Goal: Task Accomplishment & Management: Use online tool/utility

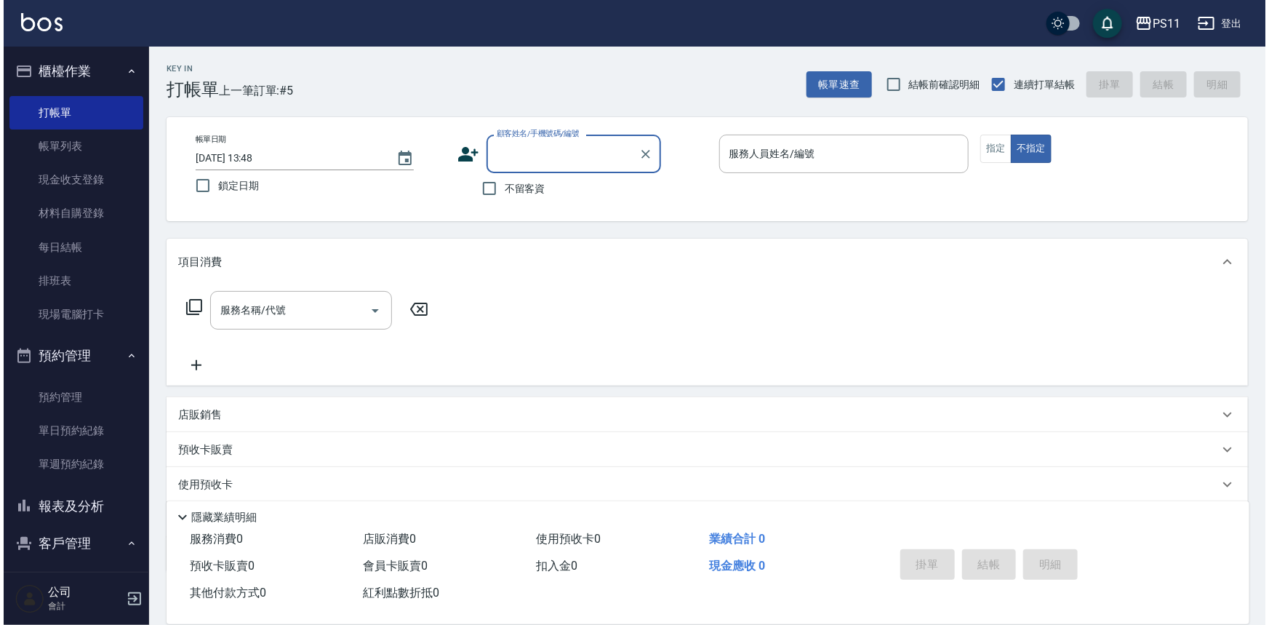
scroll to position [44, 0]
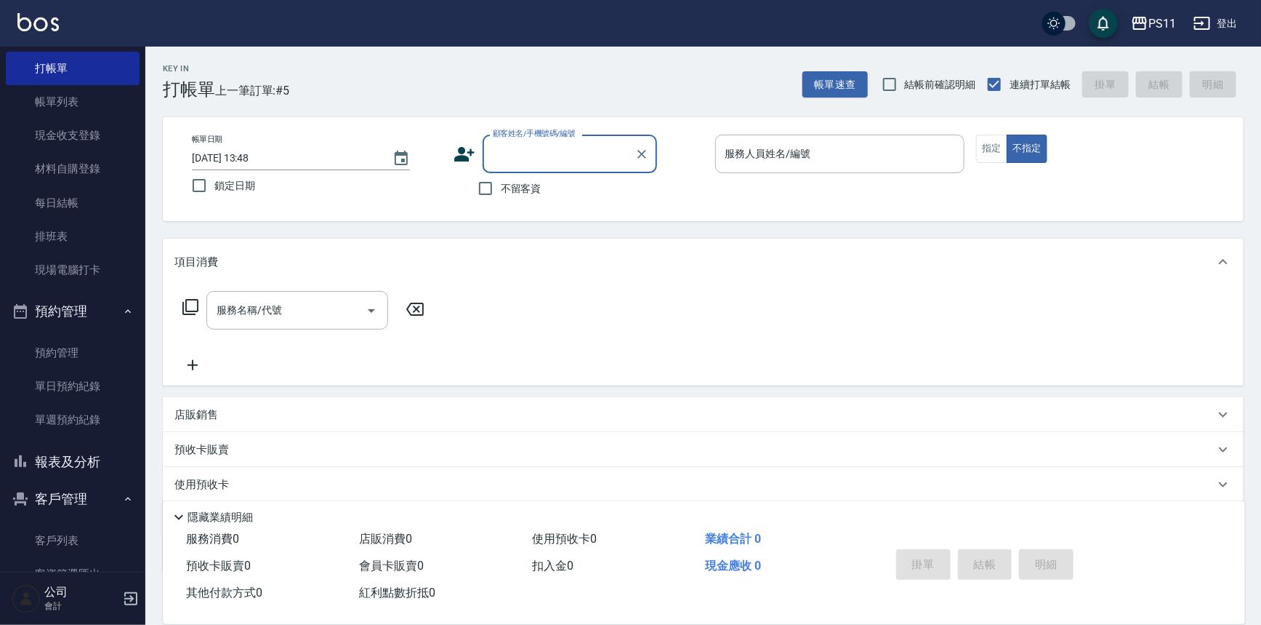
click at [89, 293] on ul "客戶列表 客資篩選匯出 卡券管理" at bounding box center [73, 169] width 134 height 247
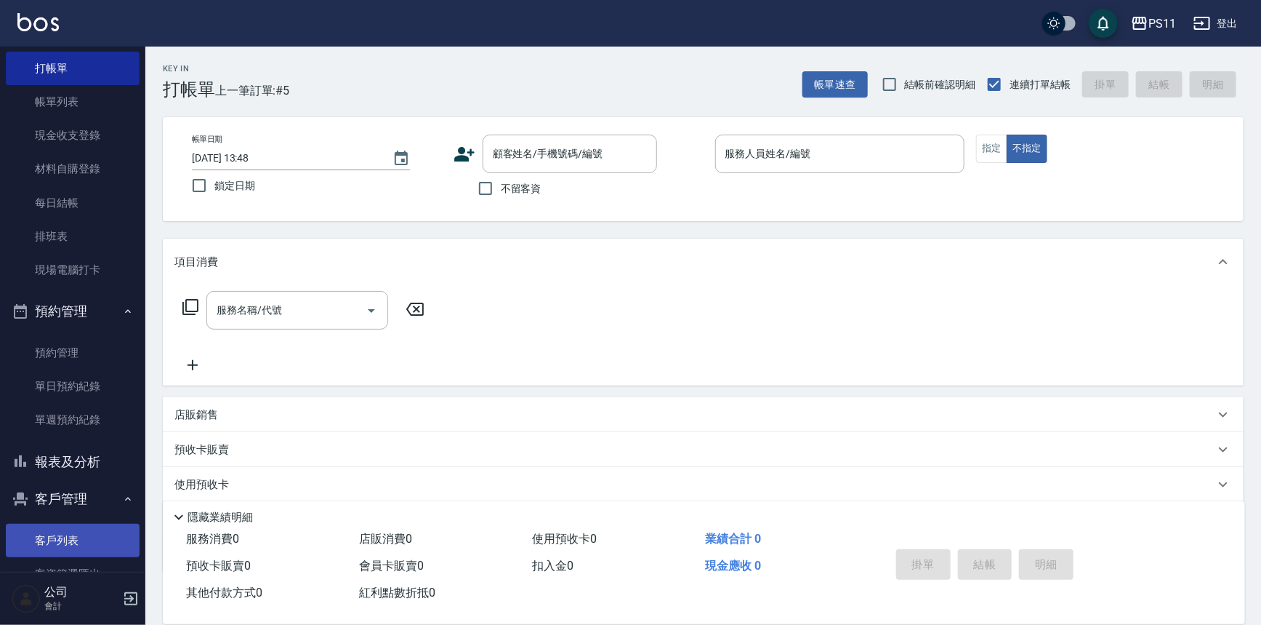
click at [93, 538] on link "客戶列表" at bounding box center [73, 539] width 134 height 33
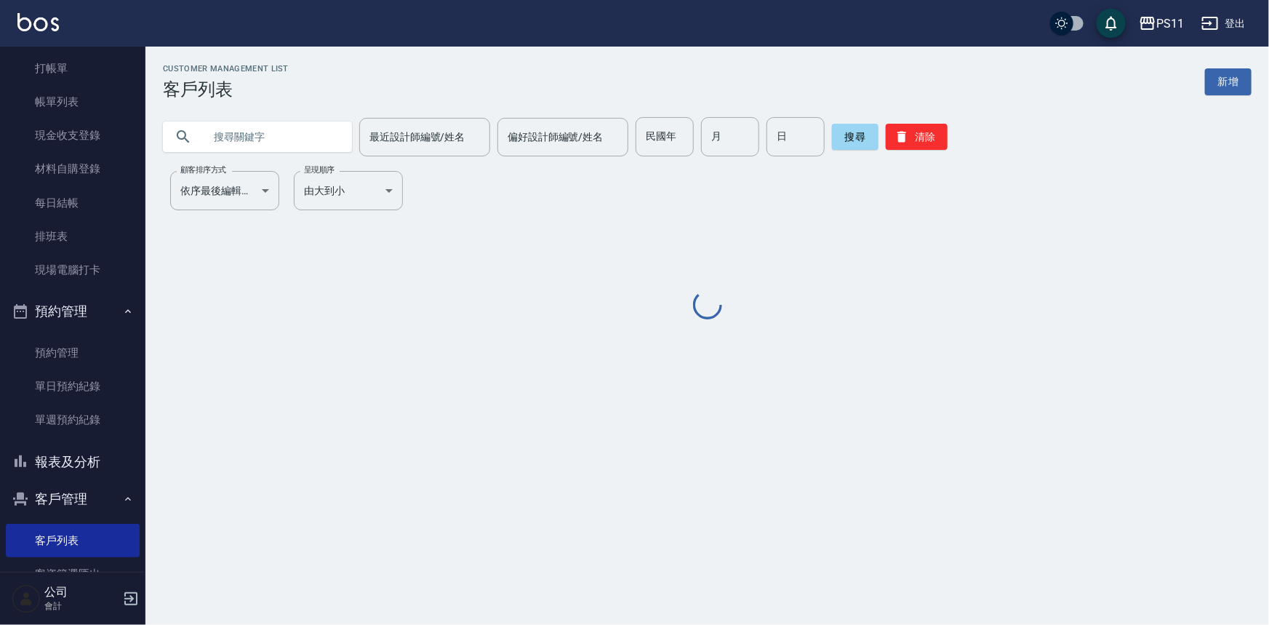
click at [262, 136] on input "text" at bounding box center [272, 136] width 137 height 39
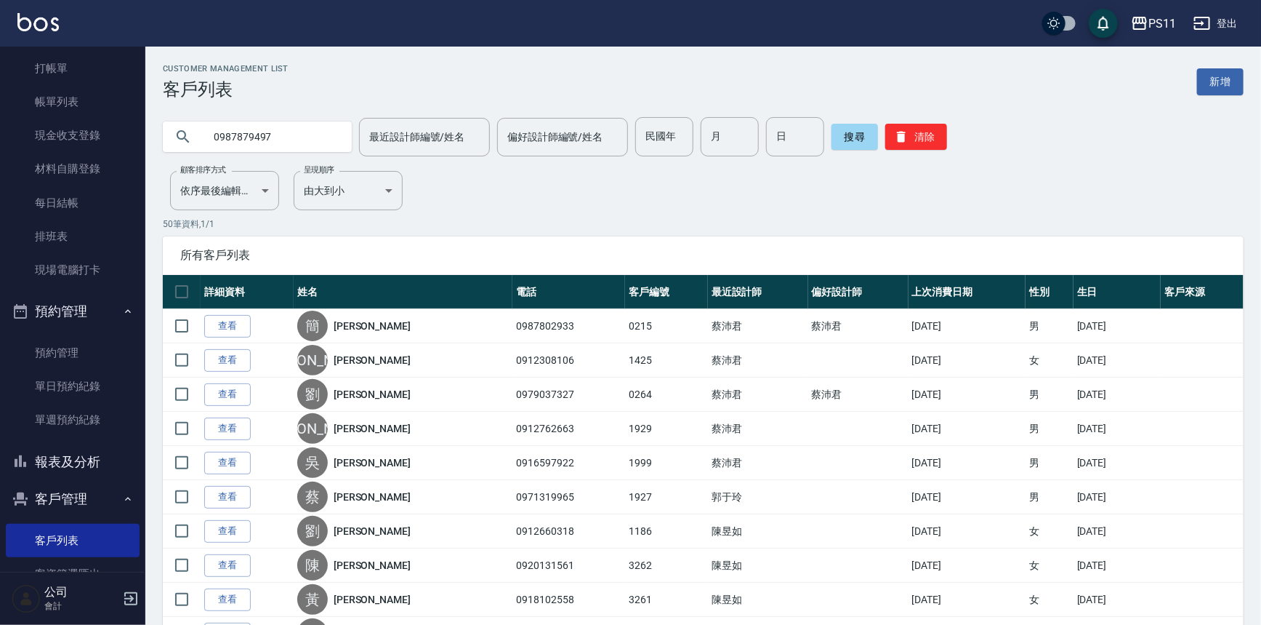
type input "0987879497"
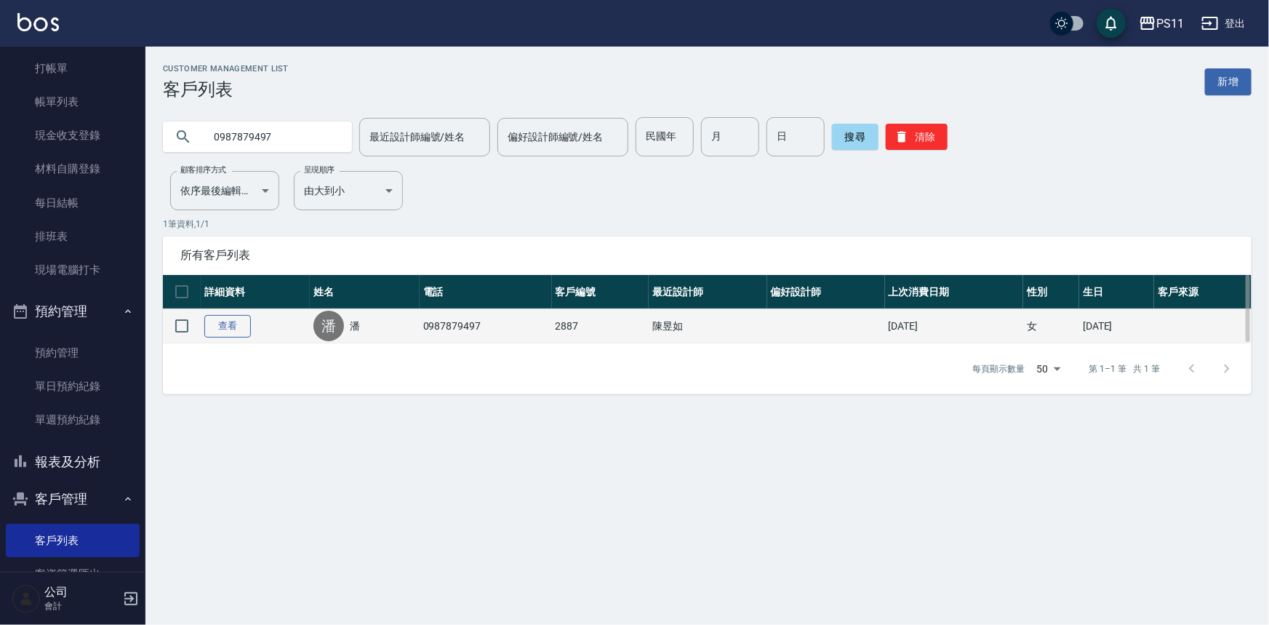
click at [228, 316] on link "查看" at bounding box center [227, 326] width 47 height 23
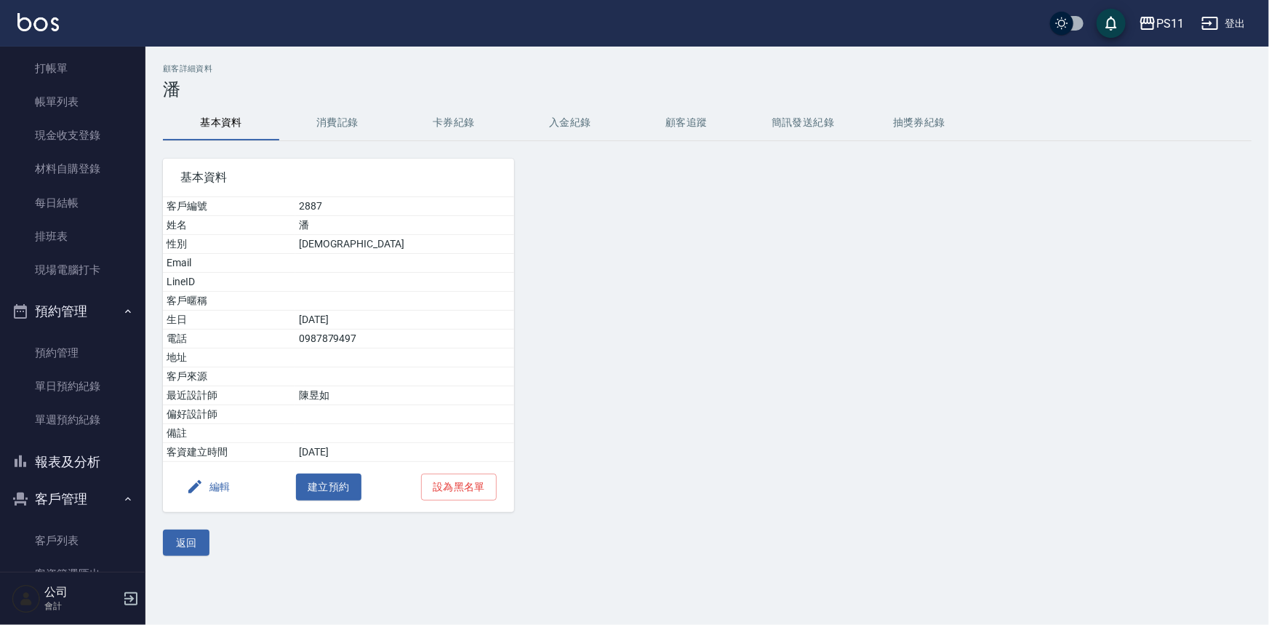
click at [335, 128] on button "消費記錄" at bounding box center [337, 122] width 116 height 35
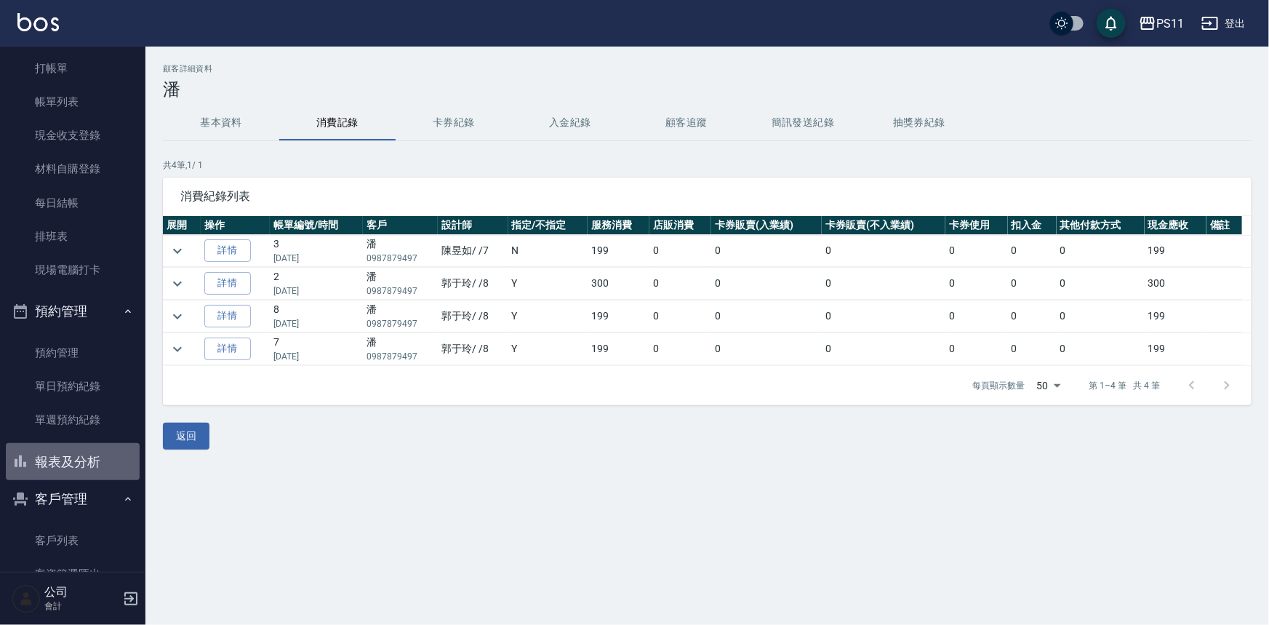
click at [86, 443] on button "報表及分析" at bounding box center [73, 462] width 134 height 38
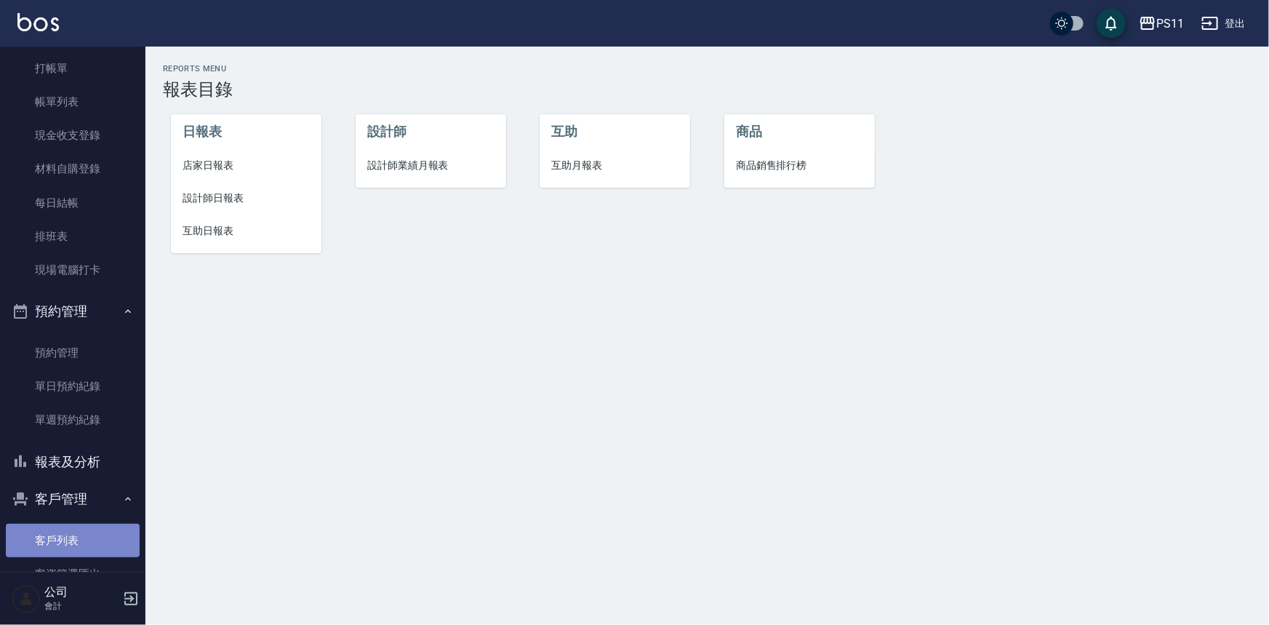
click at [114, 533] on link "客戶列表" at bounding box center [73, 539] width 134 height 33
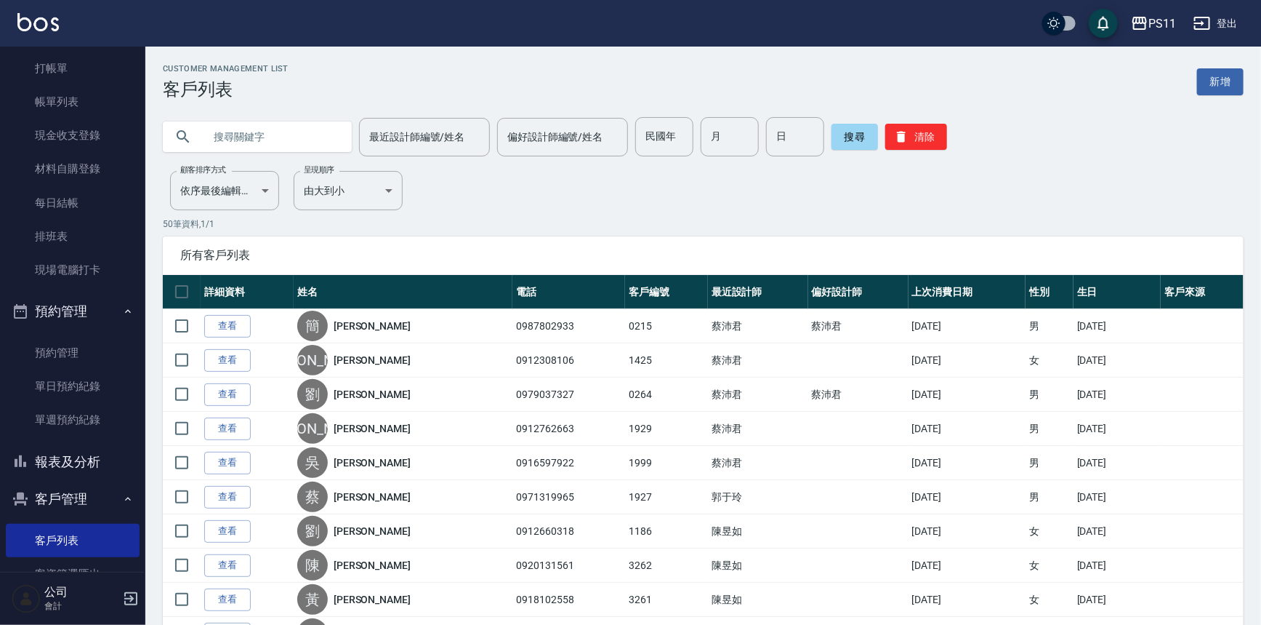
click at [238, 137] on input "text" at bounding box center [272, 136] width 137 height 39
type input "潘"
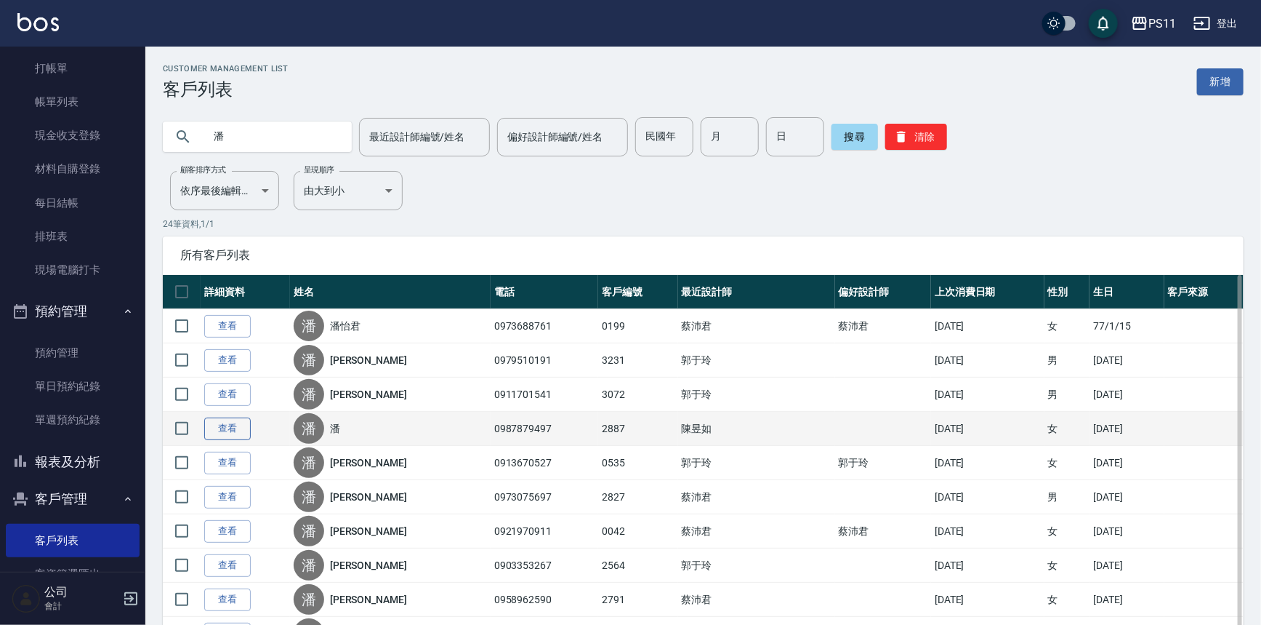
click at [241, 428] on link "查看" at bounding box center [227, 428] width 47 height 23
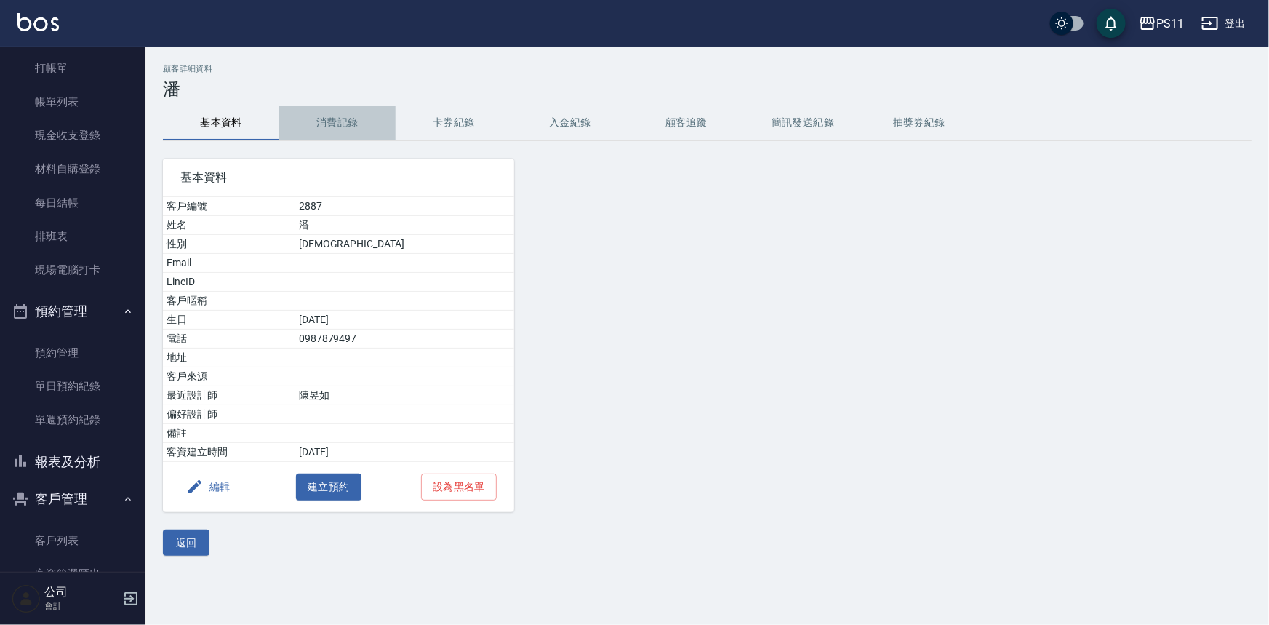
click at [291, 126] on button "消費記錄" at bounding box center [337, 122] width 116 height 35
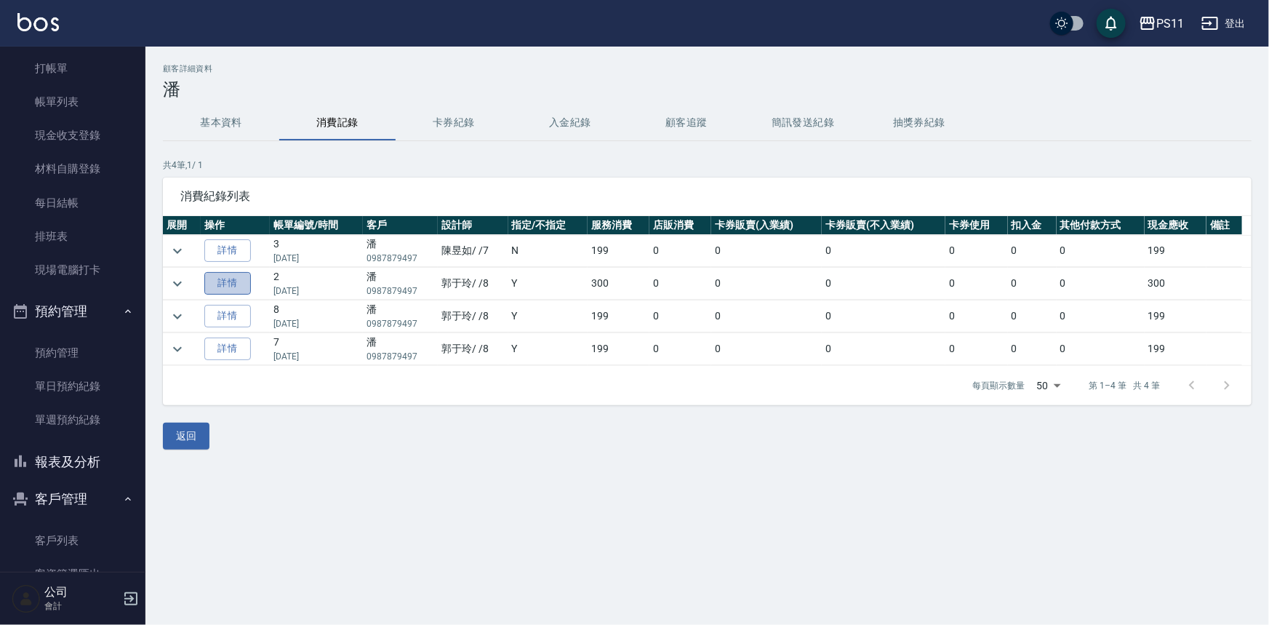
click at [223, 281] on link "詳情" at bounding box center [227, 283] width 47 height 23
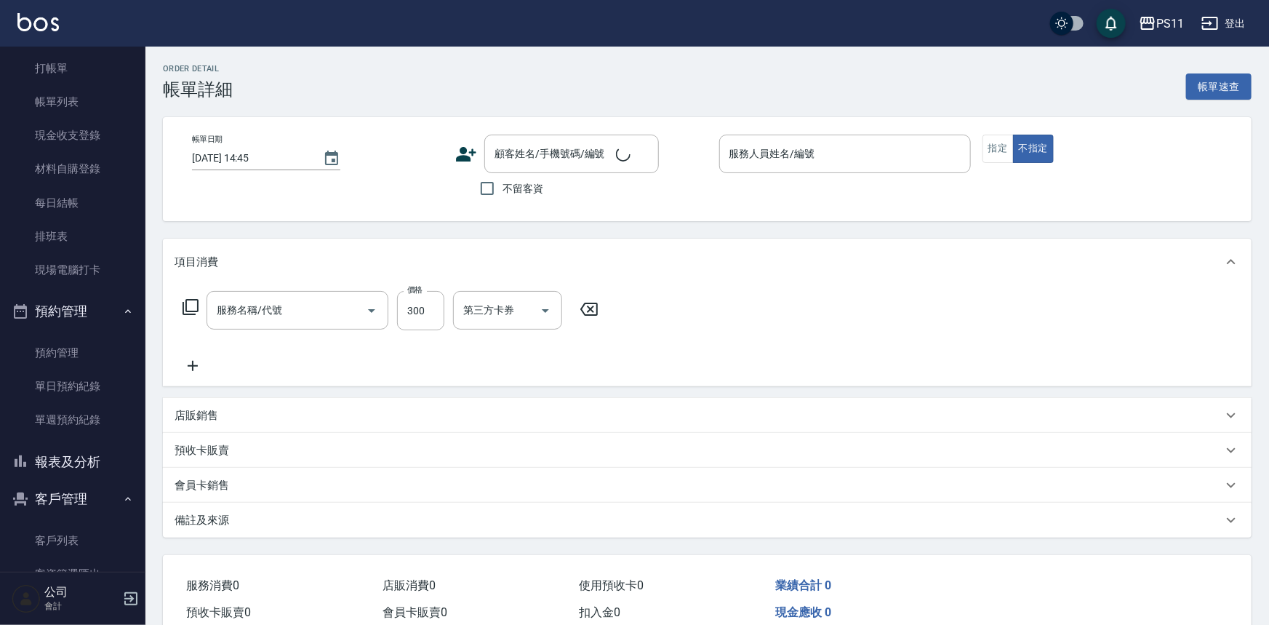
type input "[DATE] 16:36"
type input "郭于玲-8"
type input "剪髮(2300)"
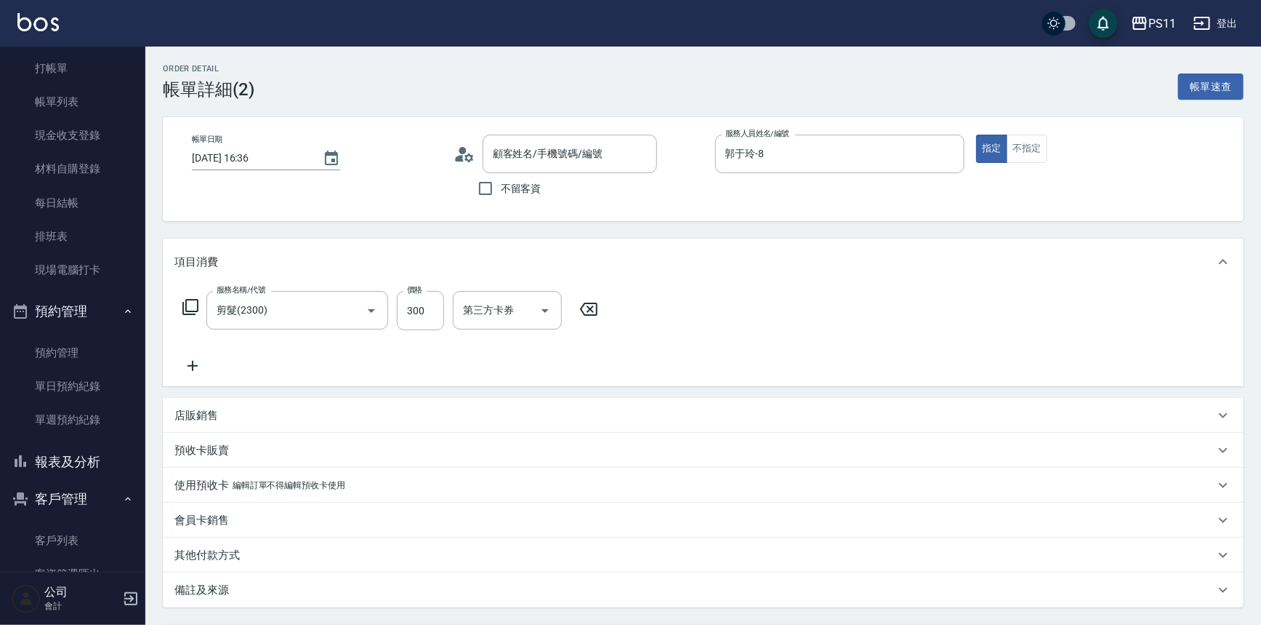
type input "潘/0987879497/2887"
click at [100, 532] on link "客戶列表" at bounding box center [73, 539] width 134 height 33
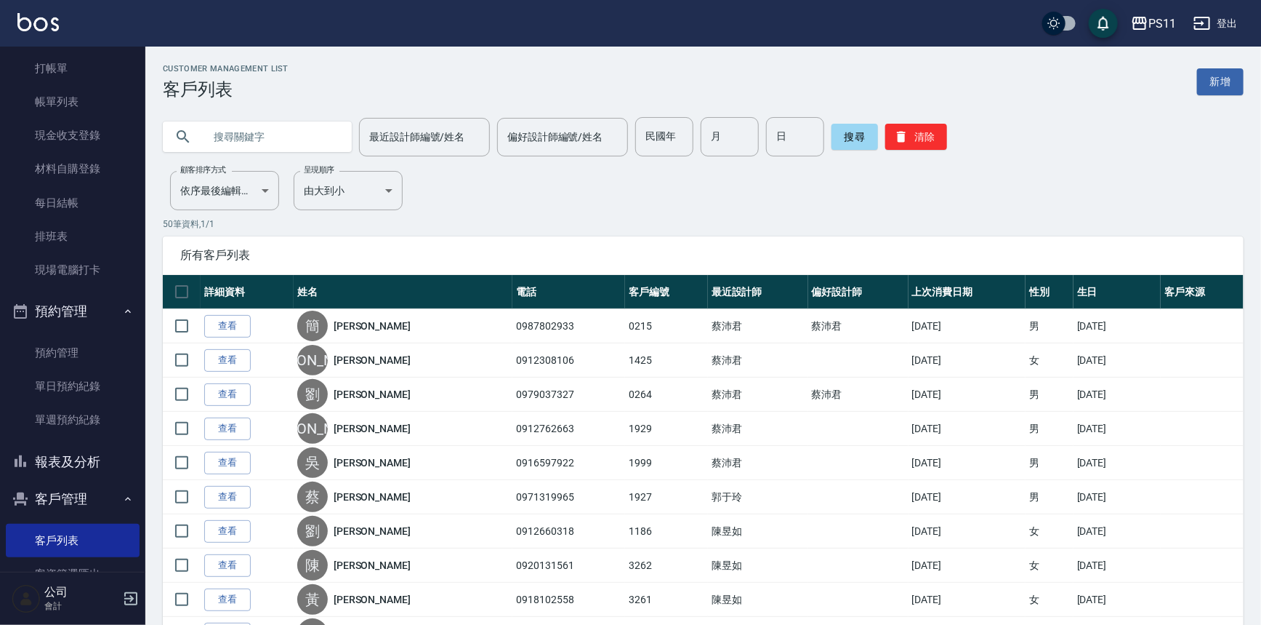
click at [318, 142] on input "text" at bounding box center [272, 136] width 137 height 39
type input "潘"
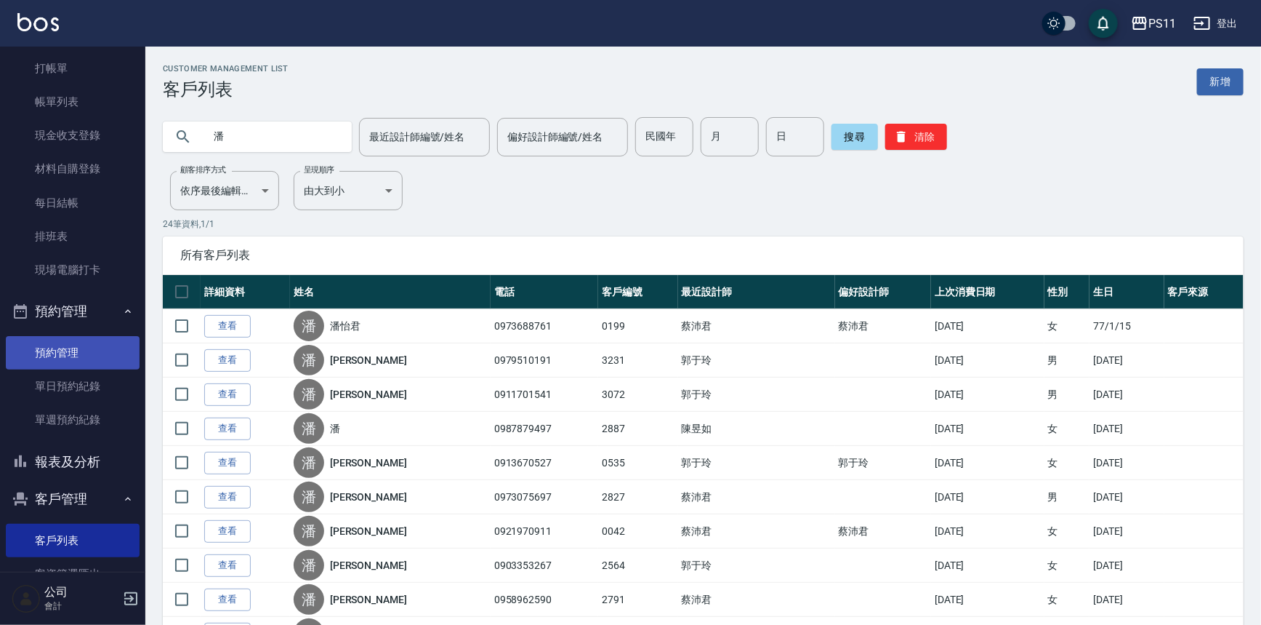
click at [95, 363] on link "預約管理" at bounding box center [73, 352] width 134 height 33
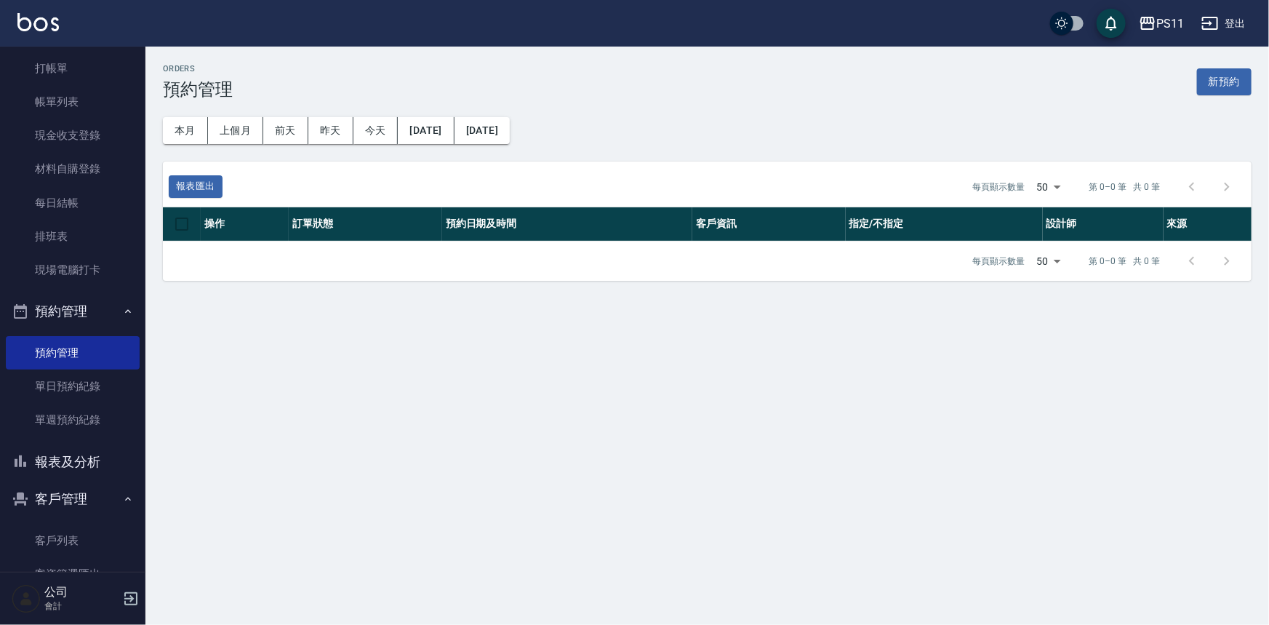
click at [93, 460] on button "報表及分析" at bounding box center [73, 462] width 134 height 38
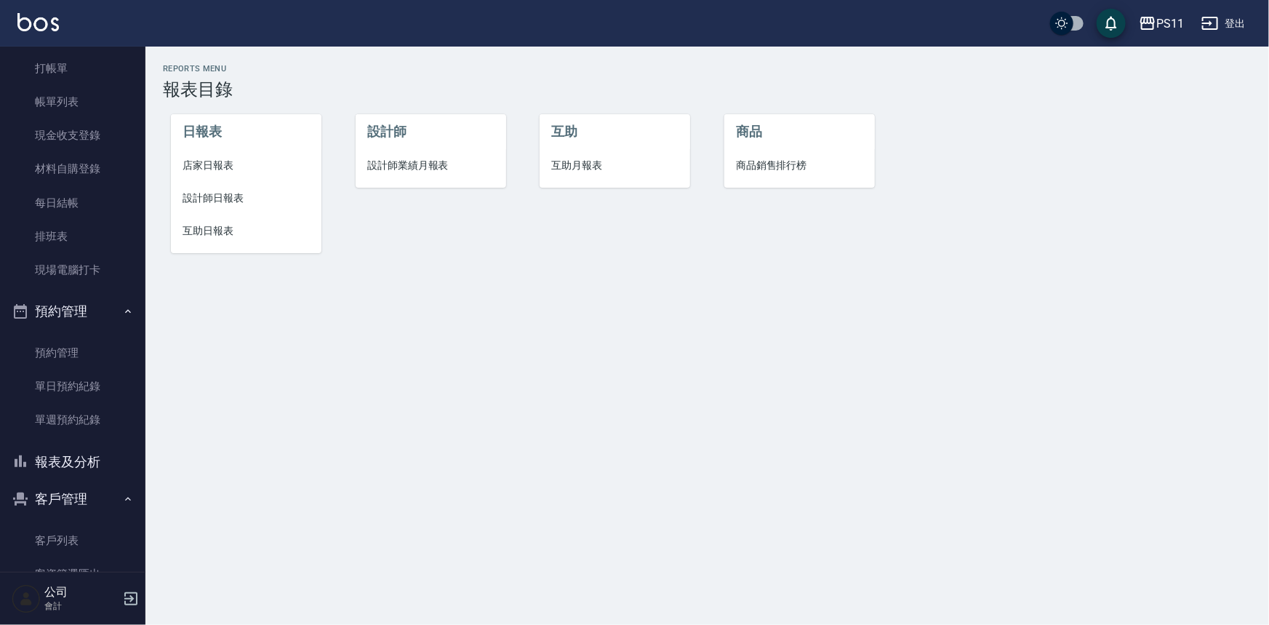
click at [225, 231] on span "互助日報表" at bounding box center [245, 230] width 127 height 15
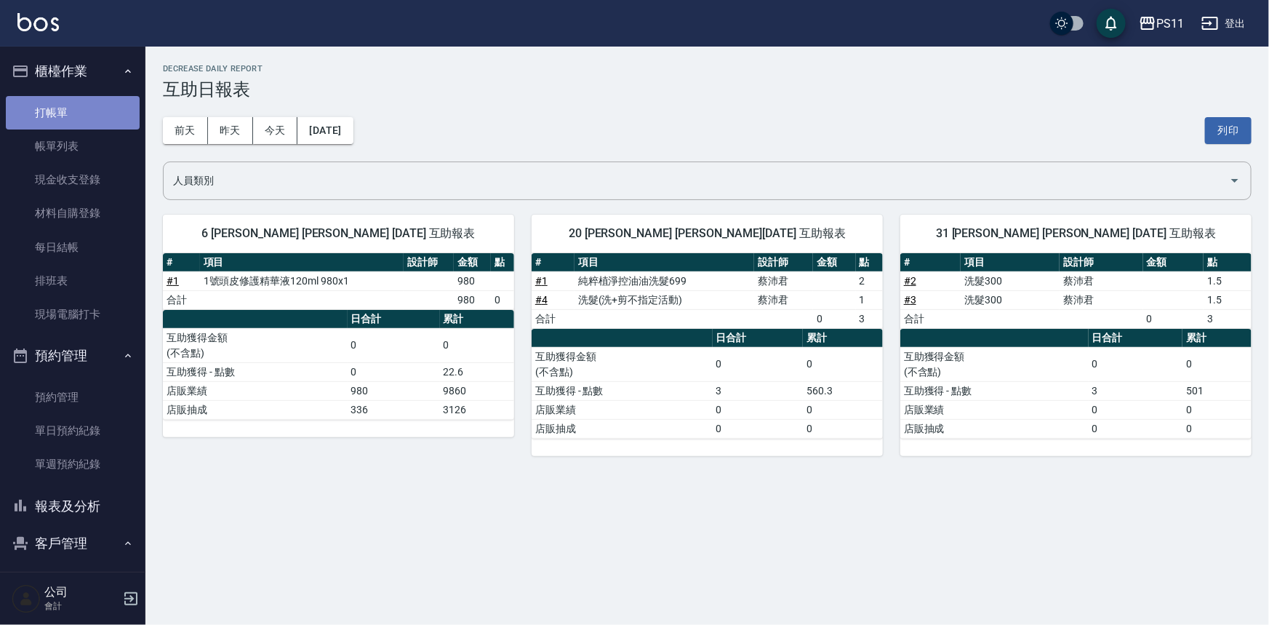
click at [98, 105] on link "打帳單" at bounding box center [73, 112] width 134 height 33
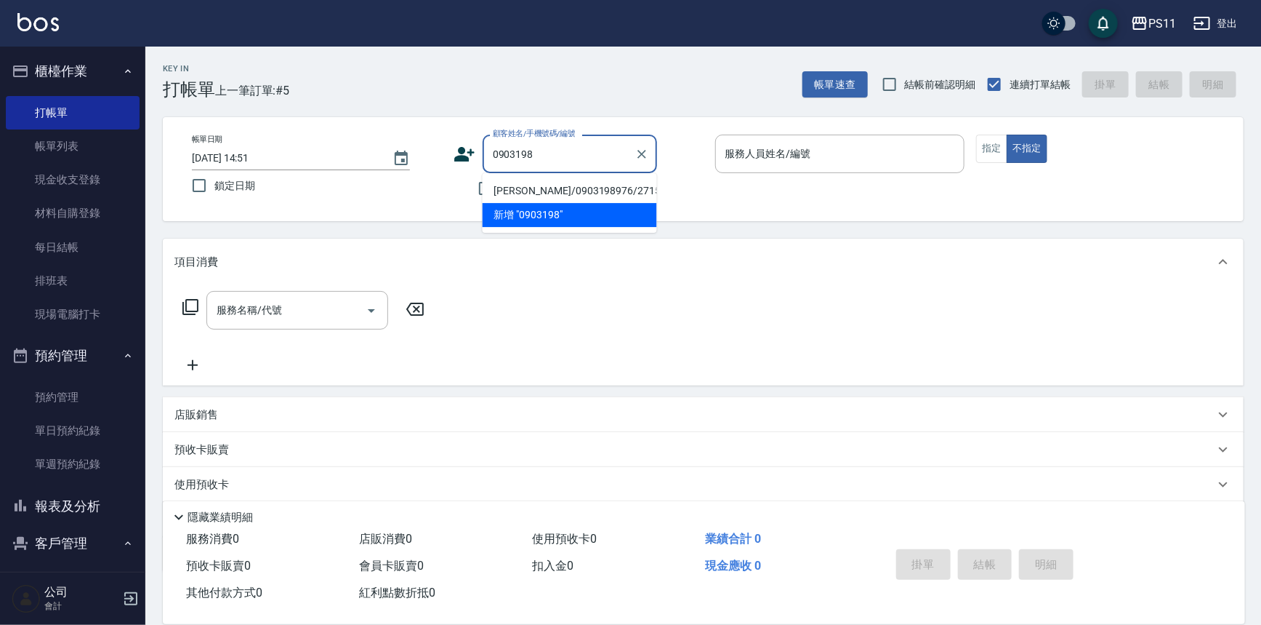
click at [584, 193] on li "[PERSON_NAME]/0903198976/2715" at bounding box center [570, 191] width 174 height 24
type input "[PERSON_NAME]/0903198976/2715"
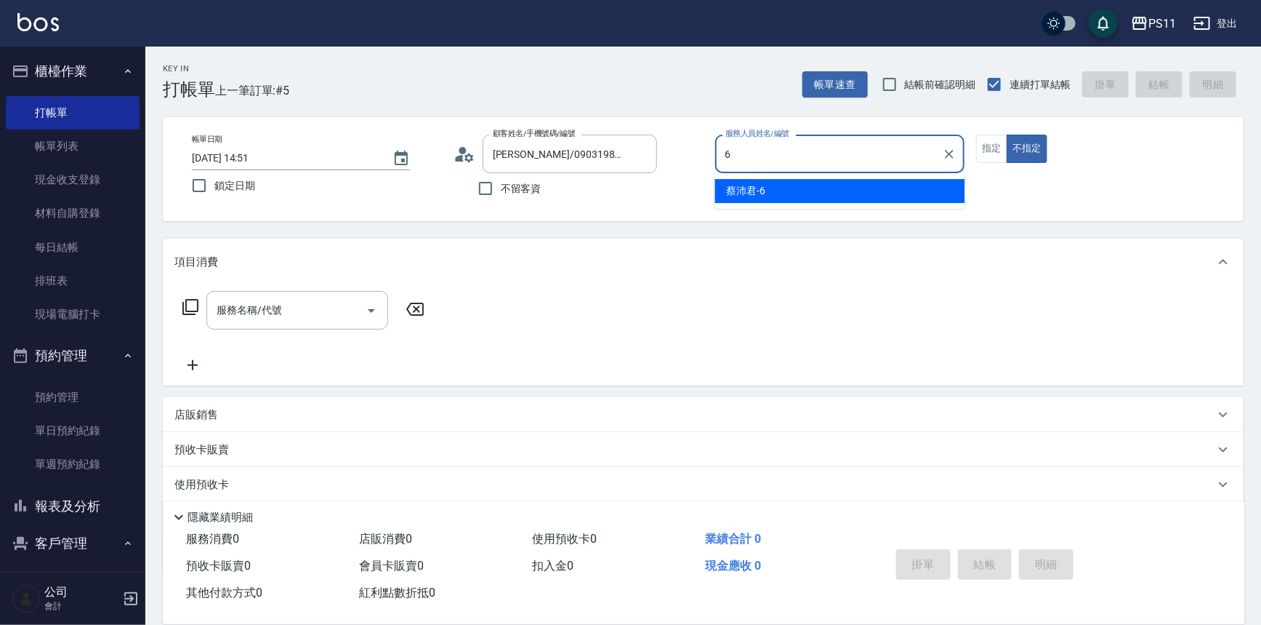
type input "[PERSON_NAME]6"
type button "false"
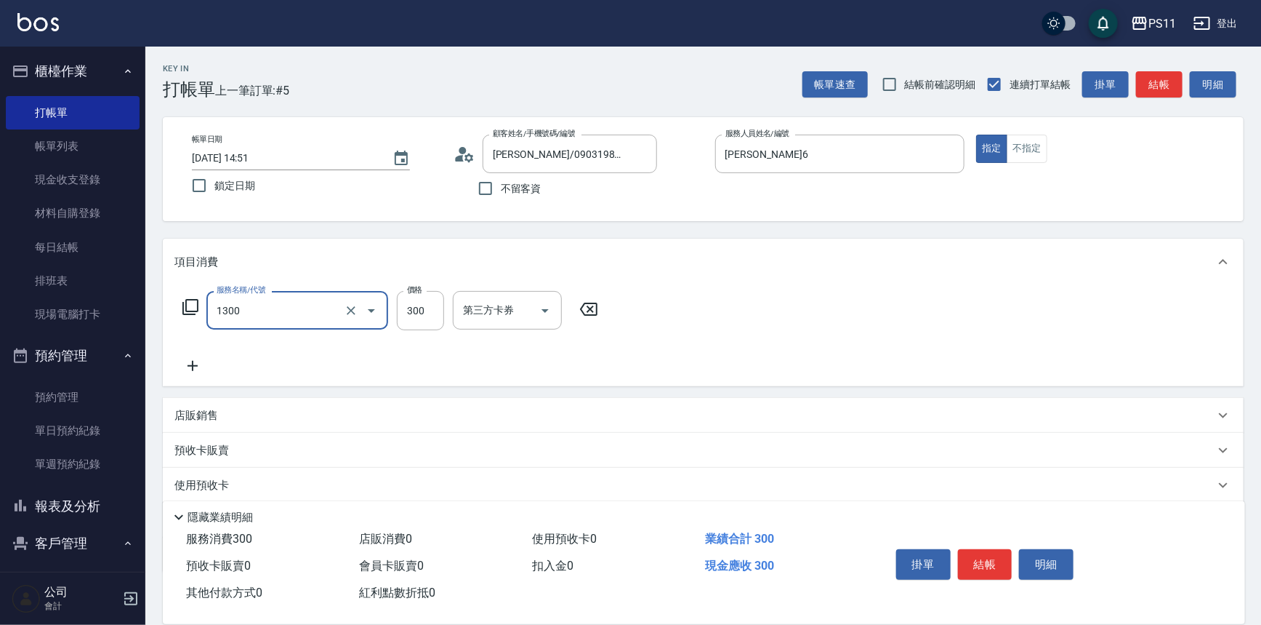
type input "洗髮300(1300)"
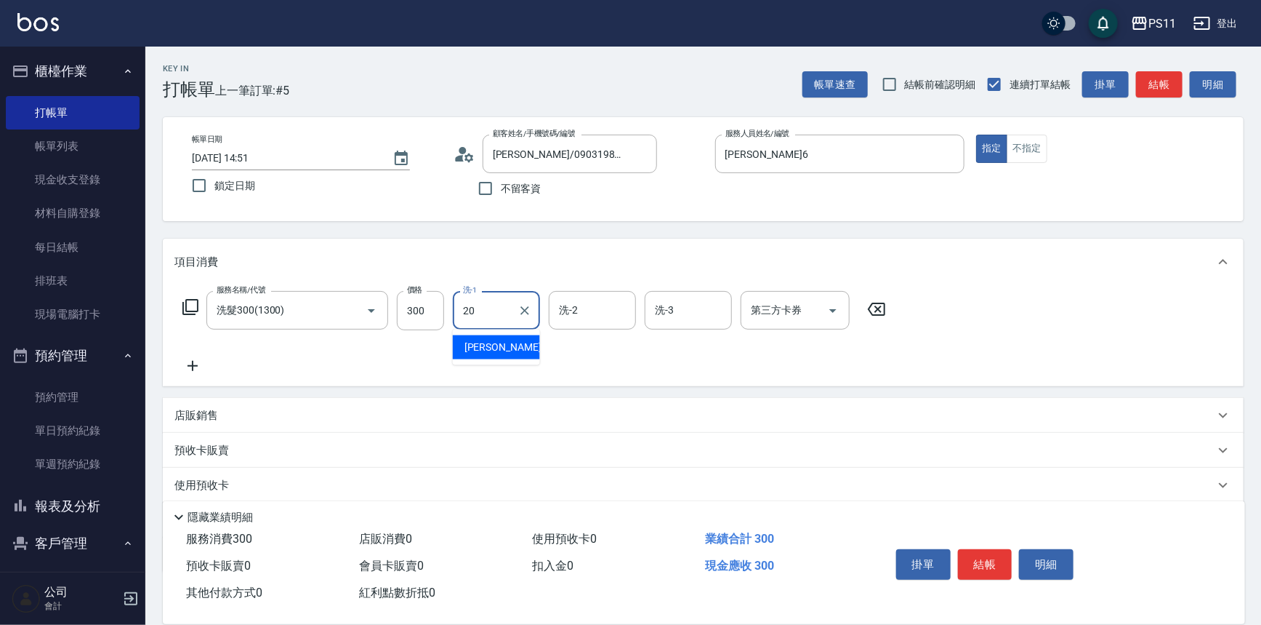
type input "[PERSON_NAME]-20"
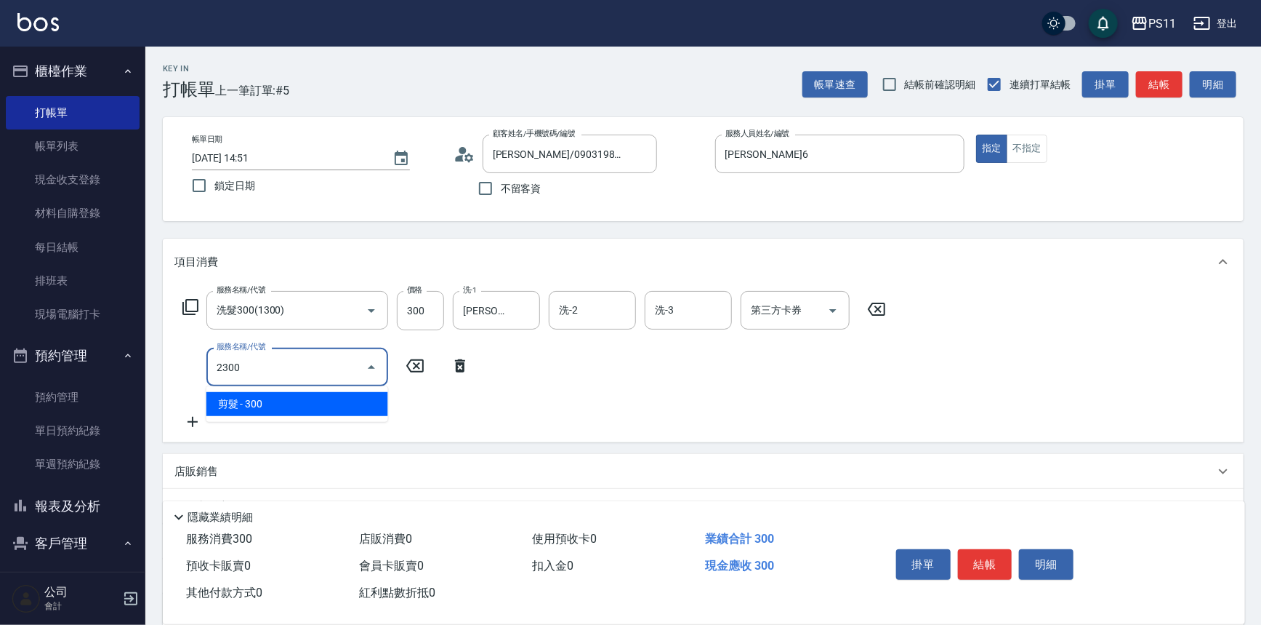
type input "剪髮(2300)"
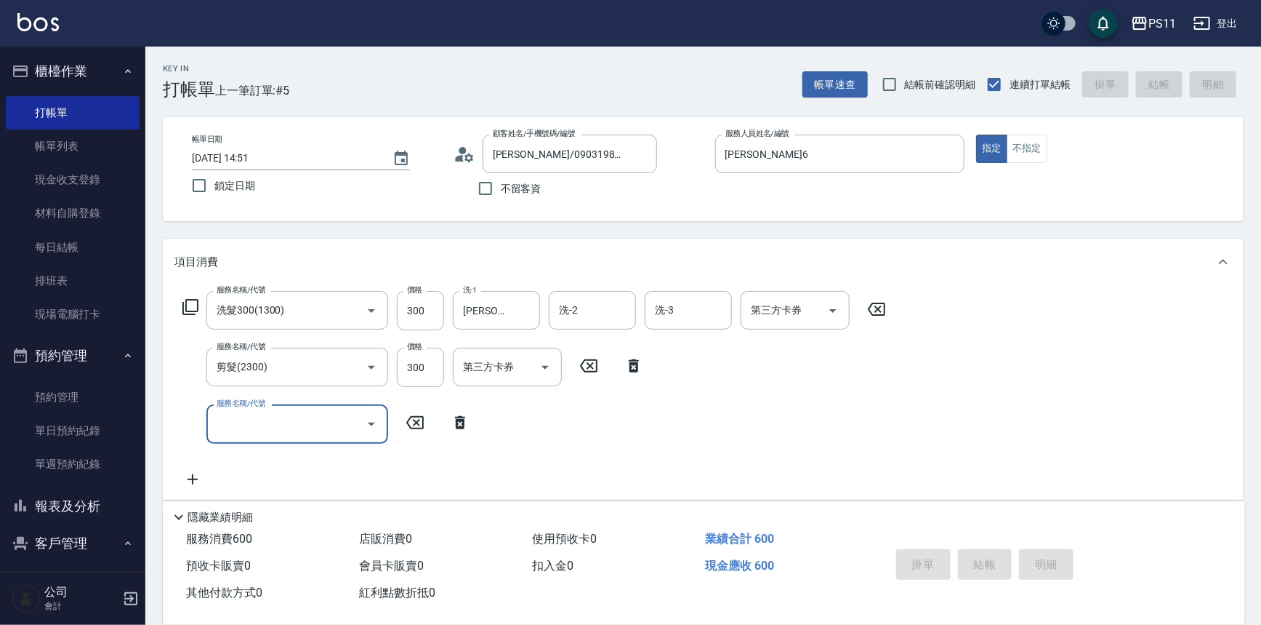
type input "[DATE] 15:07"
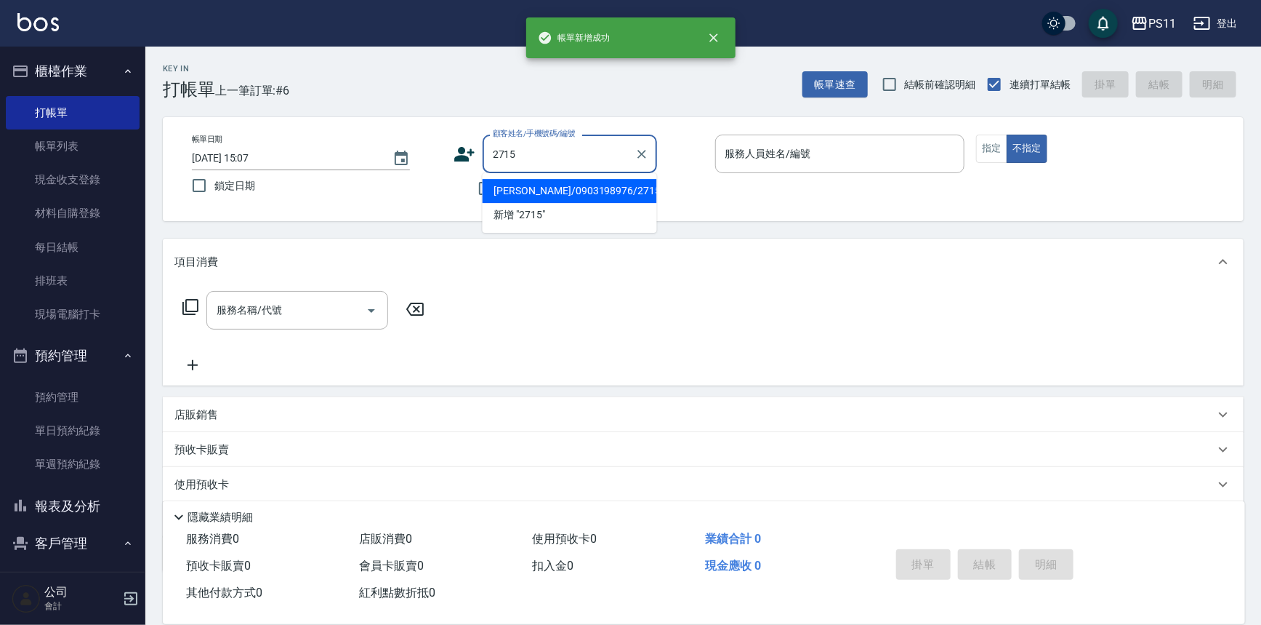
type input "[PERSON_NAME]/0903198976/2715"
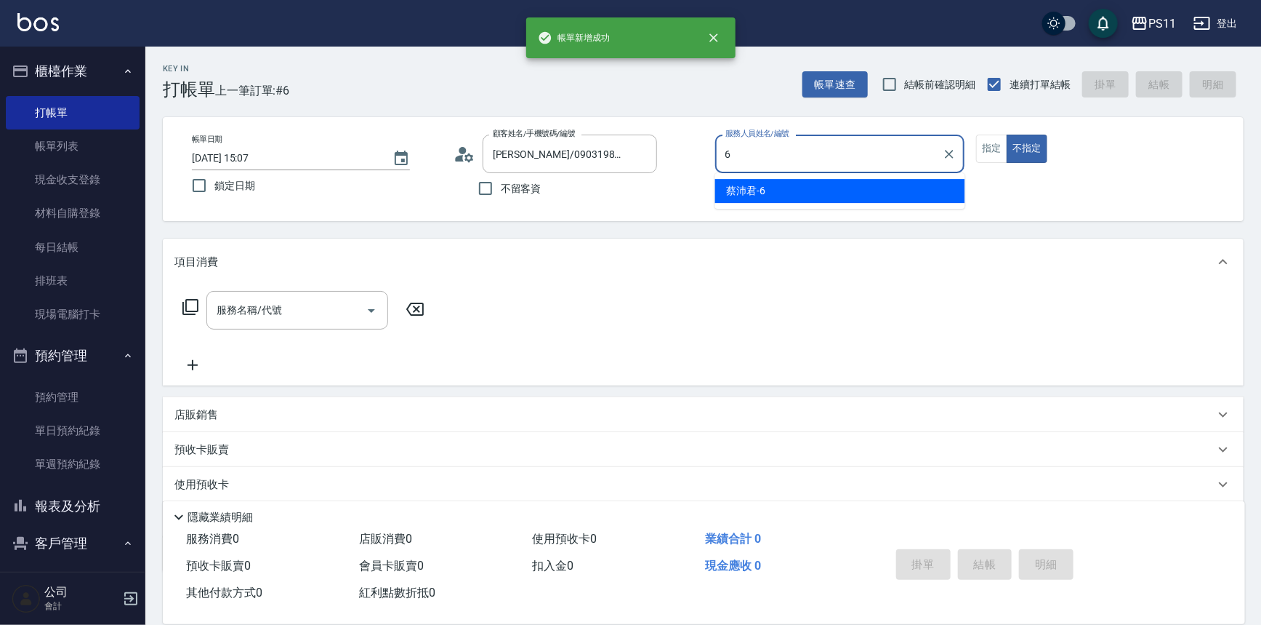
type input "[PERSON_NAME]6"
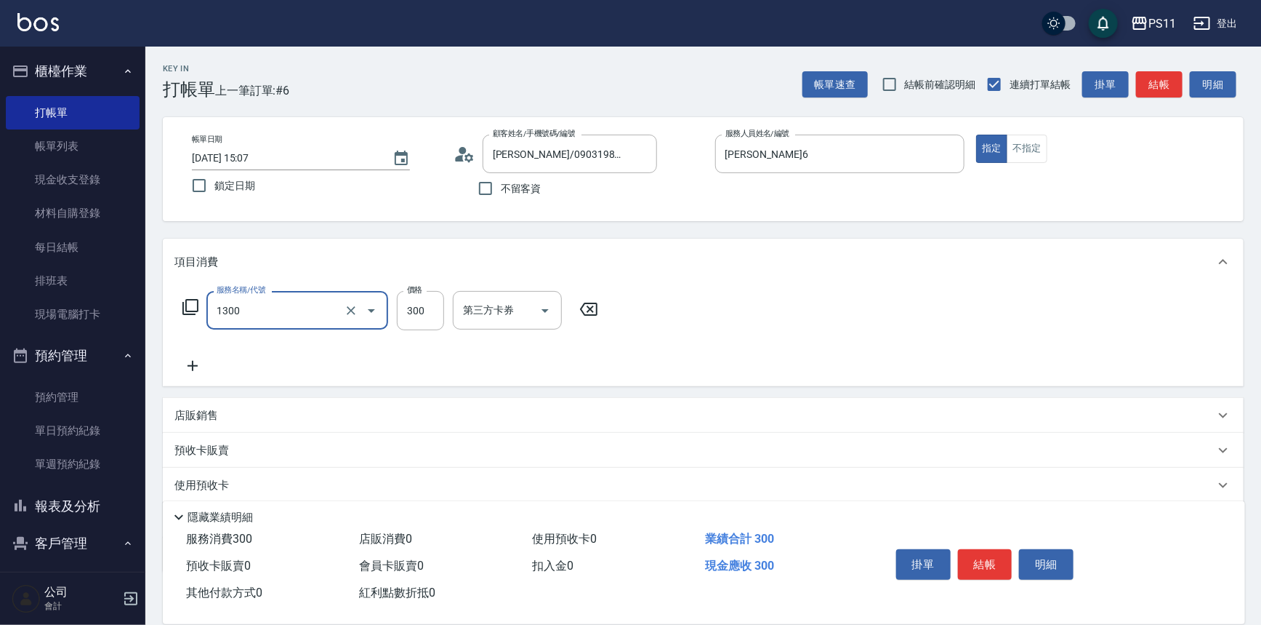
type input "洗髮300(1300)"
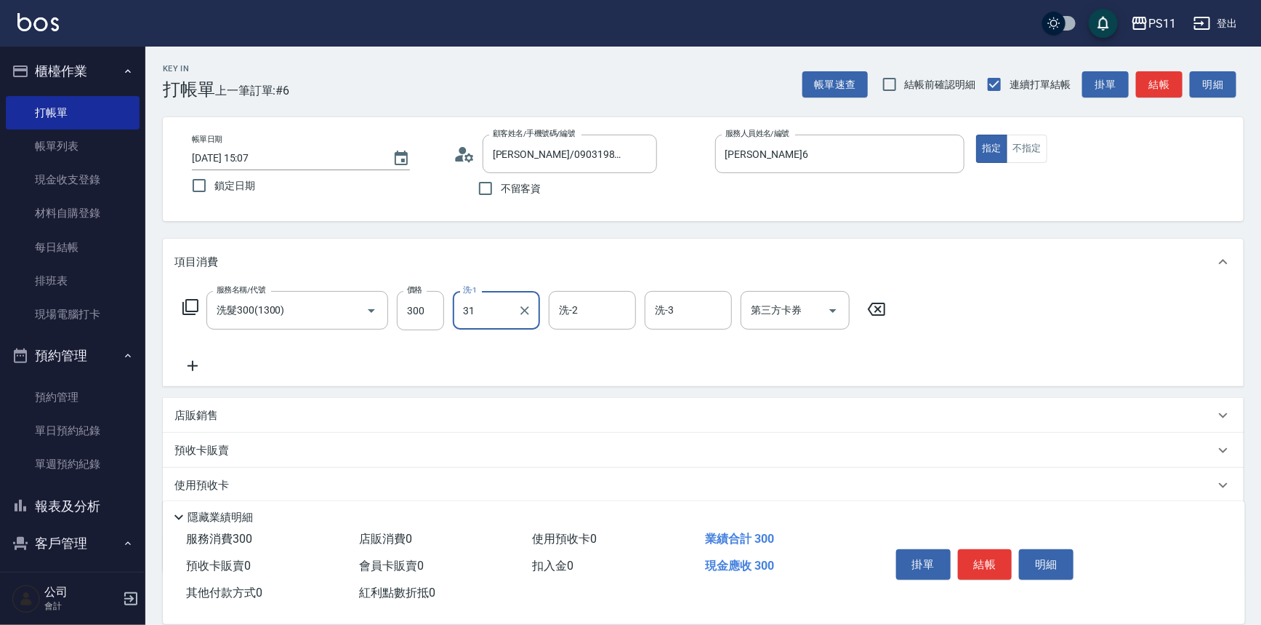
type input "[PERSON_NAME]-31"
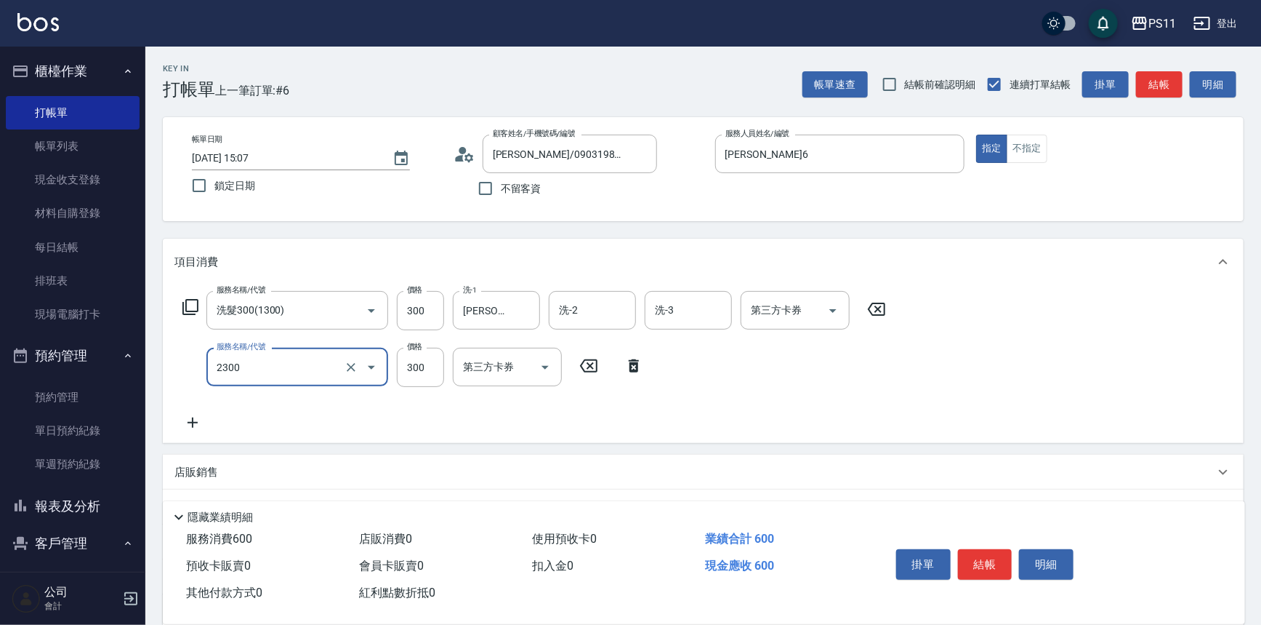
type input "剪髮(2300)"
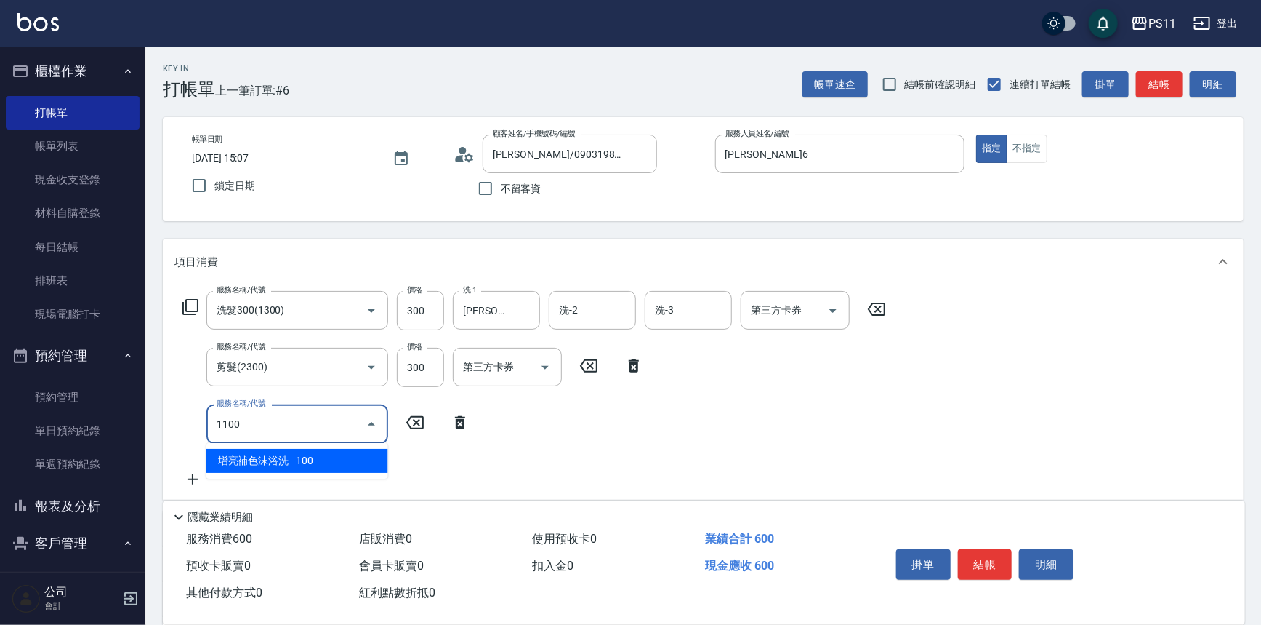
type input "增亮補色沫浴洗(1100)"
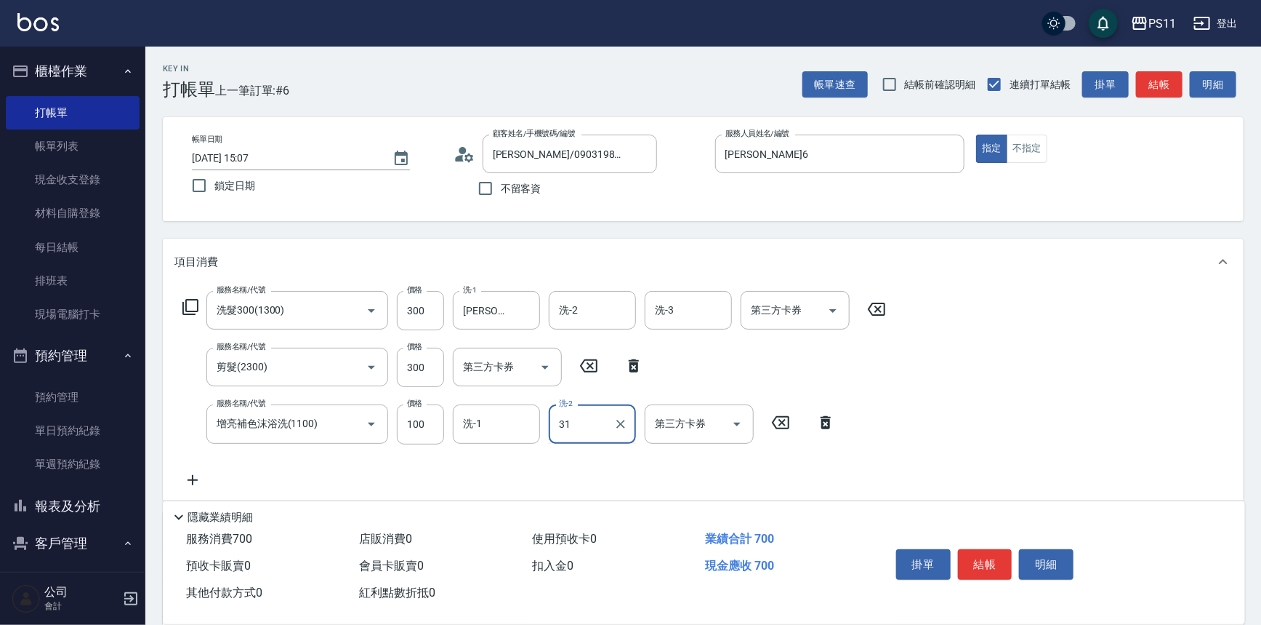
type input "[PERSON_NAME]-31"
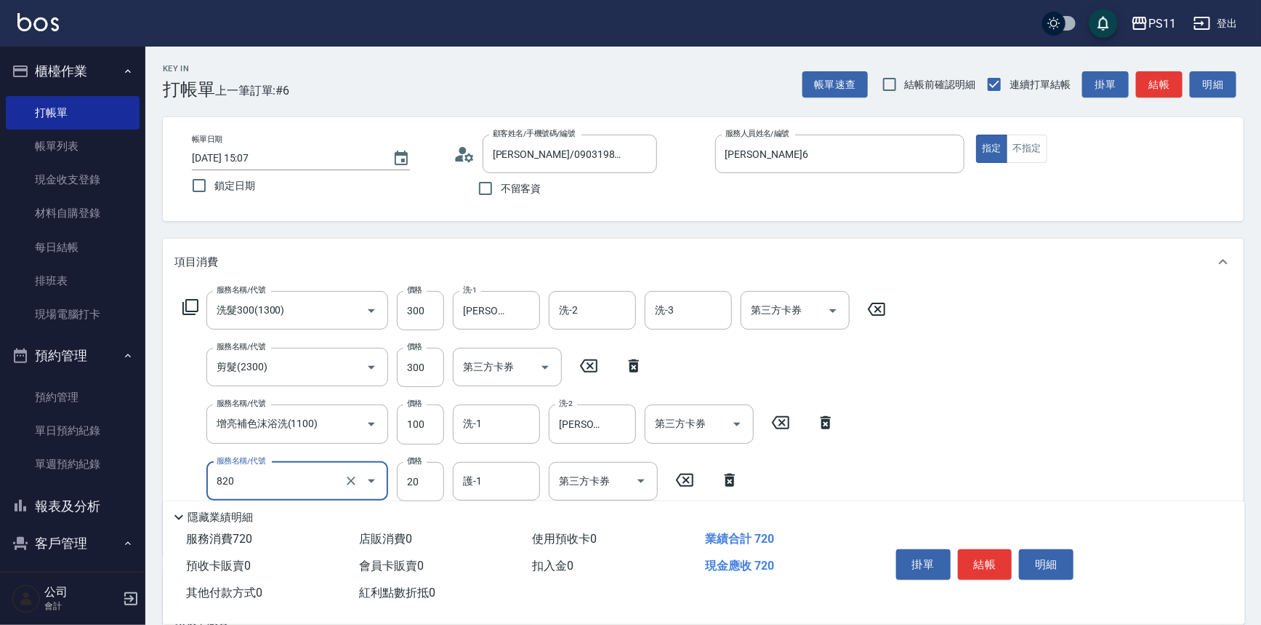
type input "潤絲(820)"
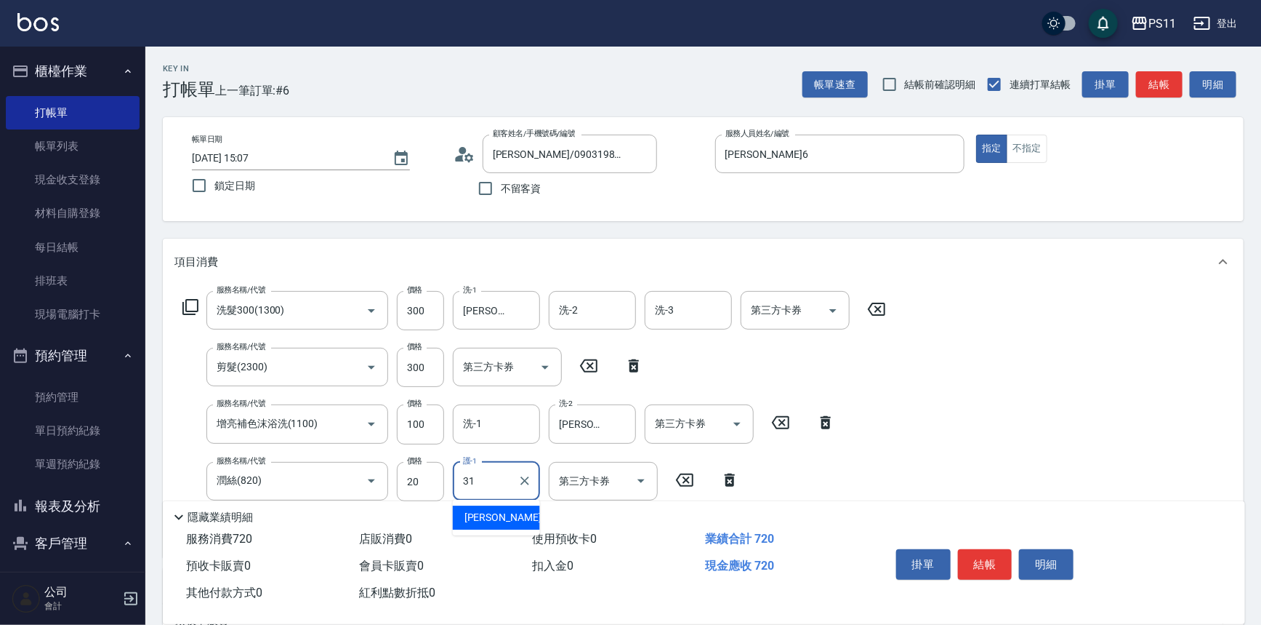
type input "[PERSON_NAME]-31"
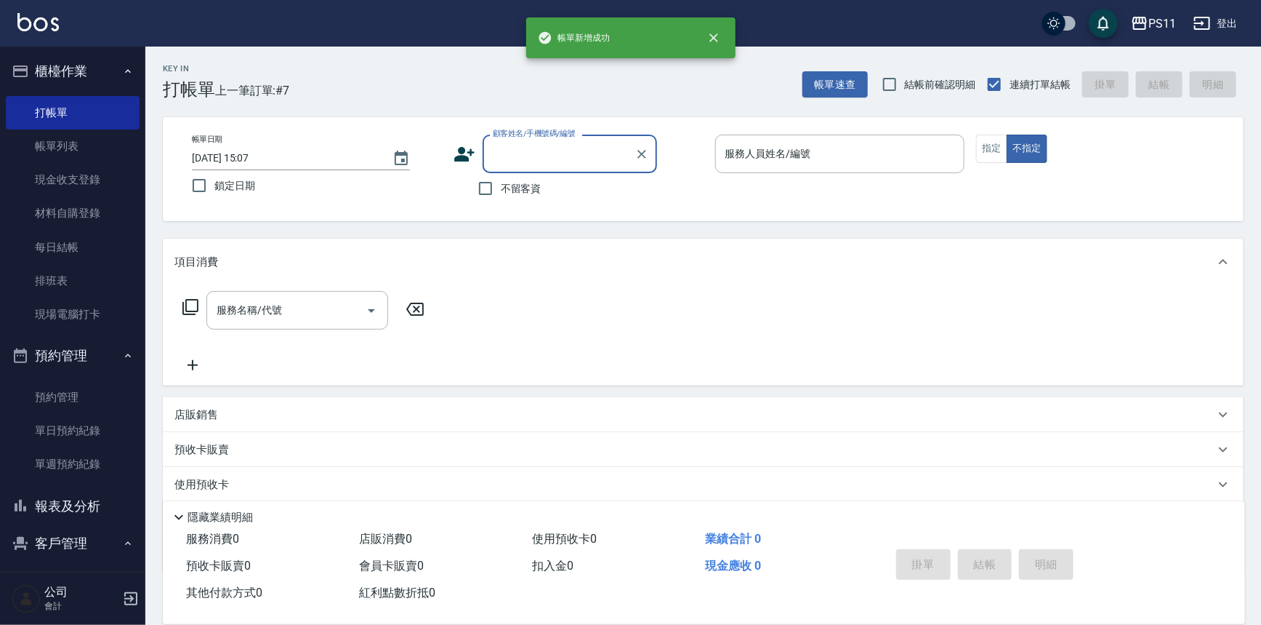
drag, startPoint x: 72, startPoint y: 507, endPoint x: 65, endPoint y: 508, distance: 7.4
click at [72, 506] on button "報表及分析" at bounding box center [73, 506] width 134 height 38
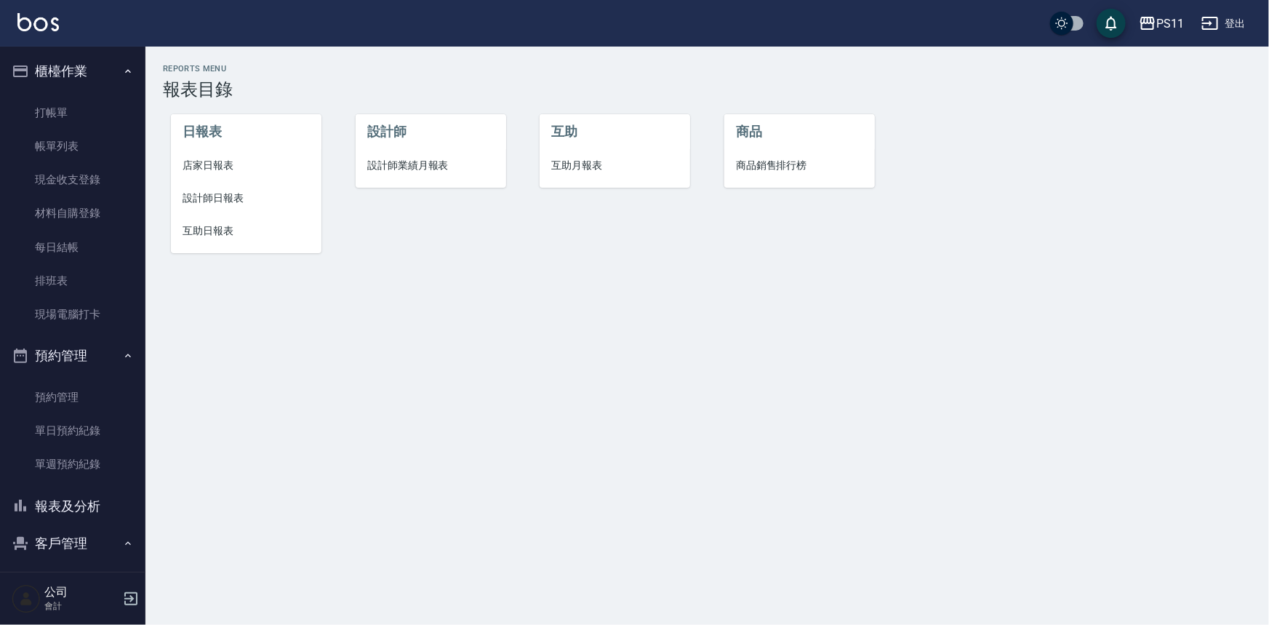
click at [215, 191] on span "設計師日報表" at bounding box center [245, 197] width 127 height 15
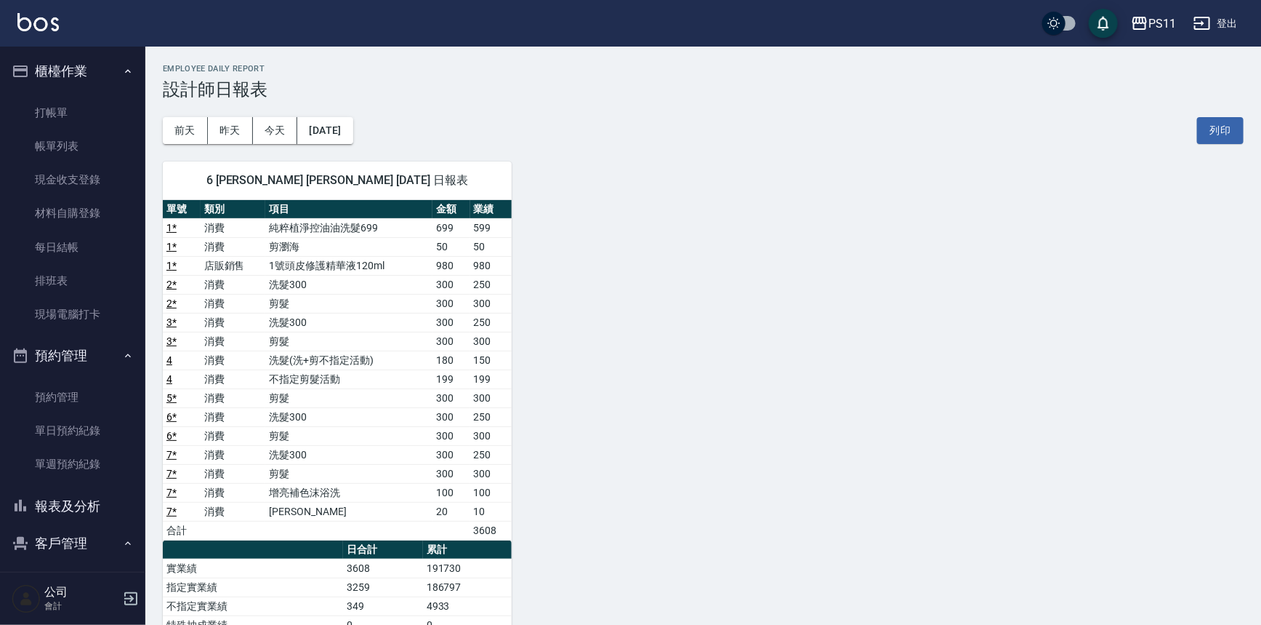
click at [84, 497] on button "報表及分析" at bounding box center [73, 506] width 134 height 38
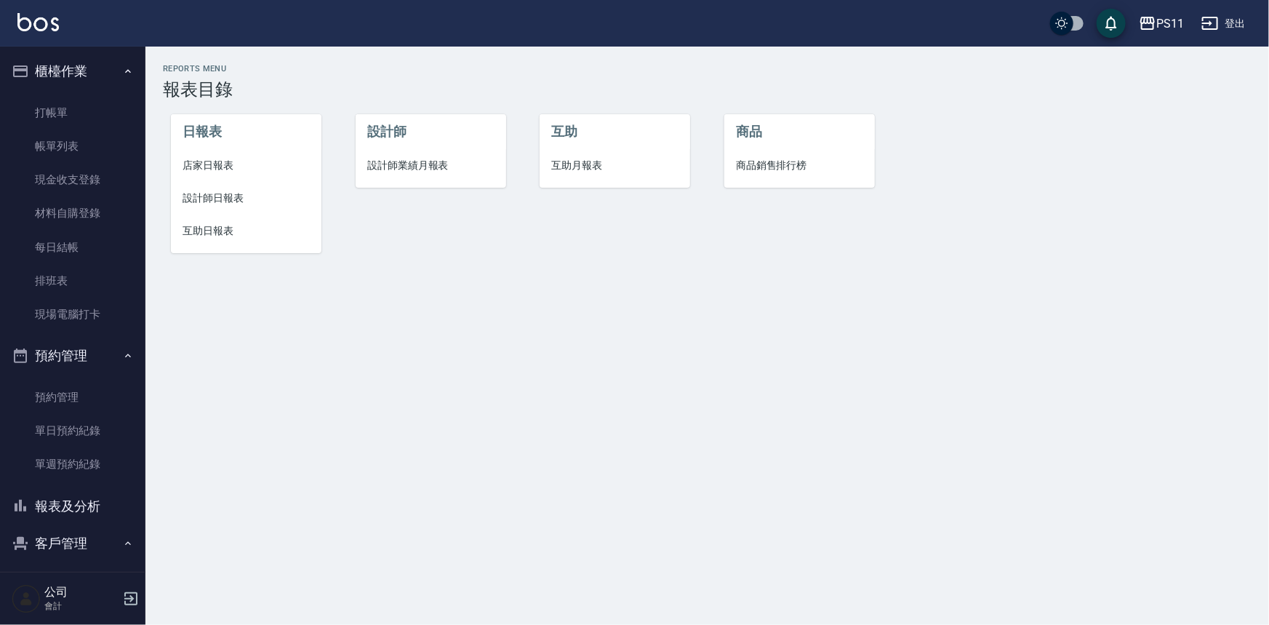
click at [76, 531] on button "客戶管理" at bounding box center [73, 543] width 134 height 38
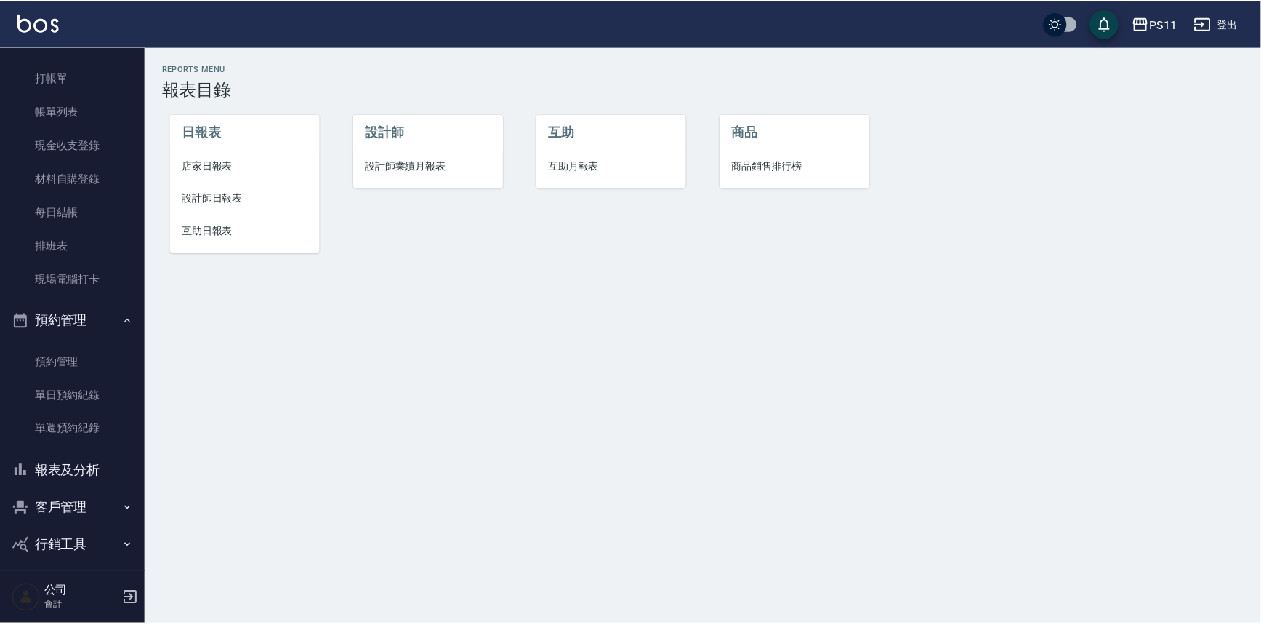
scroll to position [44, 0]
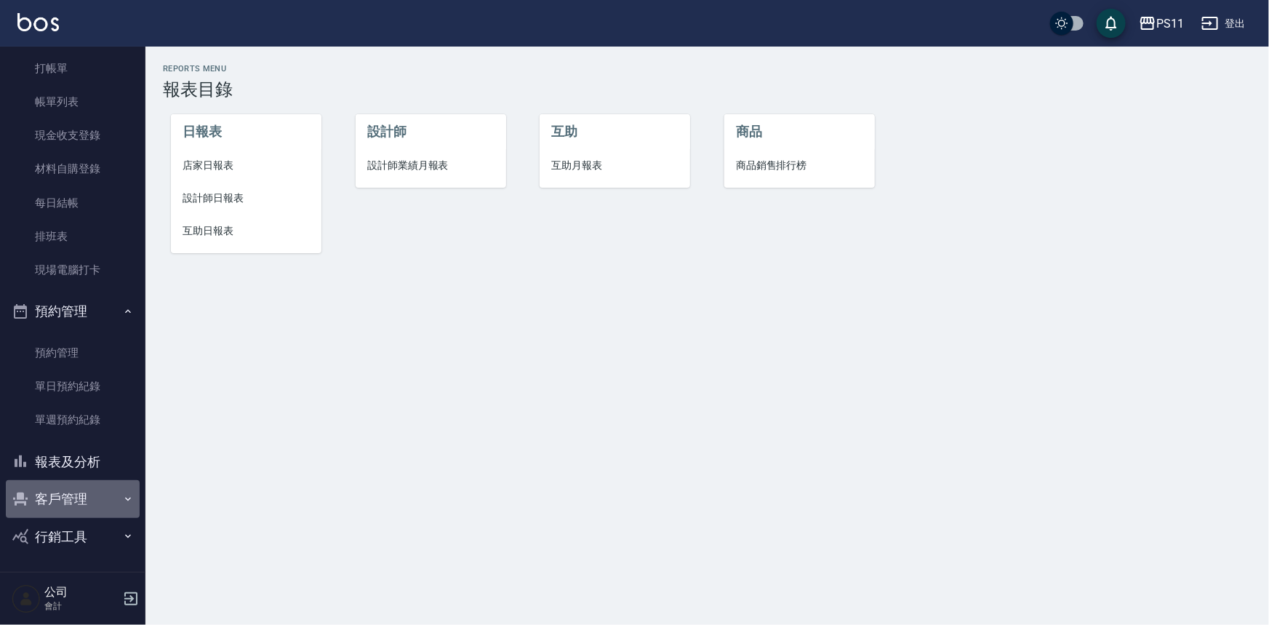
click at [86, 502] on button "客戶管理" at bounding box center [73, 499] width 134 height 38
drag, startPoint x: 91, startPoint y: 531, endPoint x: 92, endPoint y: 515, distance: 16.0
click at [91, 531] on link "客戶列表" at bounding box center [73, 539] width 134 height 33
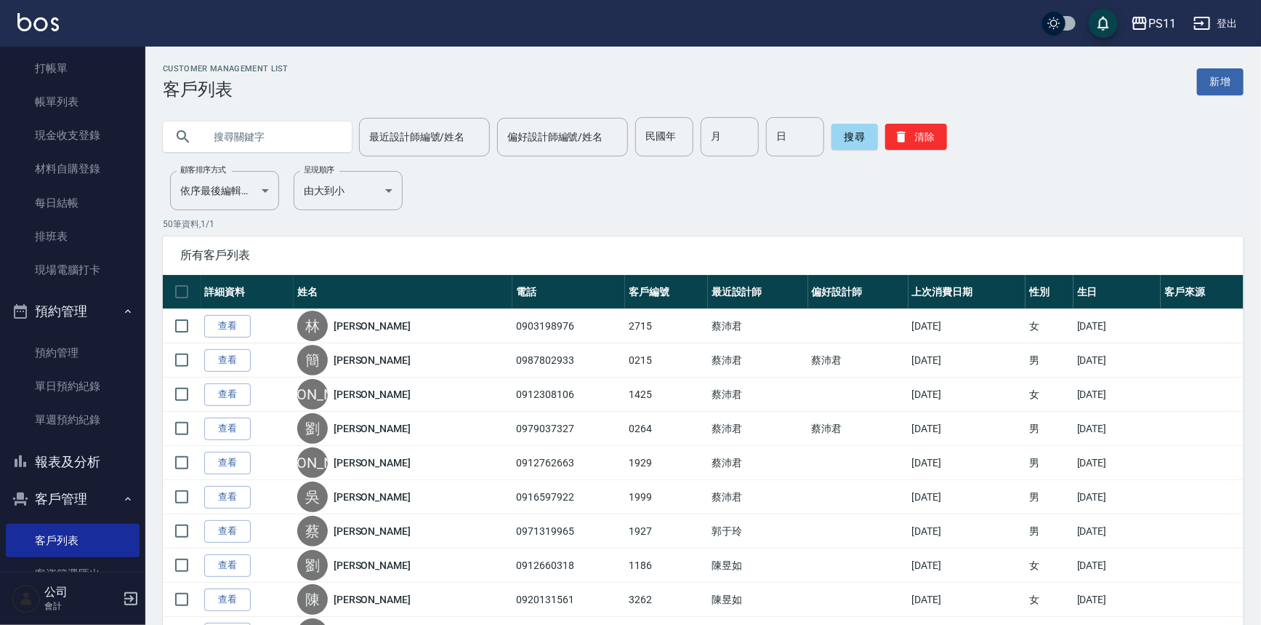
click at [276, 140] on input "text" at bounding box center [272, 136] width 137 height 39
type input "[PERSON_NAME]"
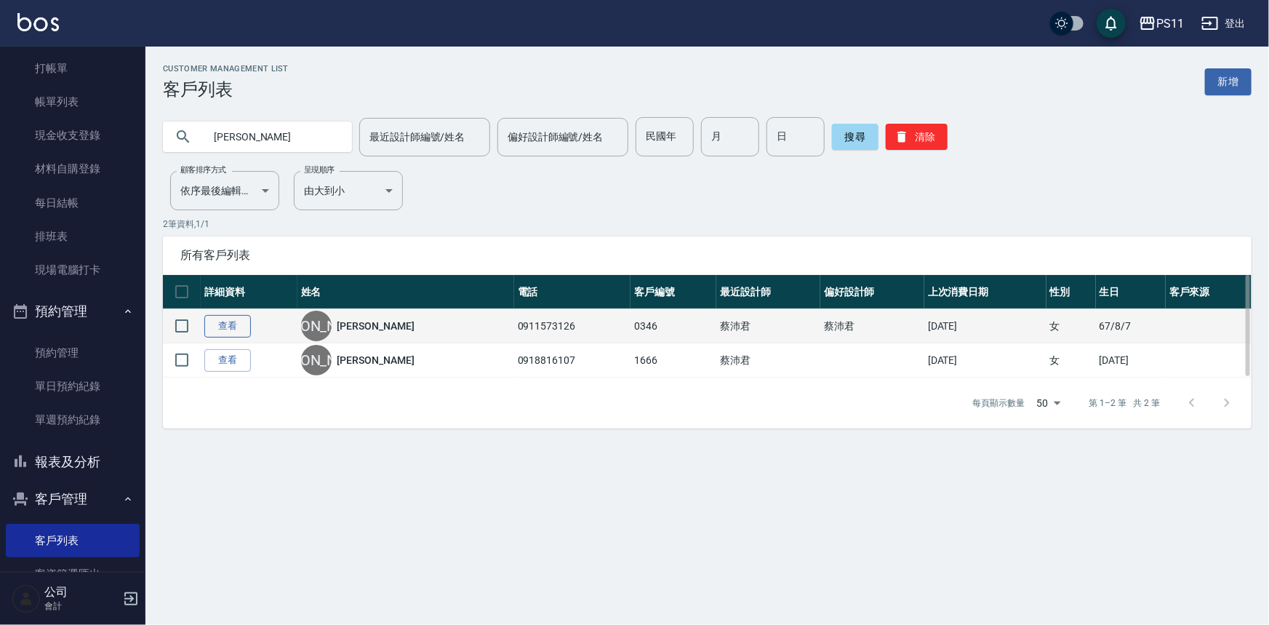
click at [236, 326] on link "查看" at bounding box center [227, 326] width 47 height 23
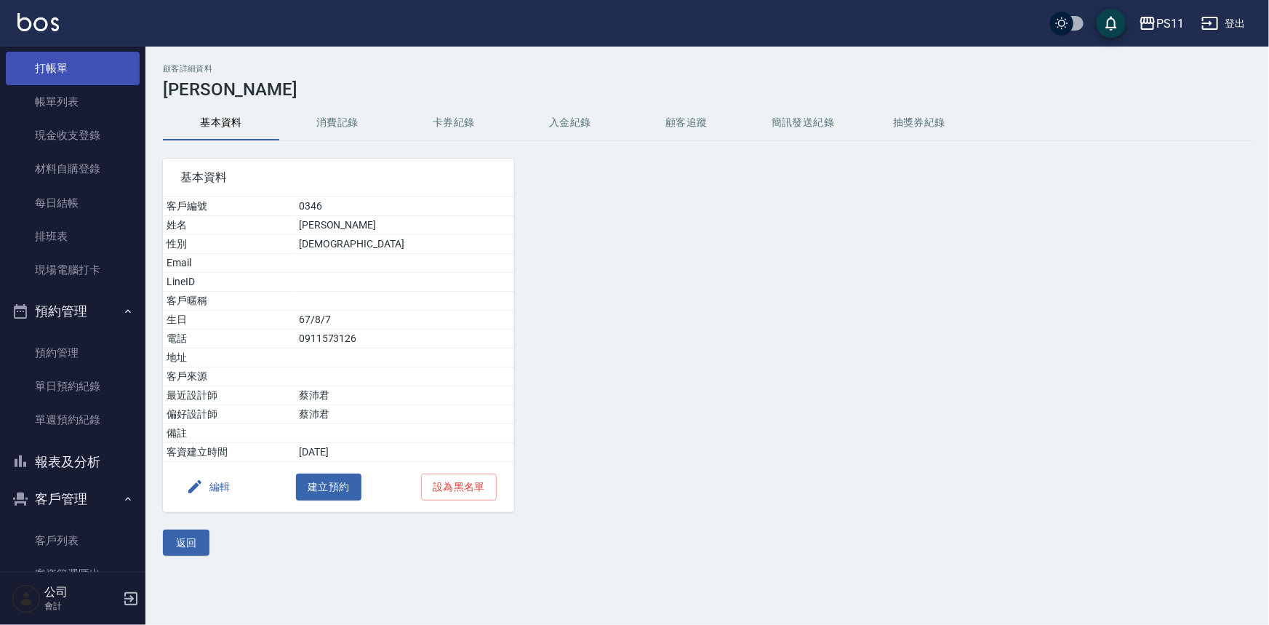
click at [87, 74] on link "打帳單" at bounding box center [73, 68] width 134 height 33
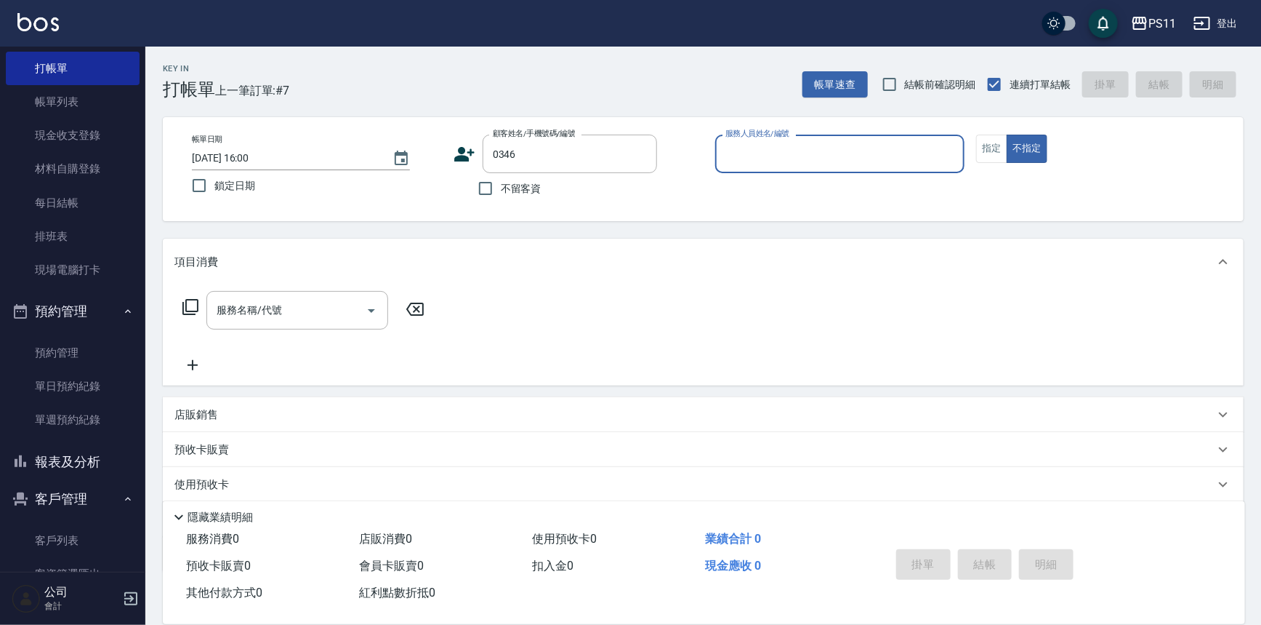
type input "[PERSON_NAME]/0911573126/0346"
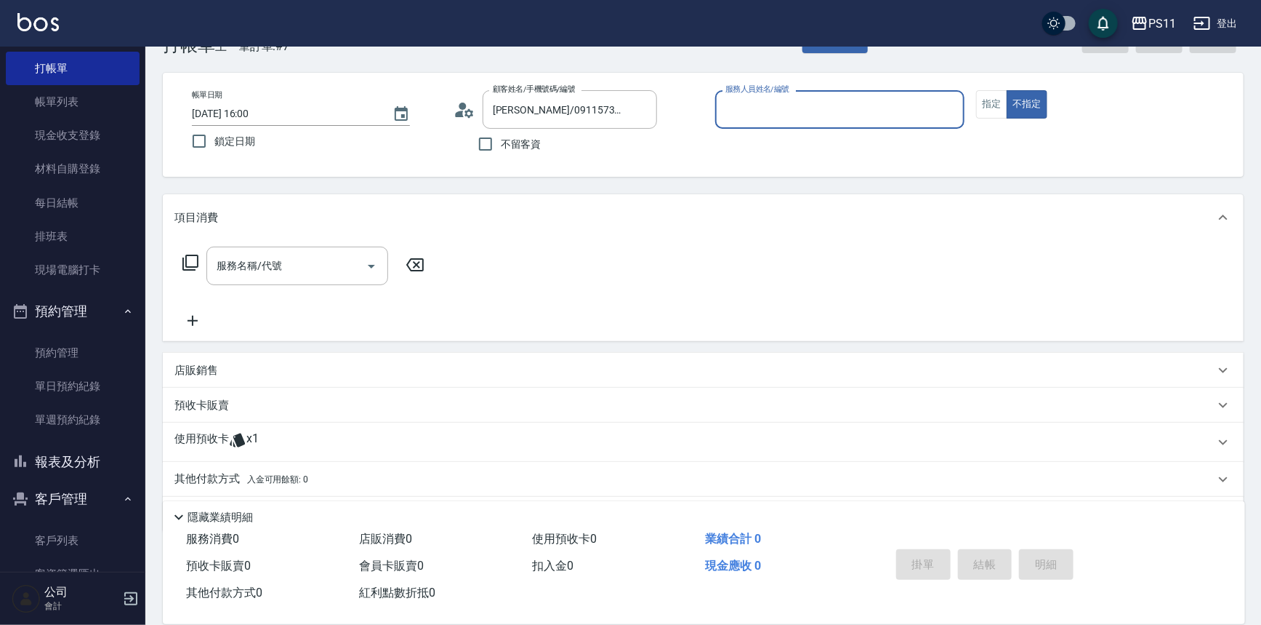
scroll to position [87, 0]
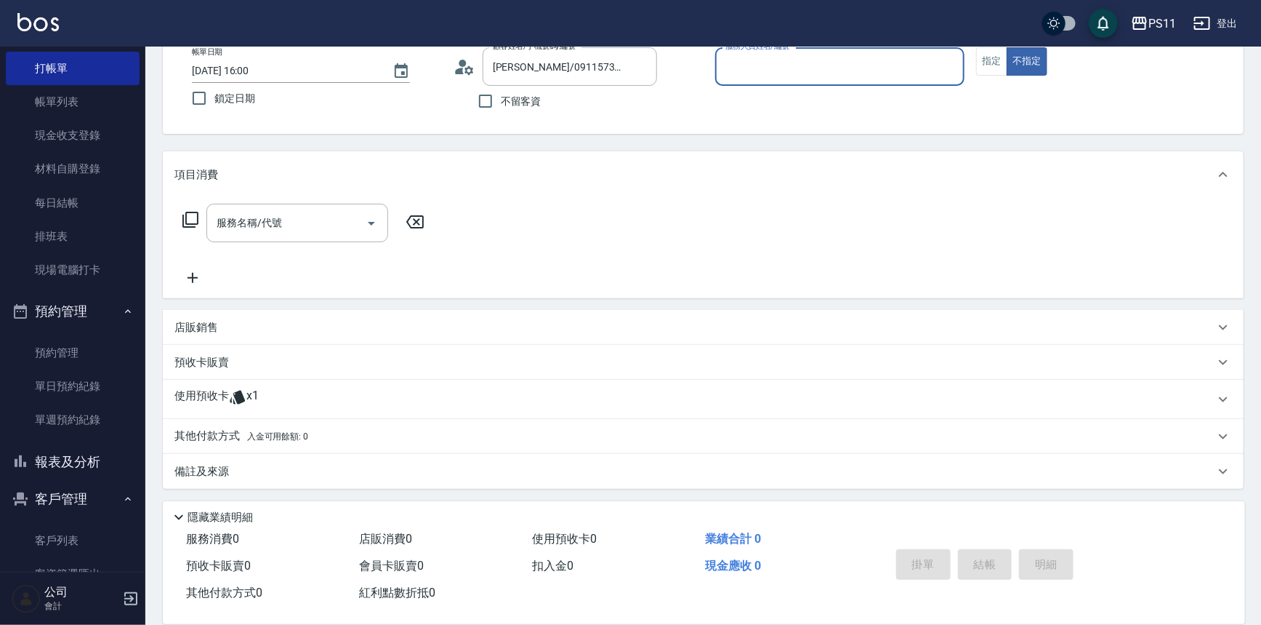
click at [213, 398] on p "使用預收卡" at bounding box center [201, 399] width 55 height 22
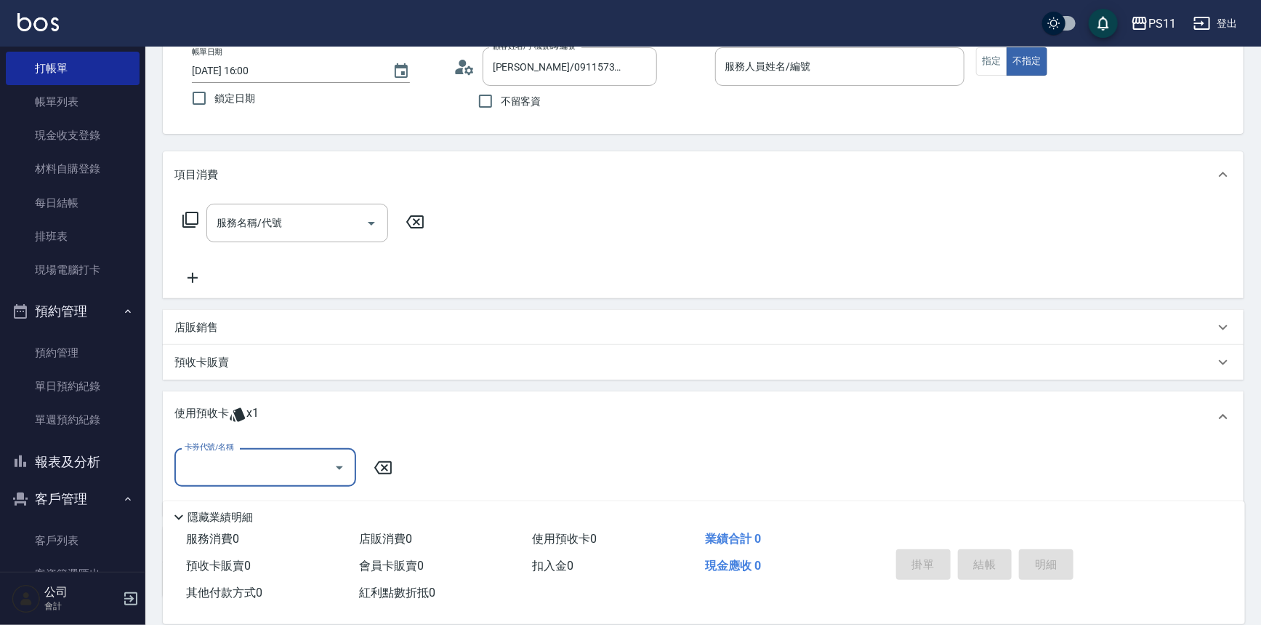
scroll to position [0, 0]
click at [281, 454] on input "卡券代號/名稱" at bounding box center [254, 466] width 147 height 25
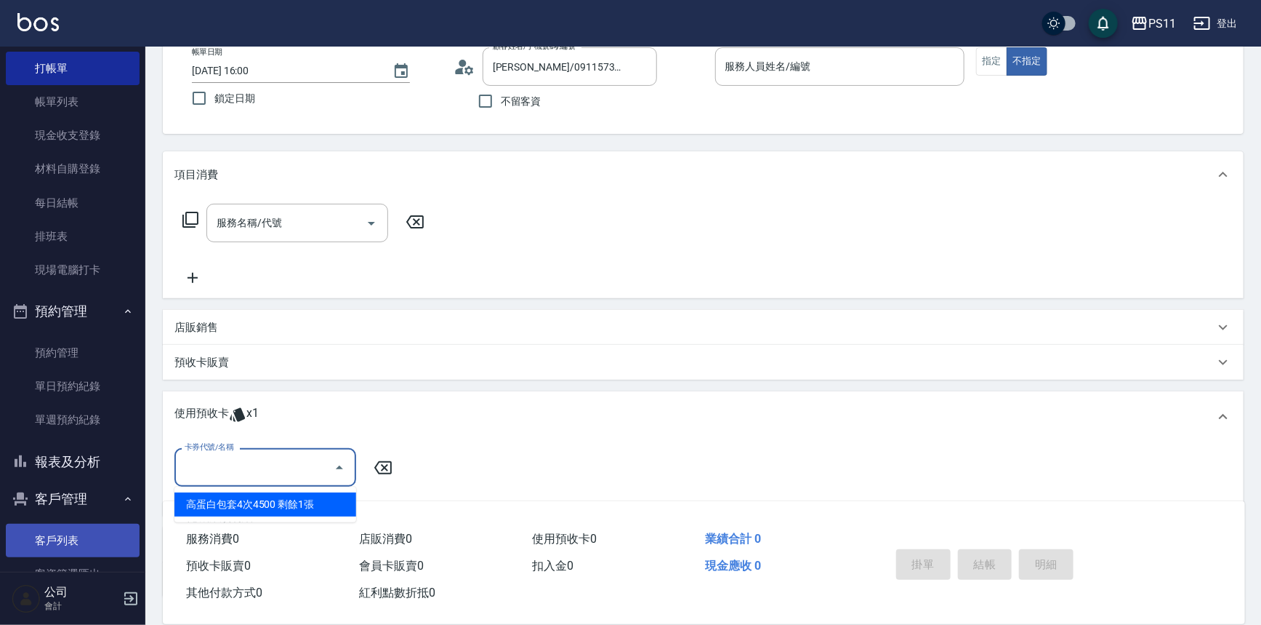
click at [89, 532] on link "客戶列表" at bounding box center [73, 539] width 134 height 33
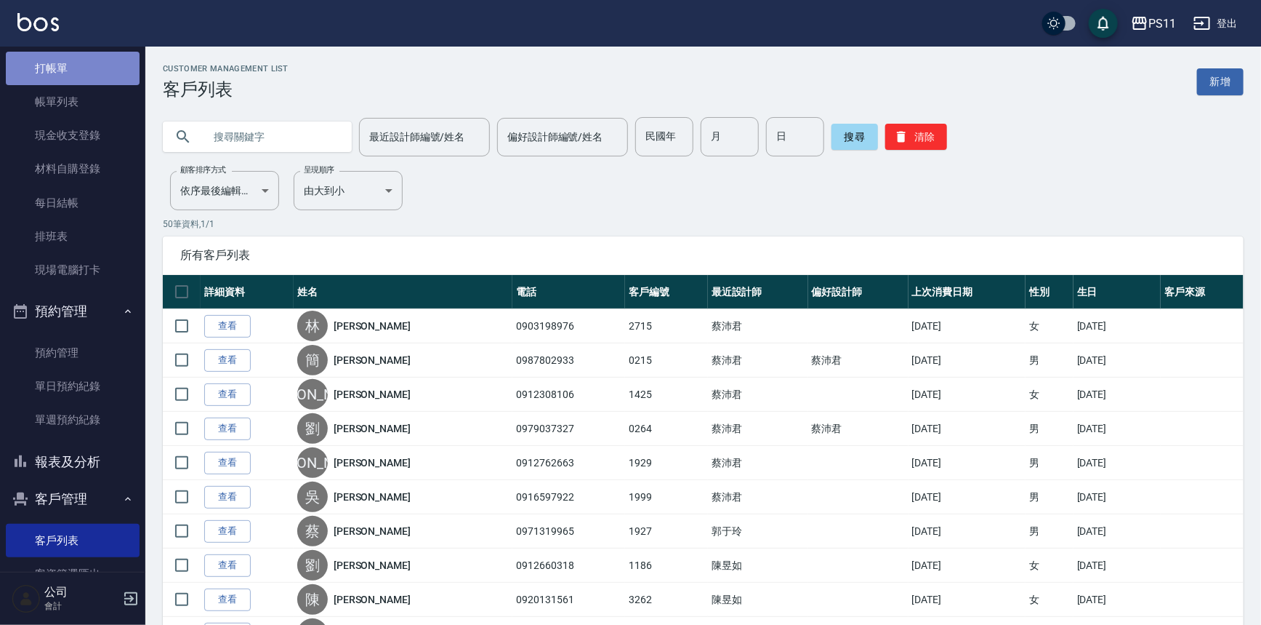
click at [105, 76] on link "打帳單" at bounding box center [73, 68] width 134 height 33
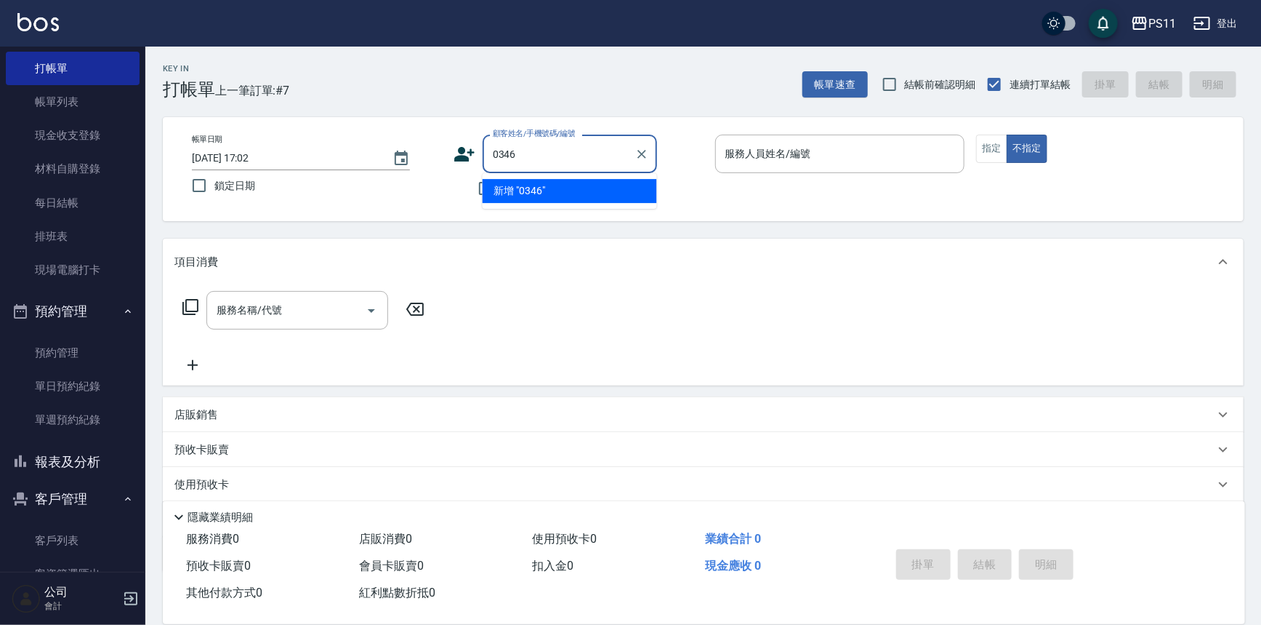
type input "0346"
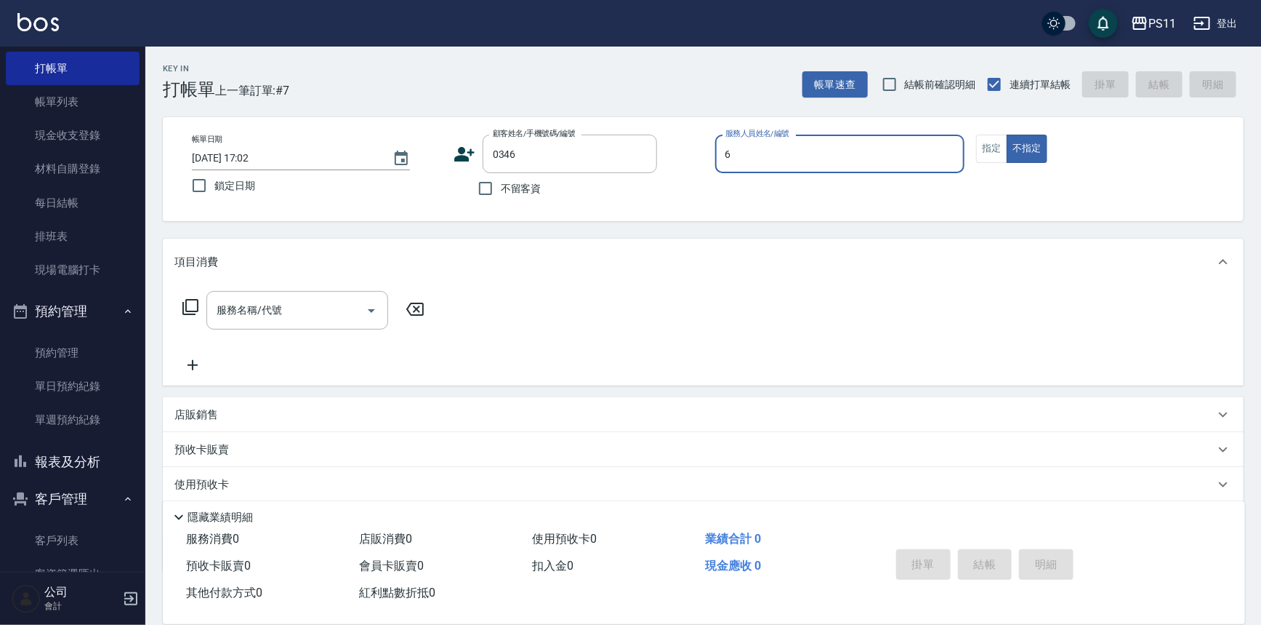
type input "[PERSON_NAME]6"
type button "false"
type input "[PERSON_NAME]/0911573126/0346"
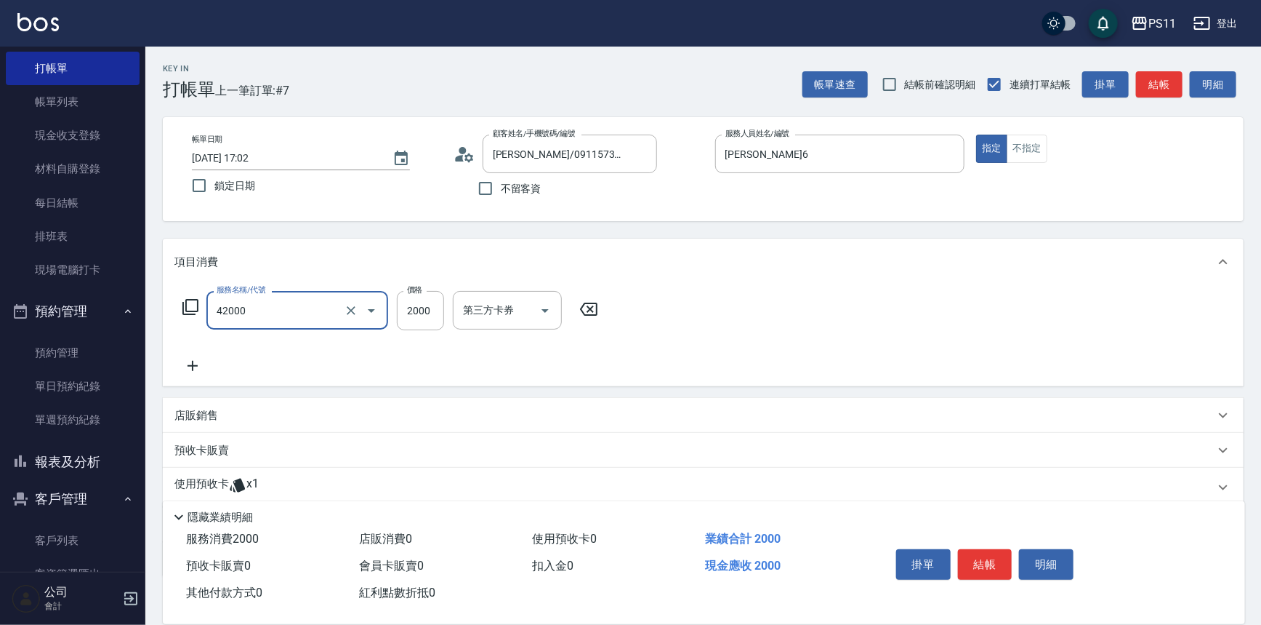
type input "2000以上染髮(42000)"
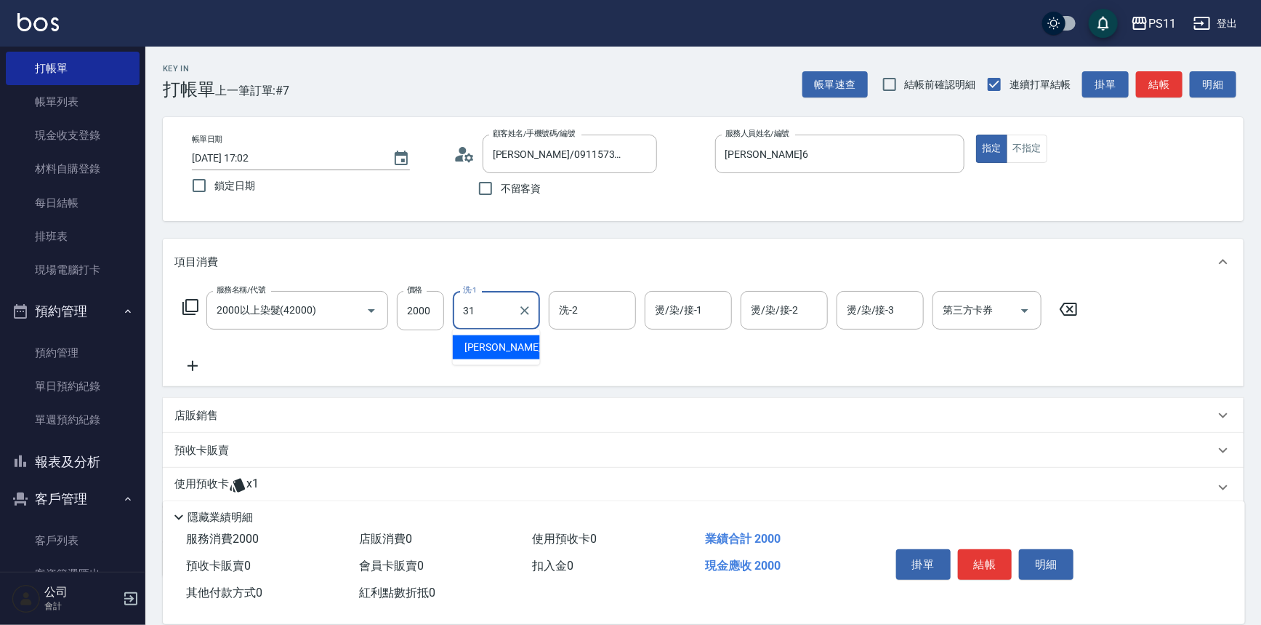
type input "[PERSON_NAME]-31"
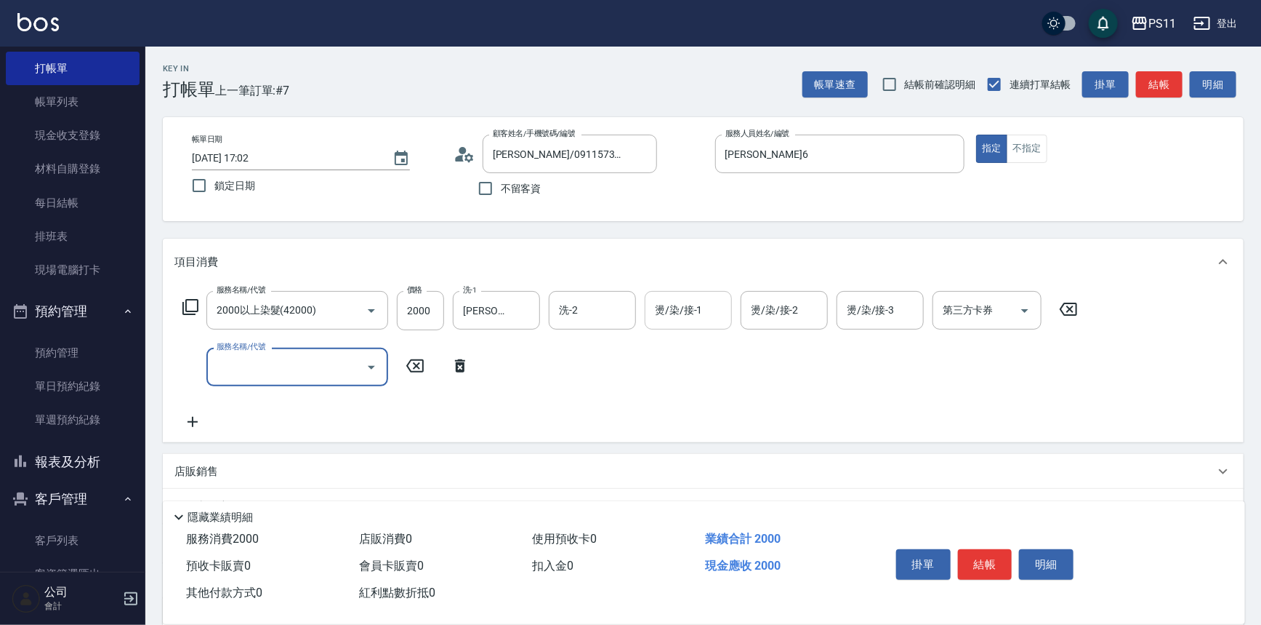
click at [690, 317] on input "燙/染/接-1" at bounding box center [688, 309] width 74 height 25
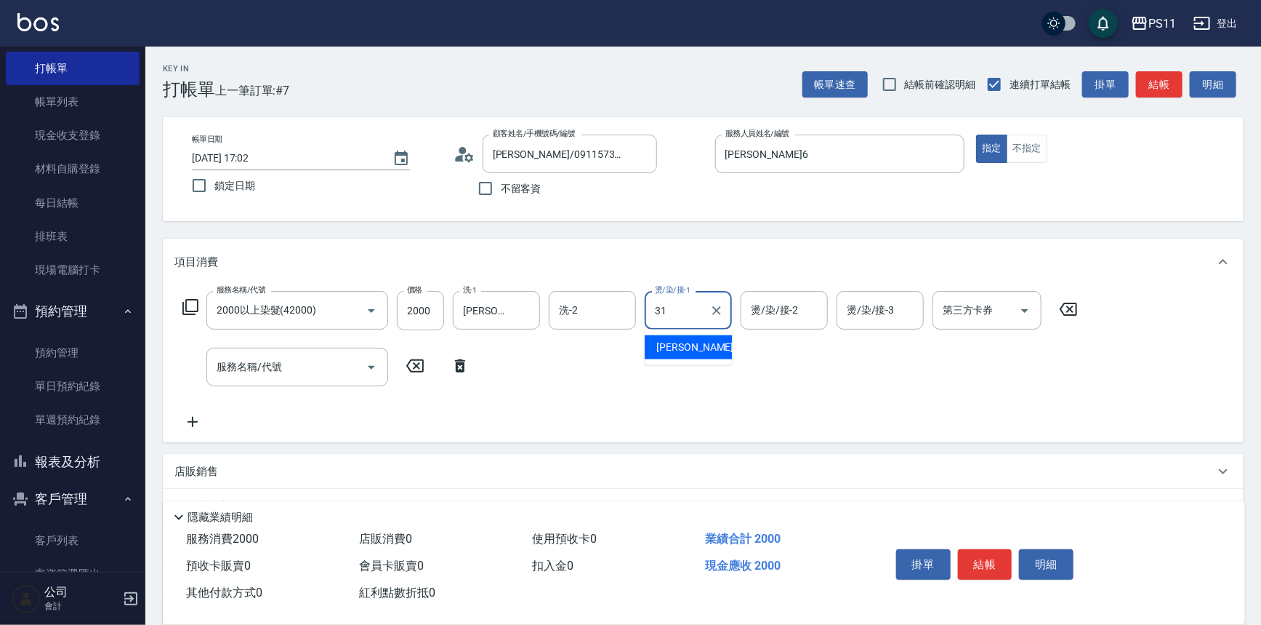
type input "[PERSON_NAME]-31"
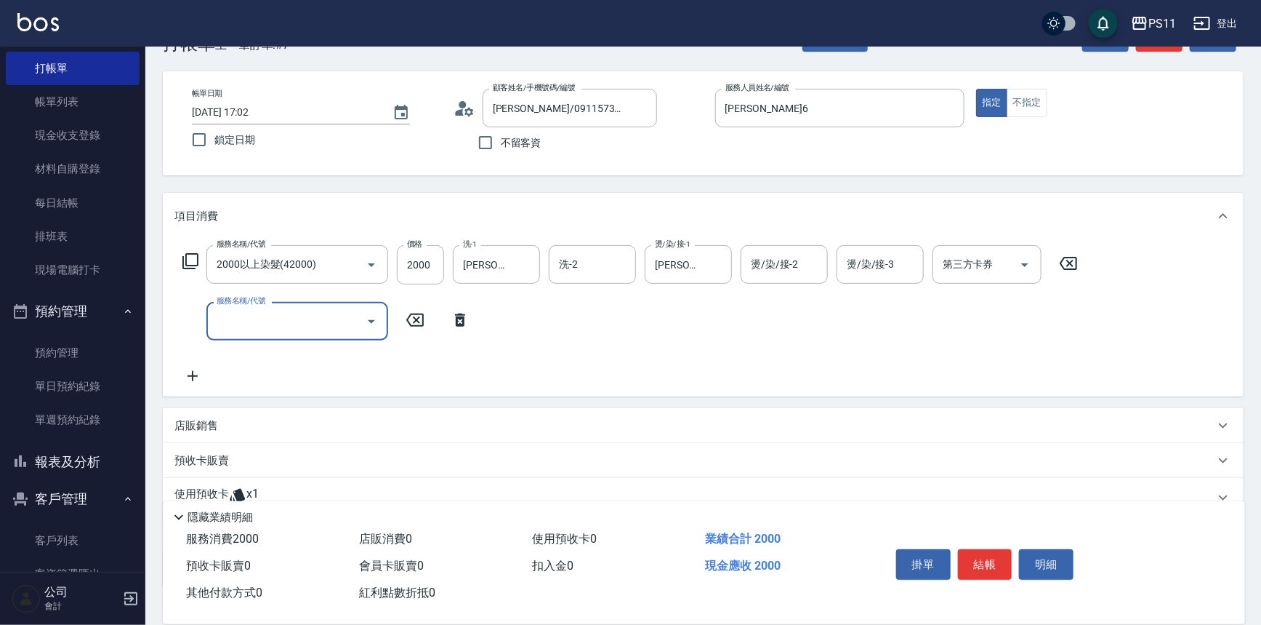
scroll to position [144, 0]
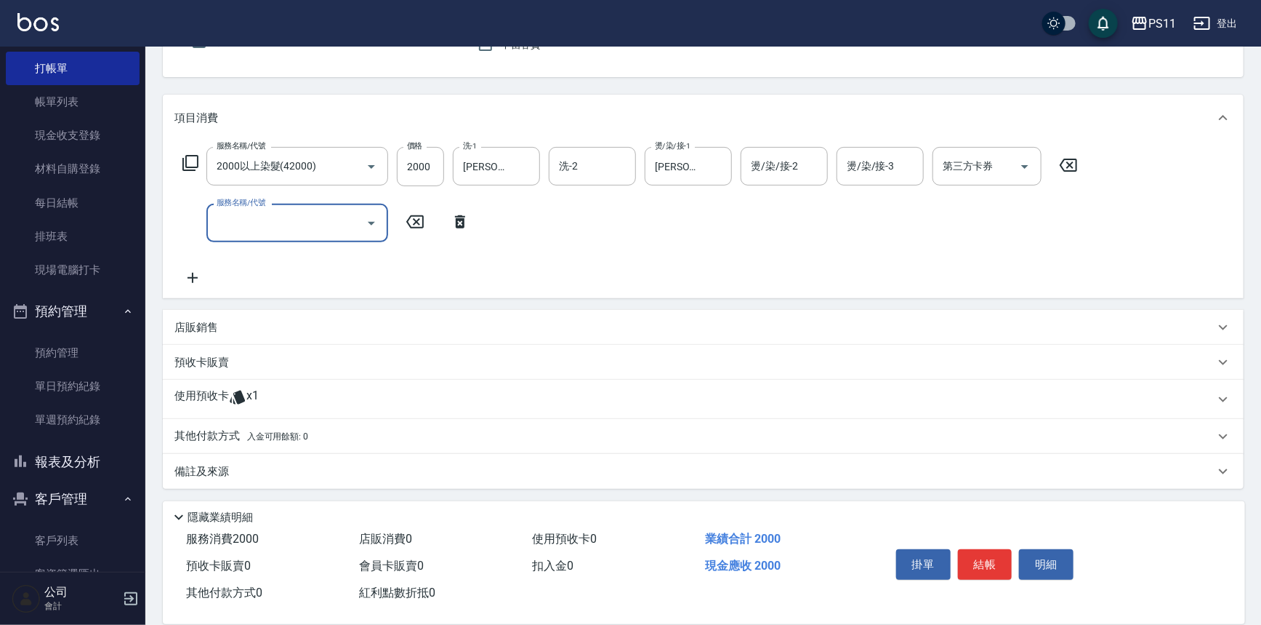
click at [199, 398] on p "使用預收卡" at bounding box center [201, 399] width 55 height 22
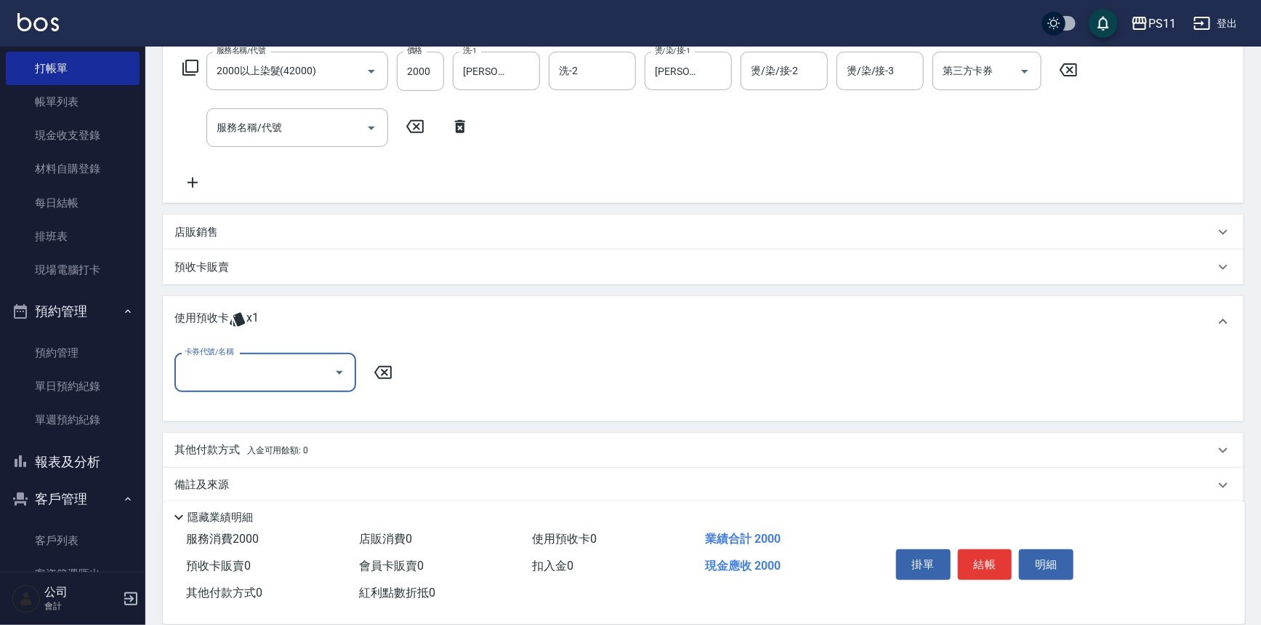
scroll to position [245, 0]
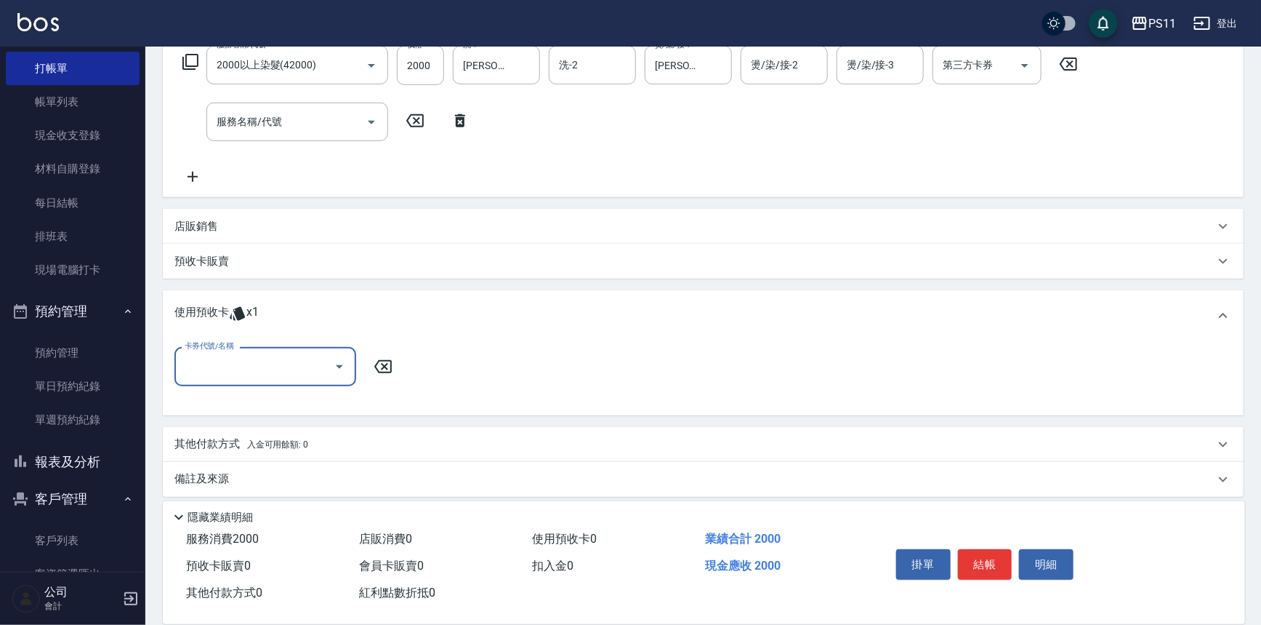
click at [202, 361] on input "卡券代號/名稱" at bounding box center [254, 365] width 147 height 25
click at [227, 405] on div "高蛋白包套4次4500 剩餘1張" at bounding box center [265, 402] width 182 height 24
type input "高蛋白包套4次4500"
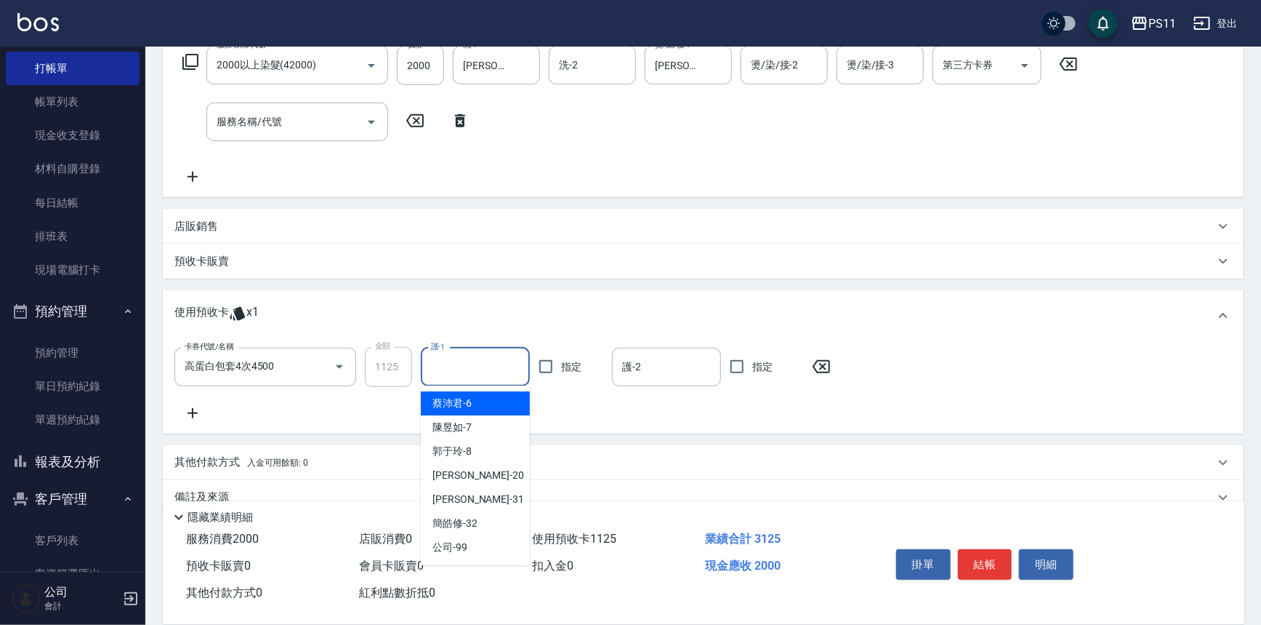
click at [463, 361] on input "護-1" at bounding box center [475, 366] width 96 height 25
click at [499, 503] on div "[PERSON_NAME]-31" at bounding box center [475, 499] width 109 height 24
type input "[PERSON_NAME]-31"
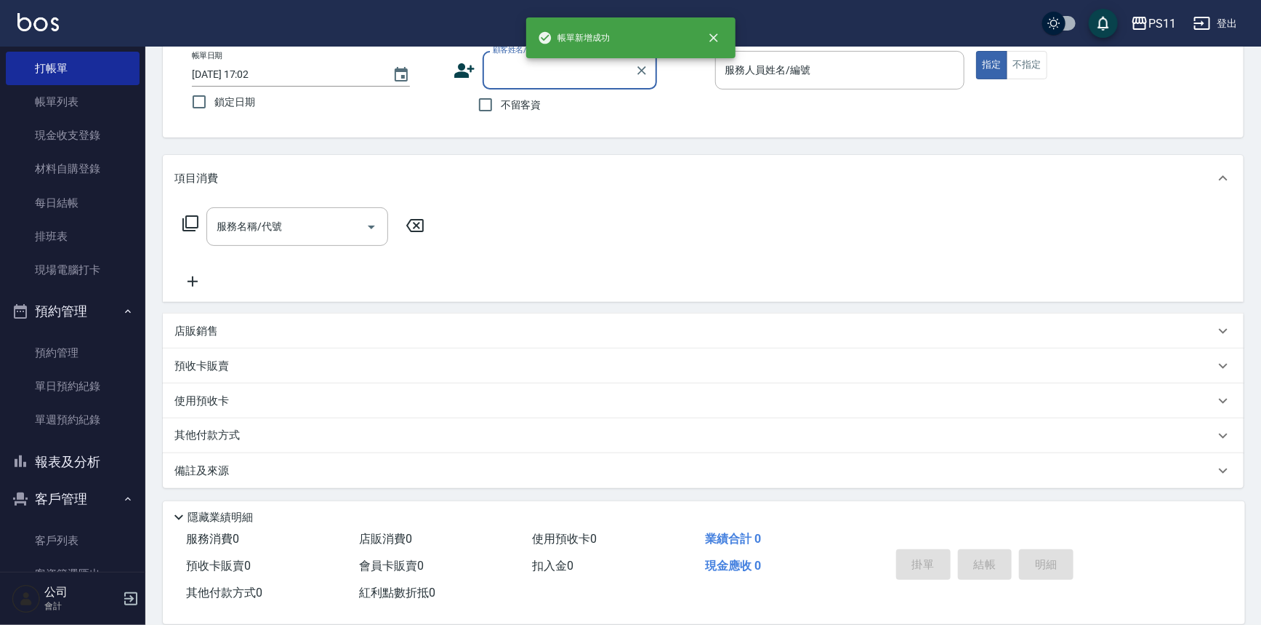
scroll to position [0, 0]
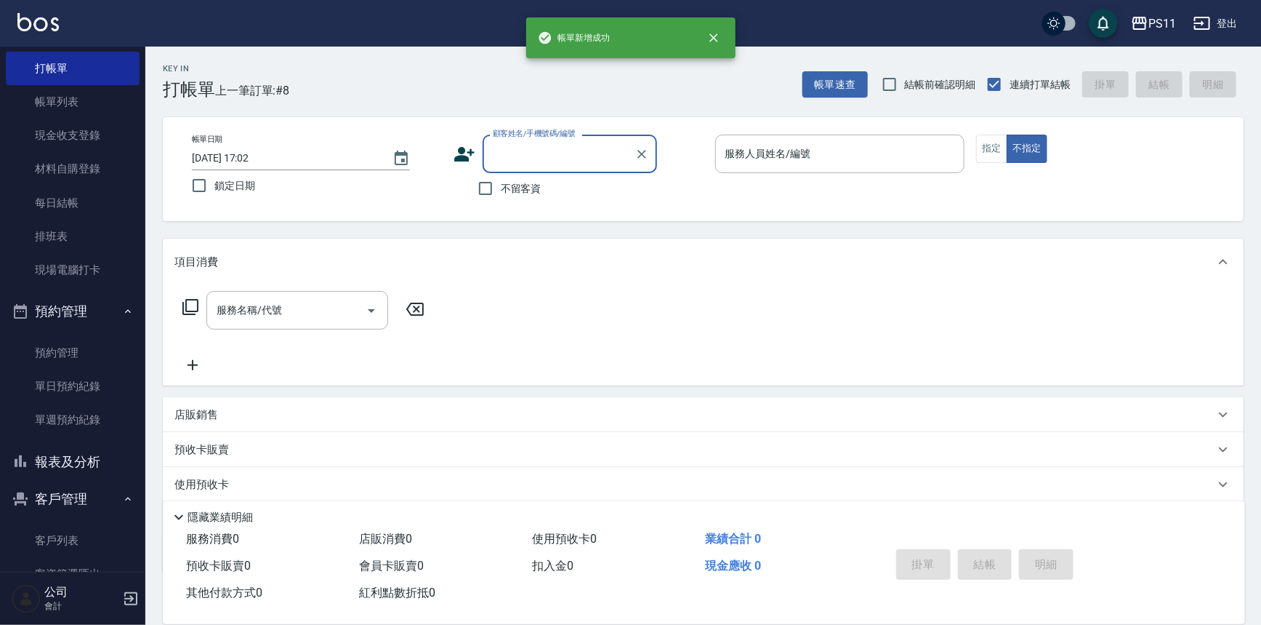
click at [58, 462] on button "報表及分析" at bounding box center [73, 462] width 134 height 38
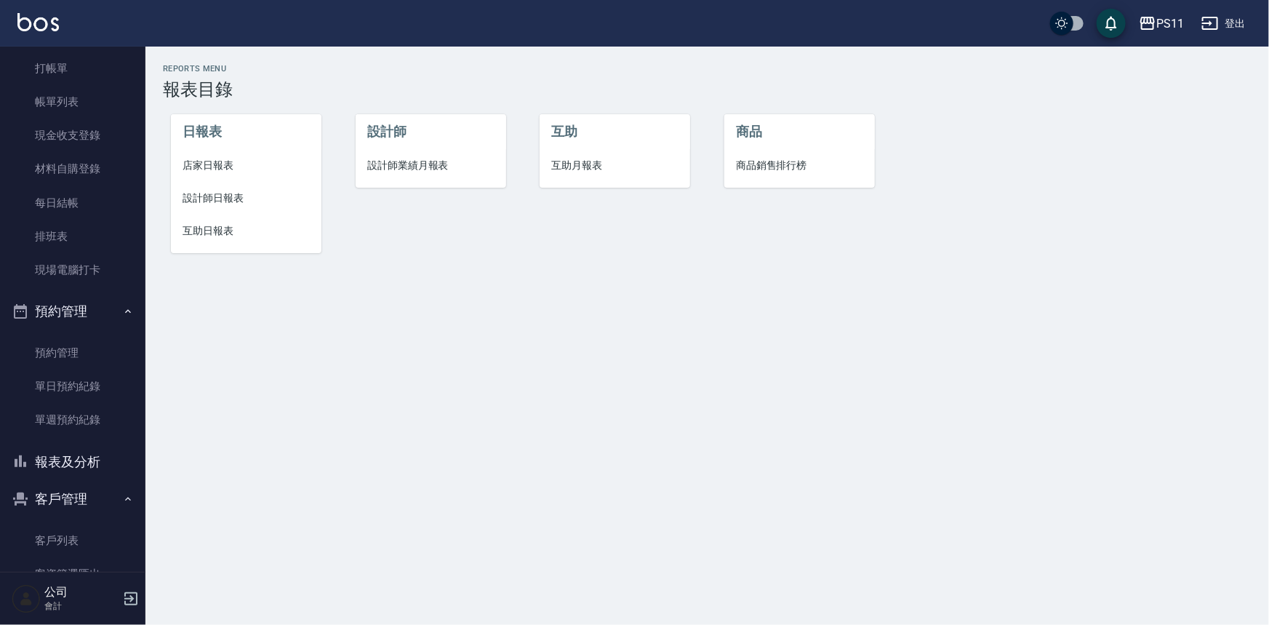
click at [190, 201] on span "設計師日報表" at bounding box center [245, 197] width 127 height 15
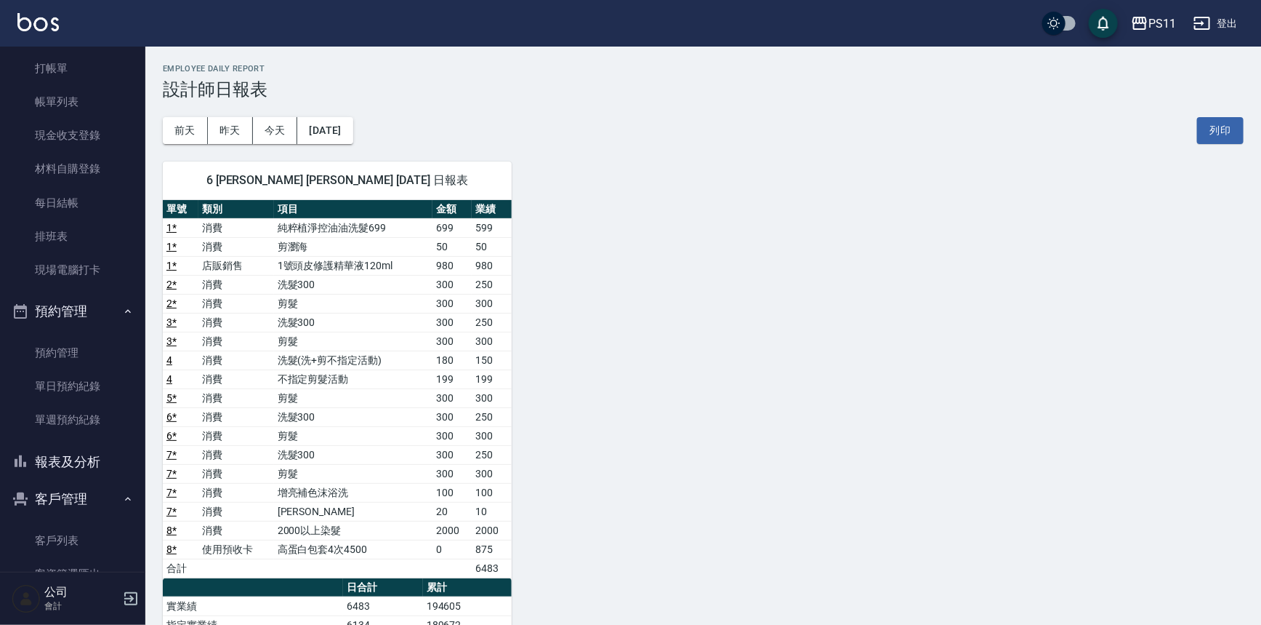
drag, startPoint x: 95, startPoint y: 464, endPoint x: 104, endPoint y: 463, distance: 9.5
click at [102, 464] on button "報表及分析" at bounding box center [73, 462] width 134 height 38
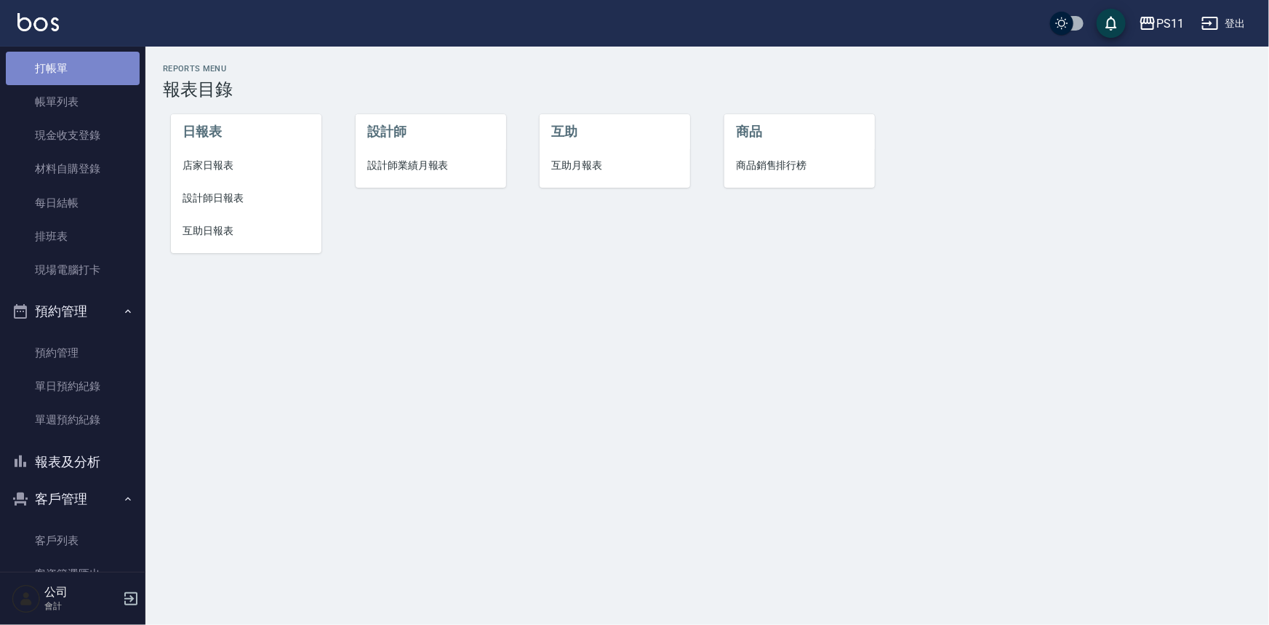
click at [95, 71] on link "打帳單" at bounding box center [73, 68] width 134 height 33
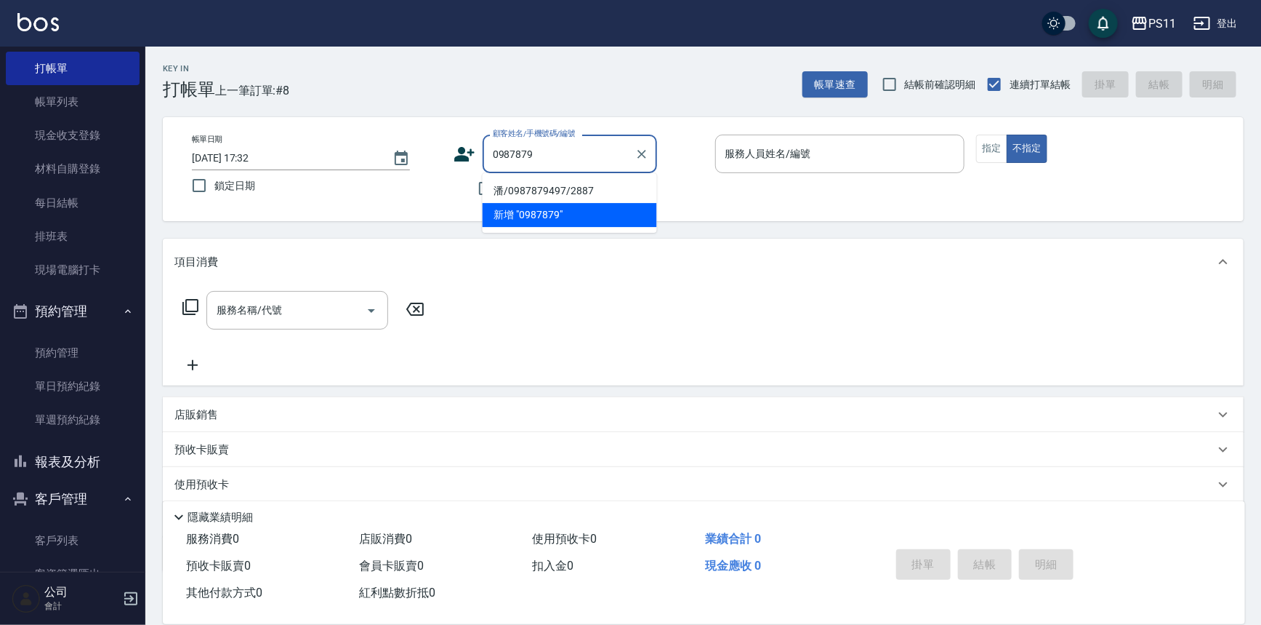
click at [581, 191] on li "潘/0987879497/2887" at bounding box center [570, 191] width 174 height 24
type input "潘/0987879497/2887"
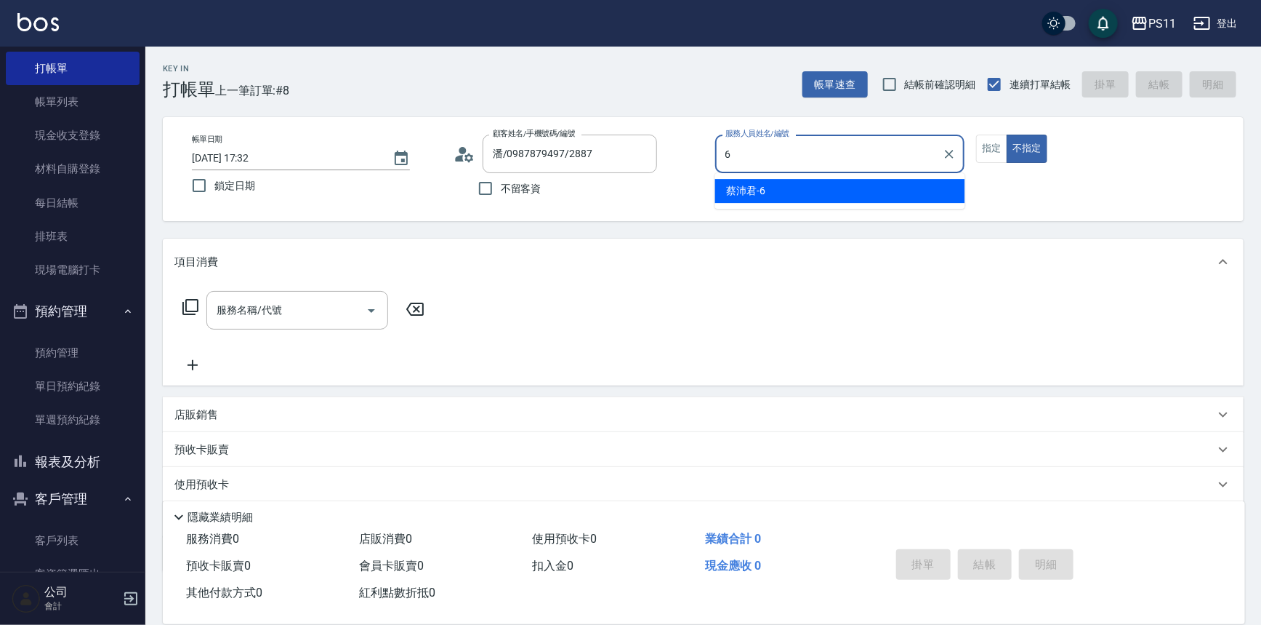
type input "[PERSON_NAME]6"
type button "false"
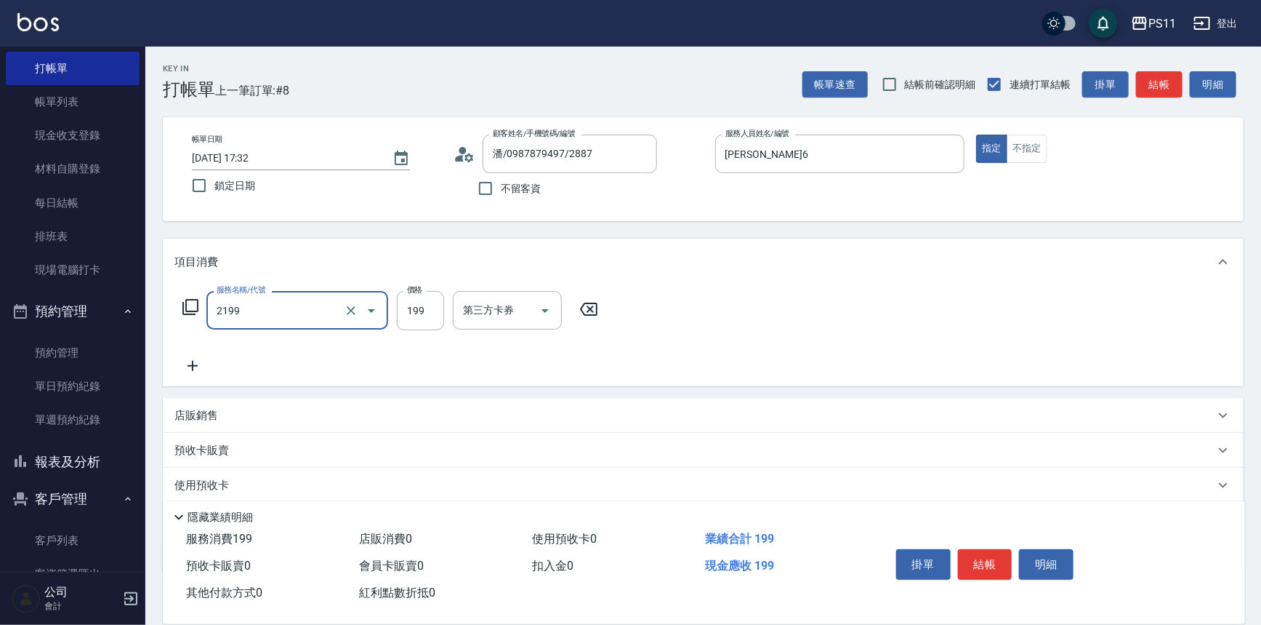
type input "不指定剪髮活動(2199)"
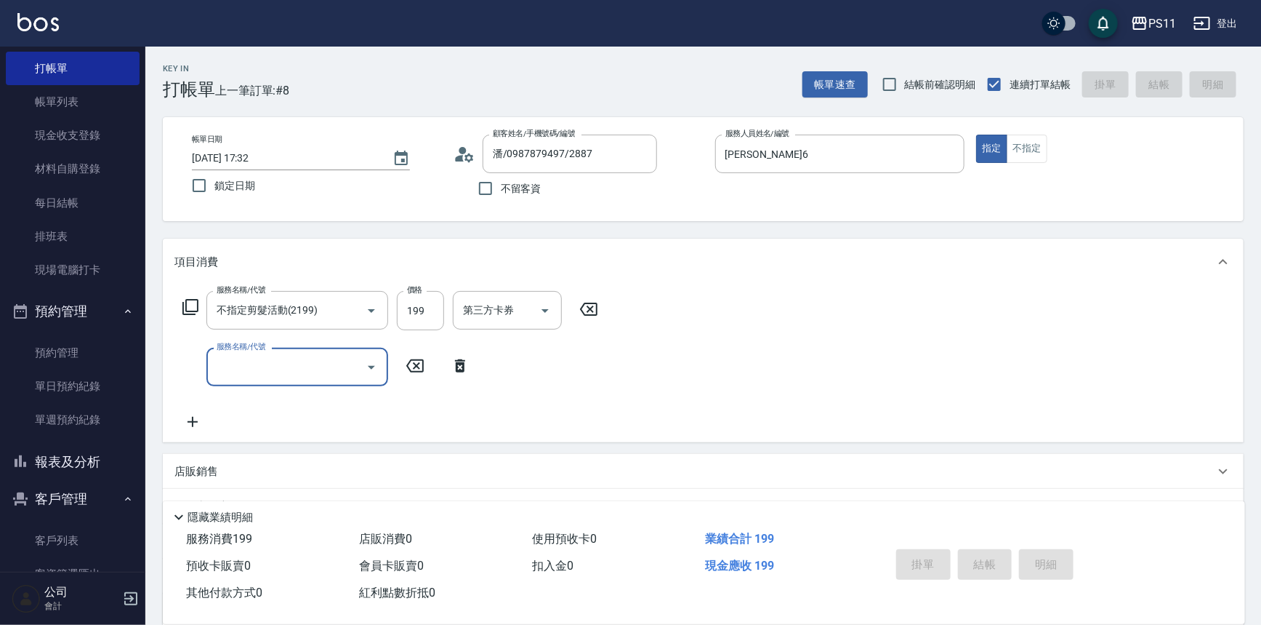
type input "[DATE] 17:33"
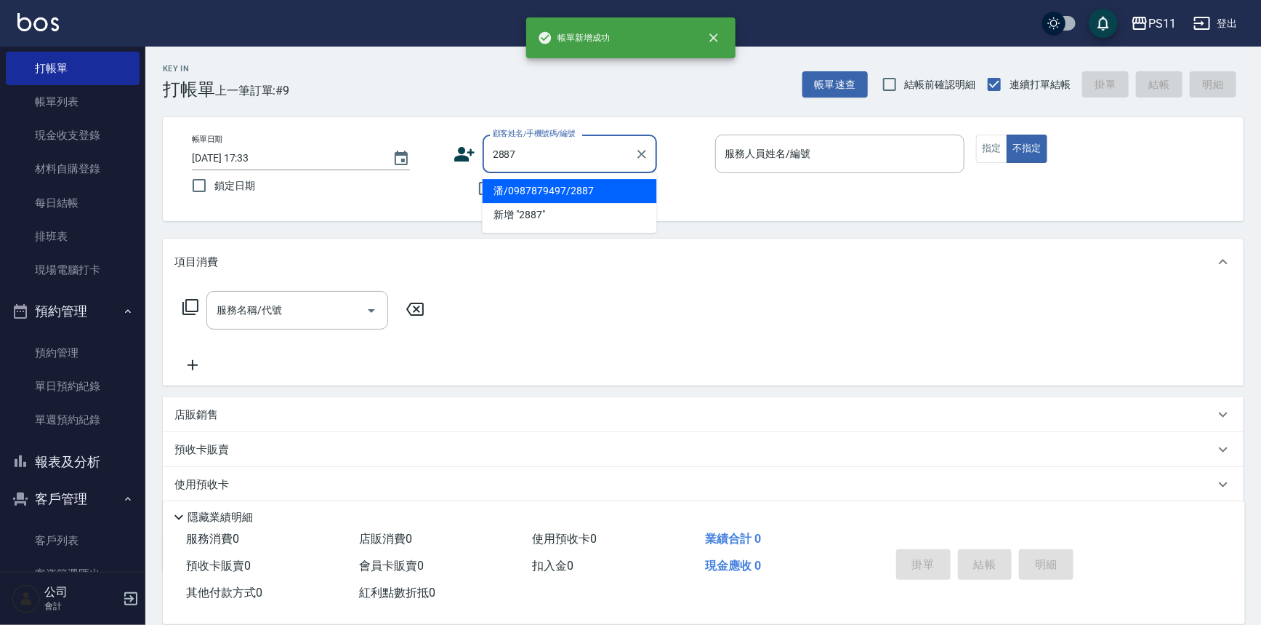
type input "潘/0987879497/2887"
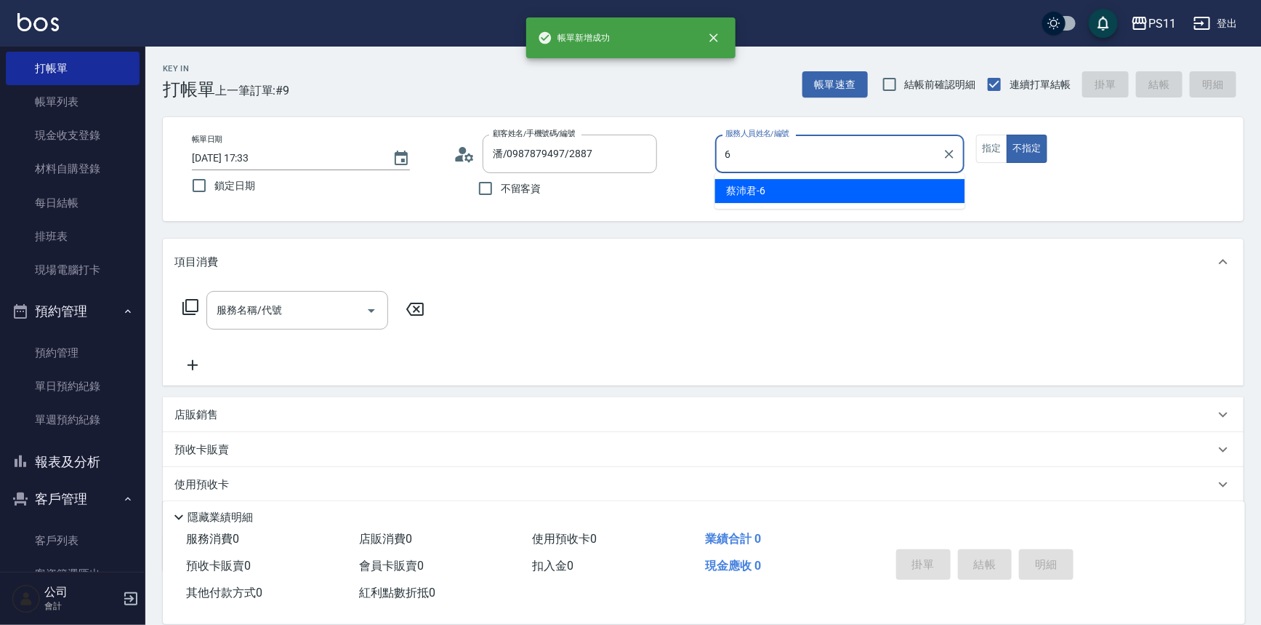
type input "[PERSON_NAME]6"
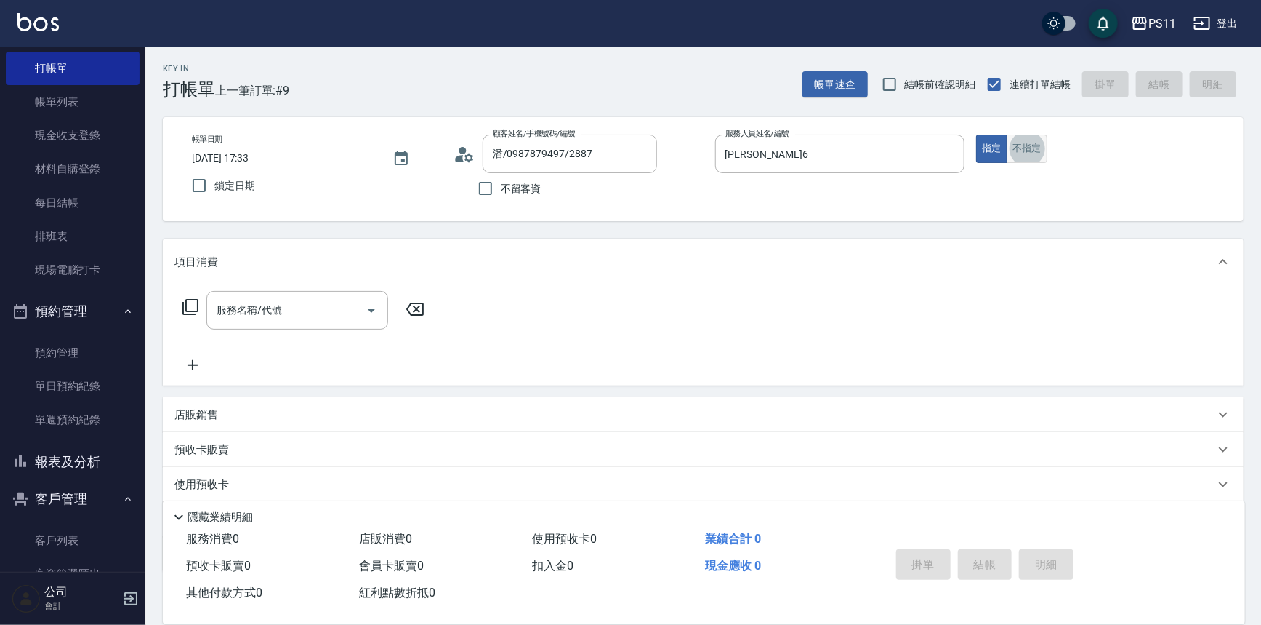
click at [1038, 141] on button "不指定" at bounding box center [1027, 148] width 41 height 28
click at [286, 309] on input "服務名稱/代號" at bounding box center [286, 309] width 147 height 25
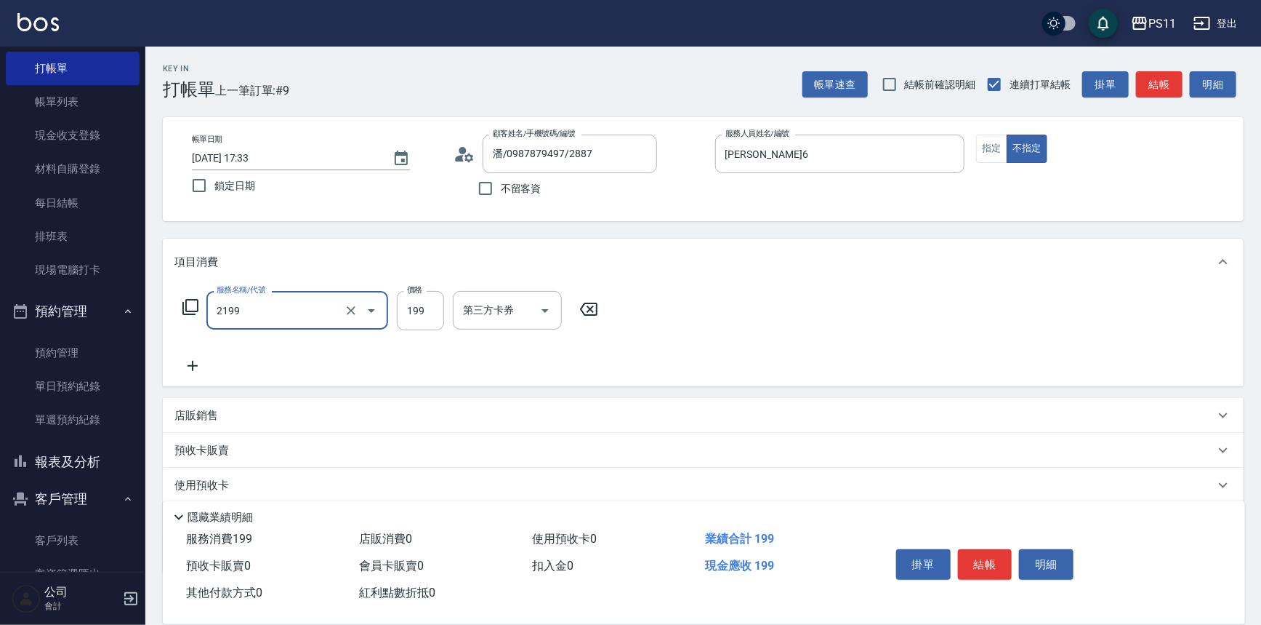
type input "不指定剪髮活動(2199)"
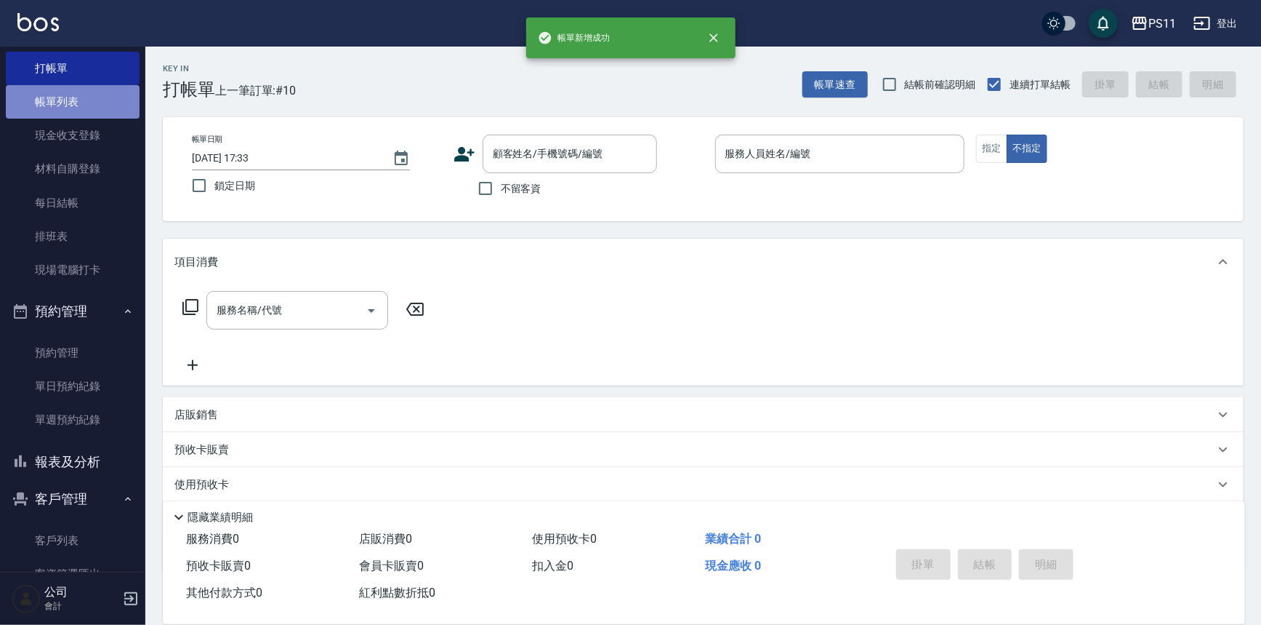
click at [97, 111] on link "帳單列表" at bounding box center [73, 101] width 134 height 33
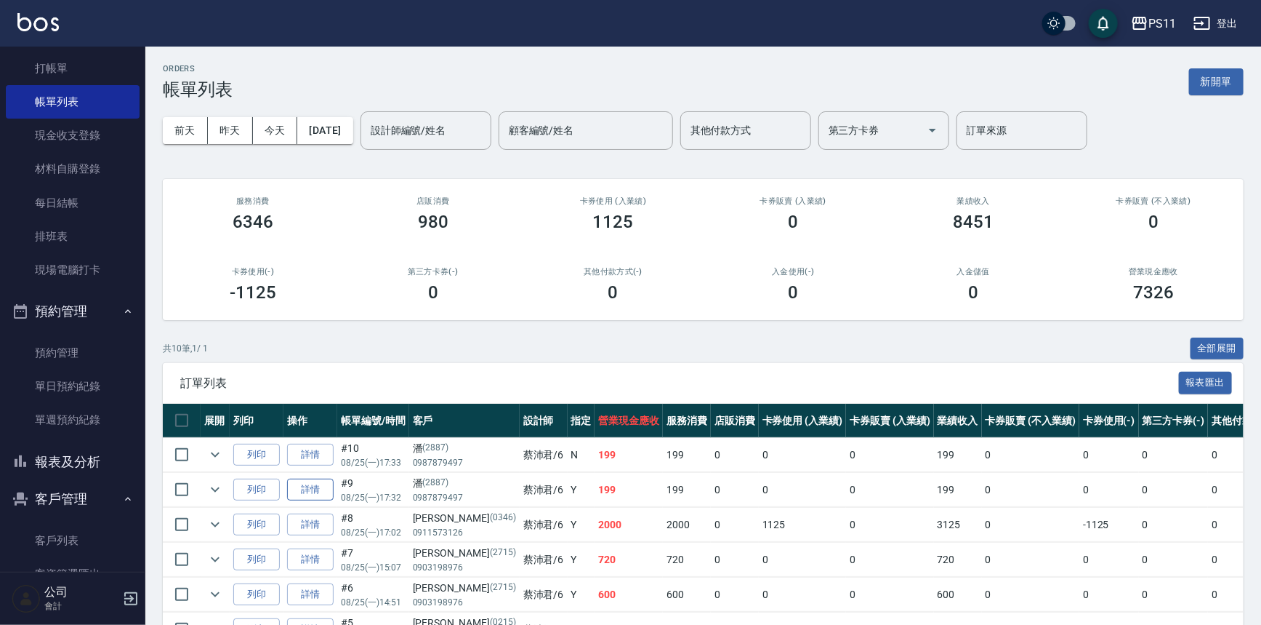
click at [308, 488] on link "詳情" at bounding box center [310, 489] width 47 height 23
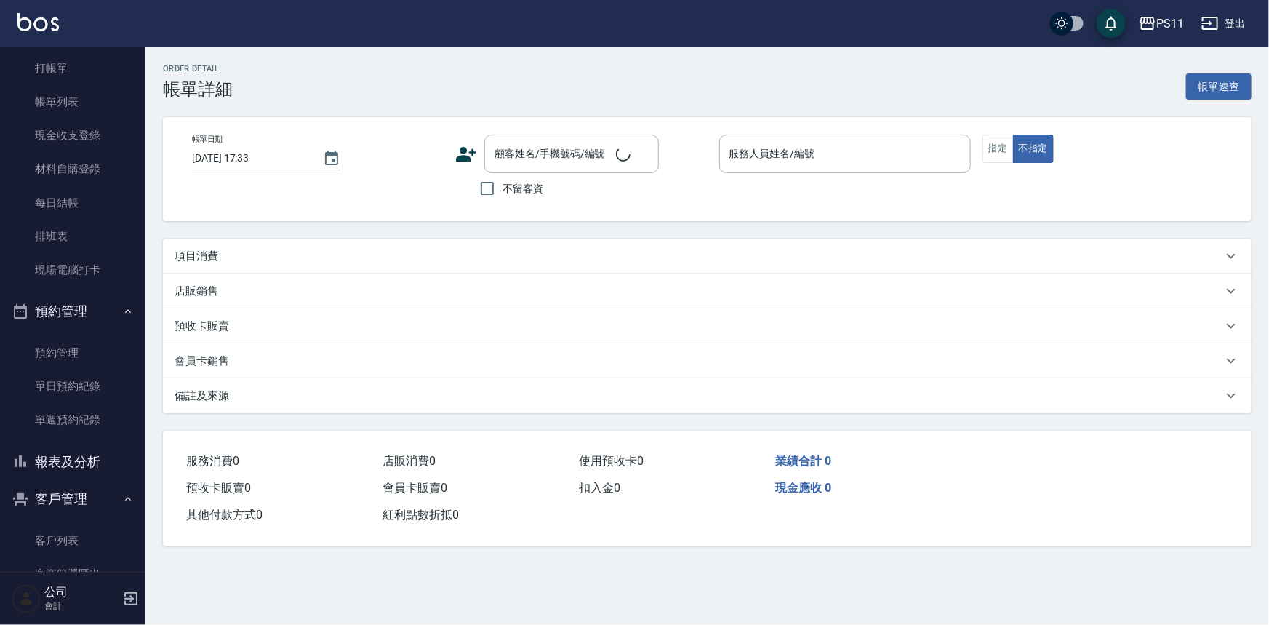
type input "[DATE] 17:32"
type input "[PERSON_NAME]6"
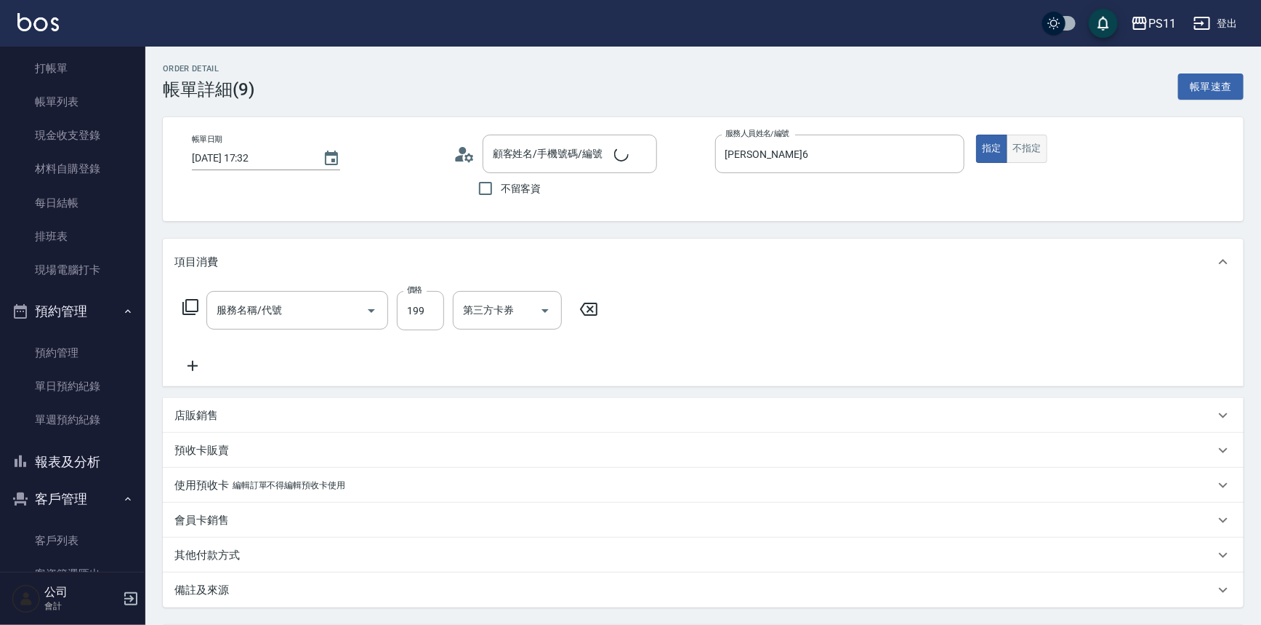
type input "不指定剪髮活動(2199)"
type input "潘/0987879497/2887"
click at [1023, 145] on button "不指定" at bounding box center [1027, 148] width 41 height 28
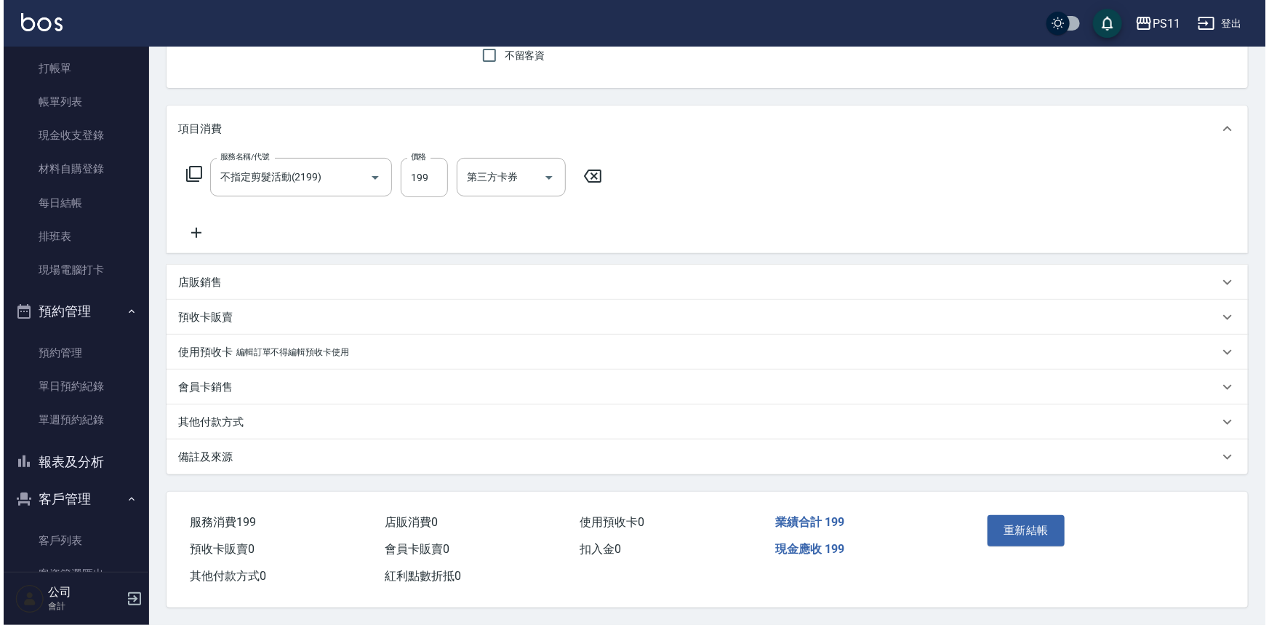
scroll to position [137, 0]
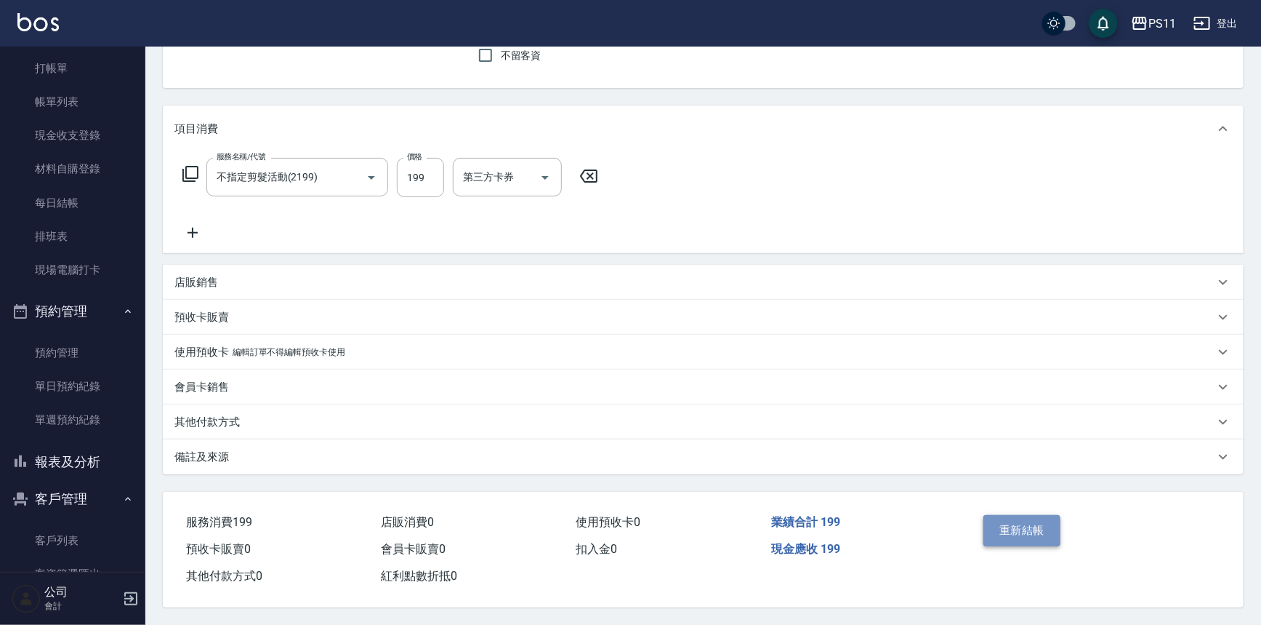
click at [1022, 530] on button "重新結帳" at bounding box center [1022, 530] width 77 height 31
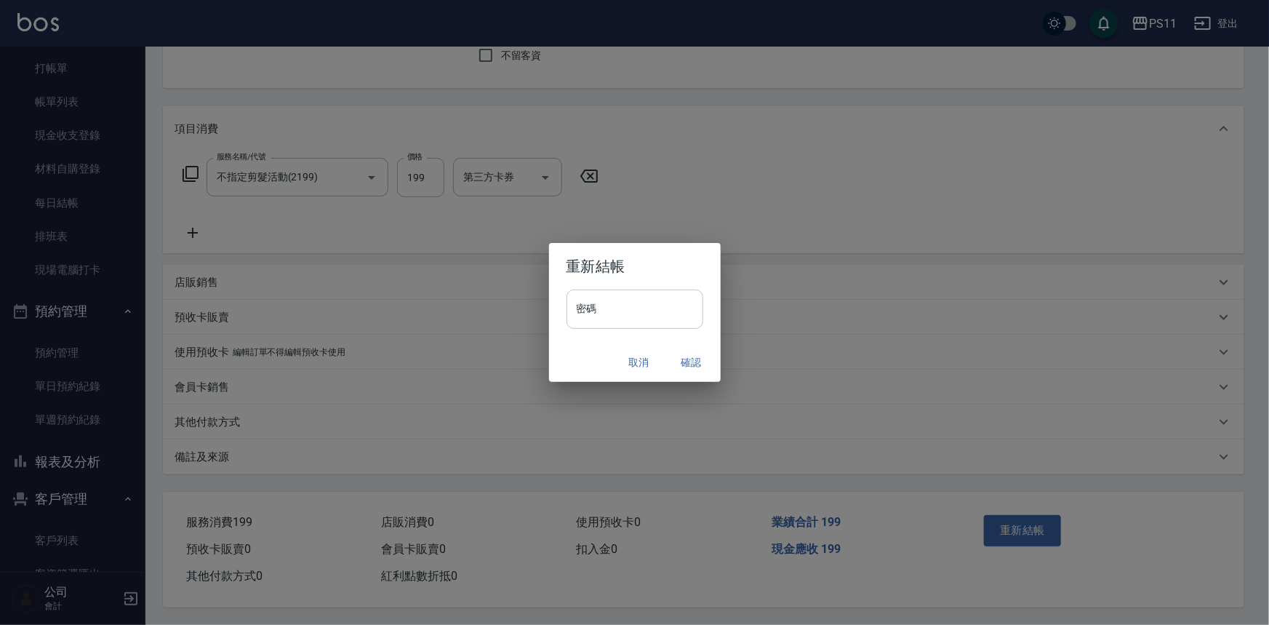
click at [646, 308] on input "密碼" at bounding box center [634, 308] width 137 height 39
type input "****"
click at [680, 361] on button "確認" at bounding box center [691, 362] width 47 height 27
click at [692, 364] on div "取消 確認" at bounding box center [635, 362] width 172 height 39
click at [698, 360] on div "取消 確認" at bounding box center [635, 362] width 172 height 39
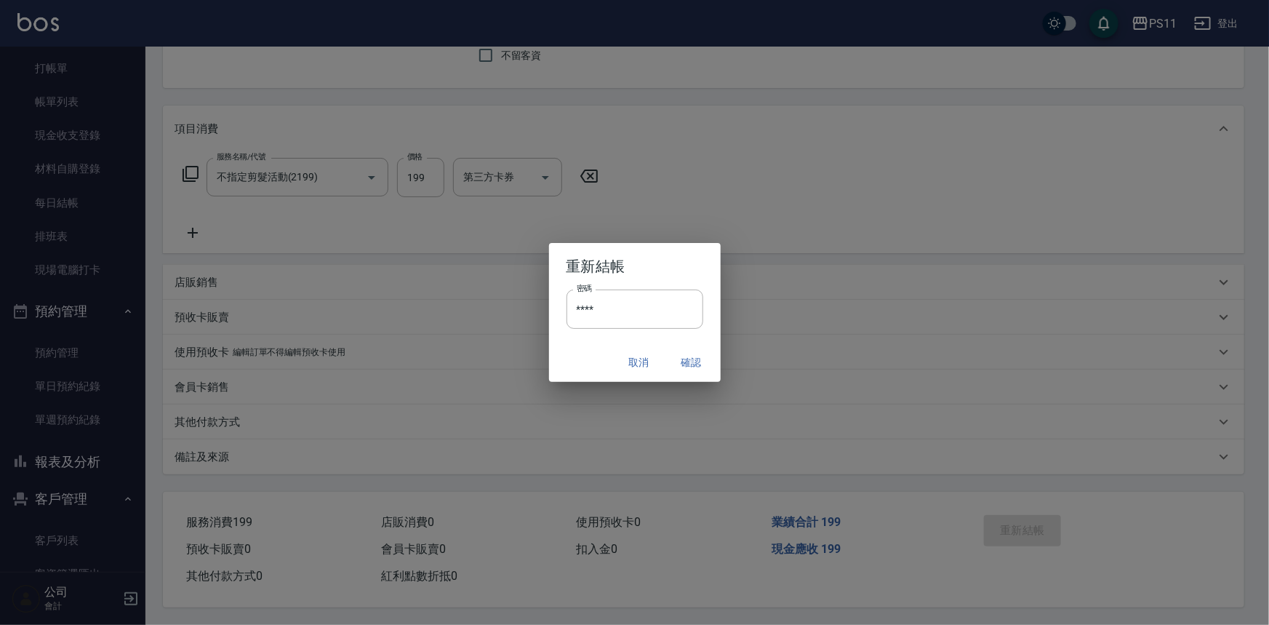
click at [702, 361] on div "取消 確認" at bounding box center [635, 362] width 172 height 39
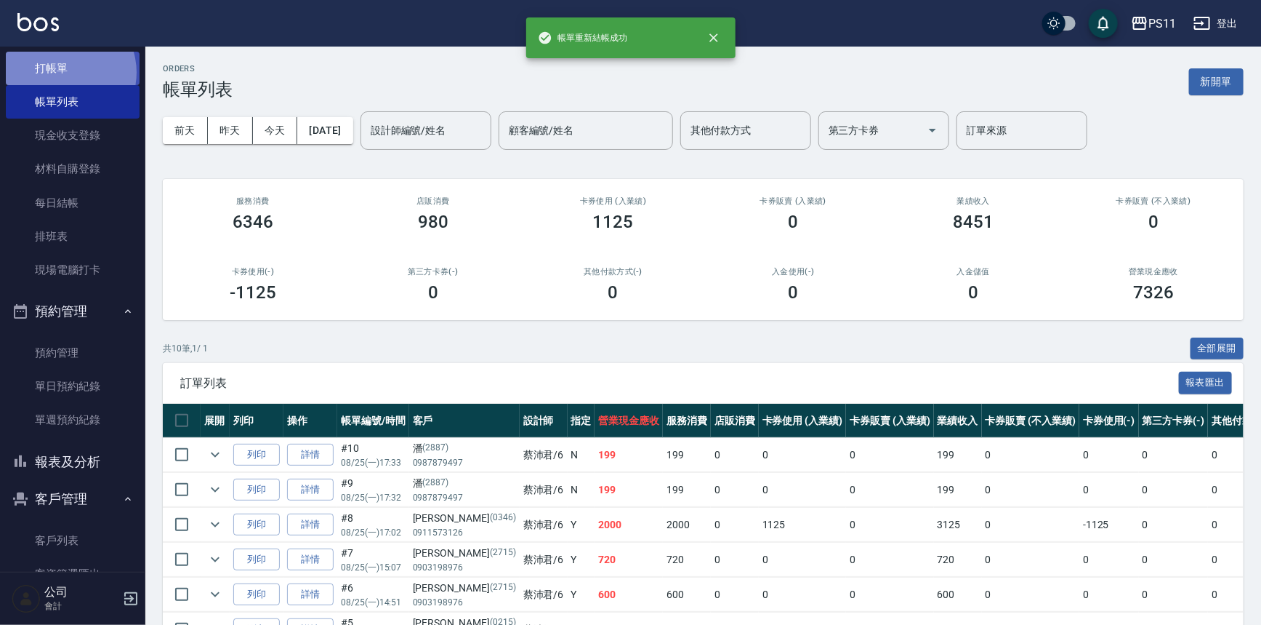
click at [63, 72] on link "打帳單" at bounding box center [73, 68] width 134 height 33
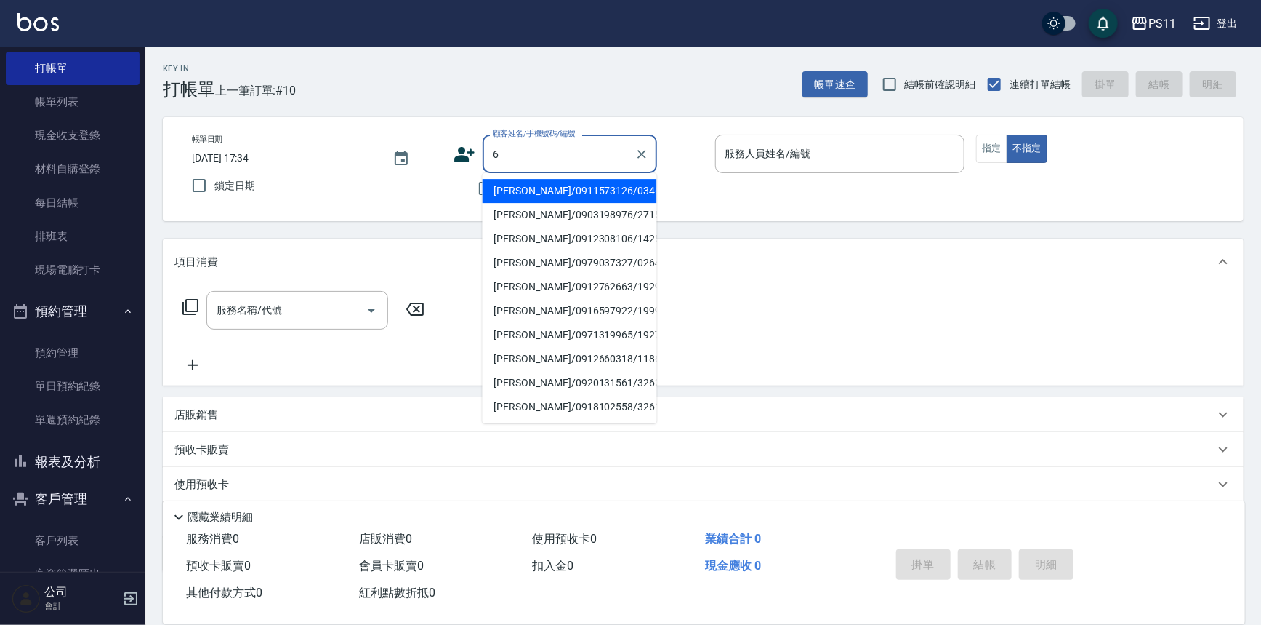
type input "[PERSON_NAME]/0911573126/0346"
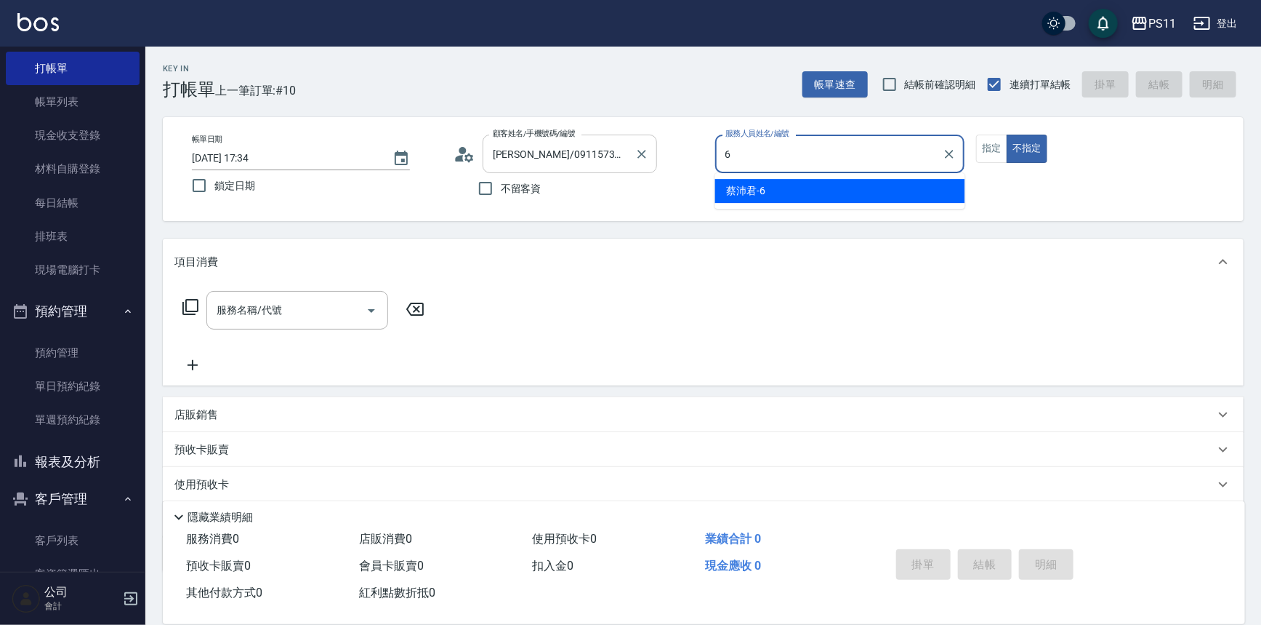
type input "[PERSON_NAME]6"
type button "false"
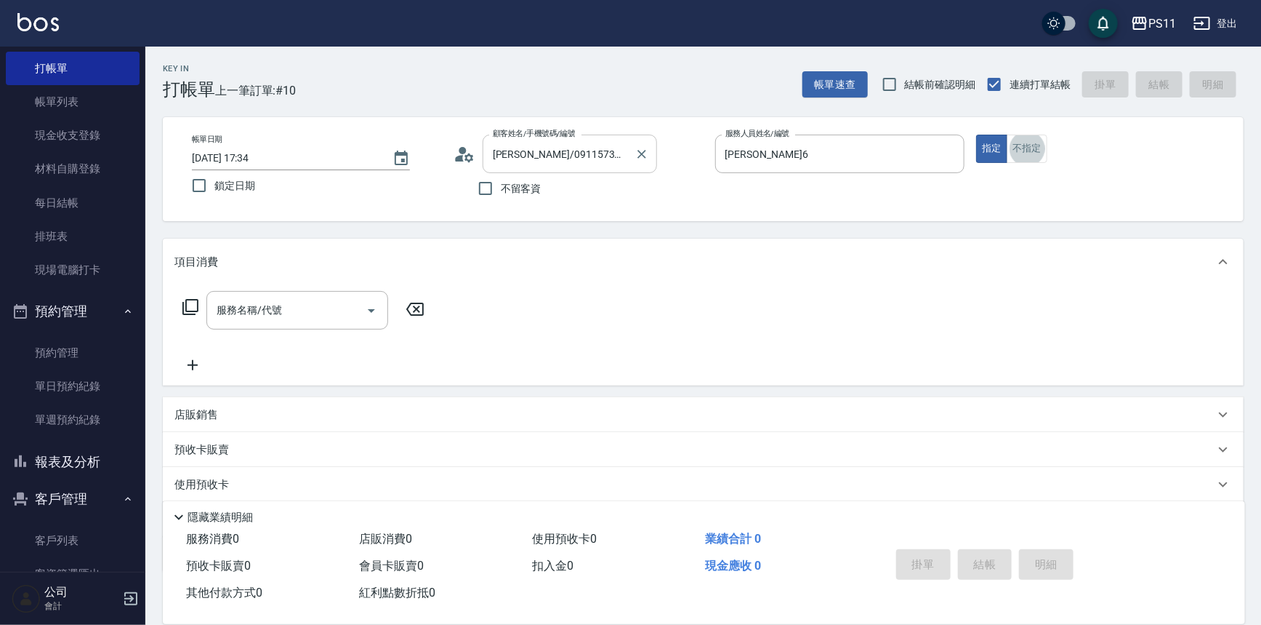
type input "菜佩龜/0916145580/6"
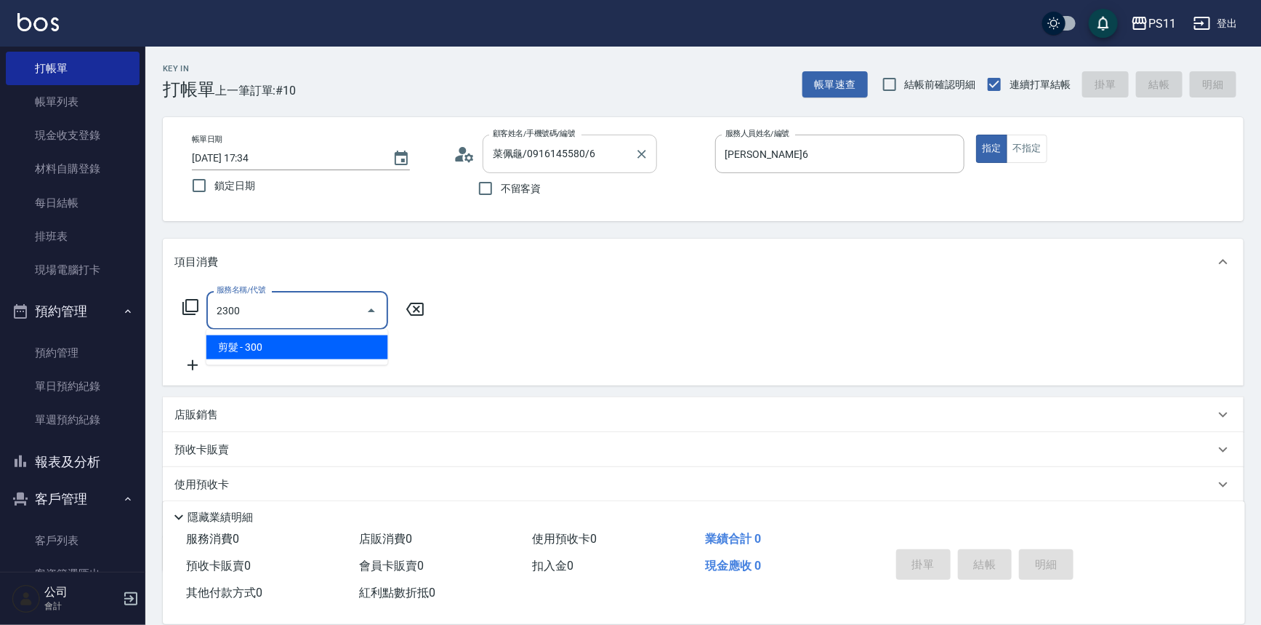
type input "剪髮(2300)"
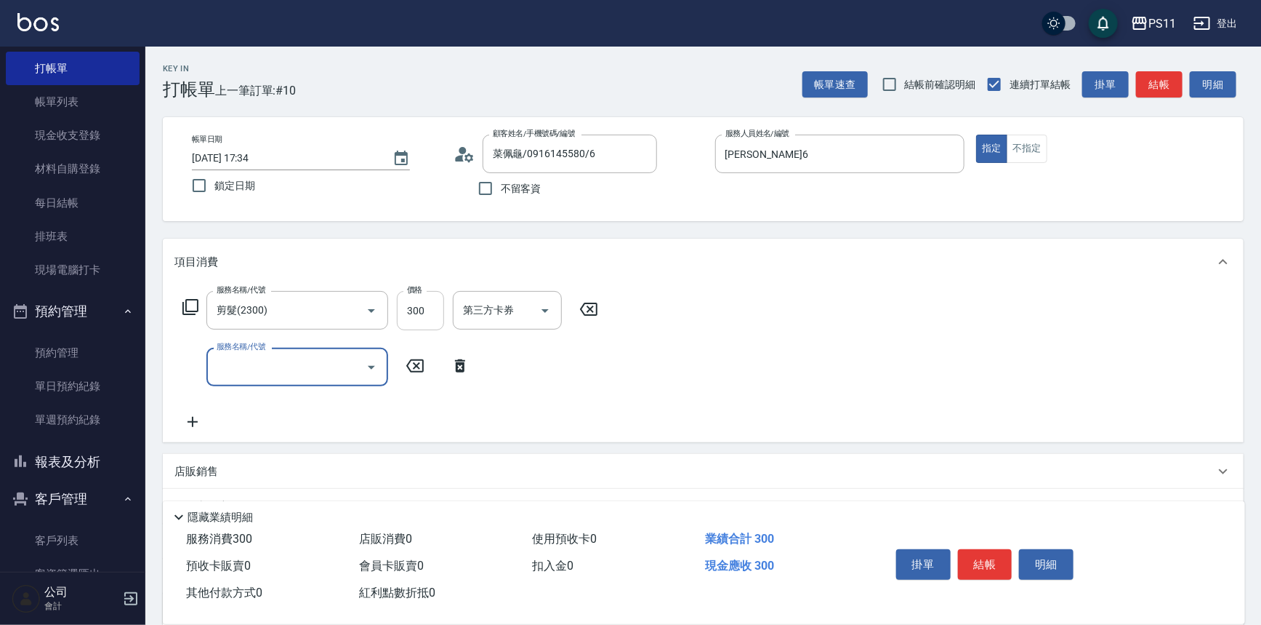
click at [426, 302] on input "300" at bounding box center [420, 310] width 47 height 39
type input "400"
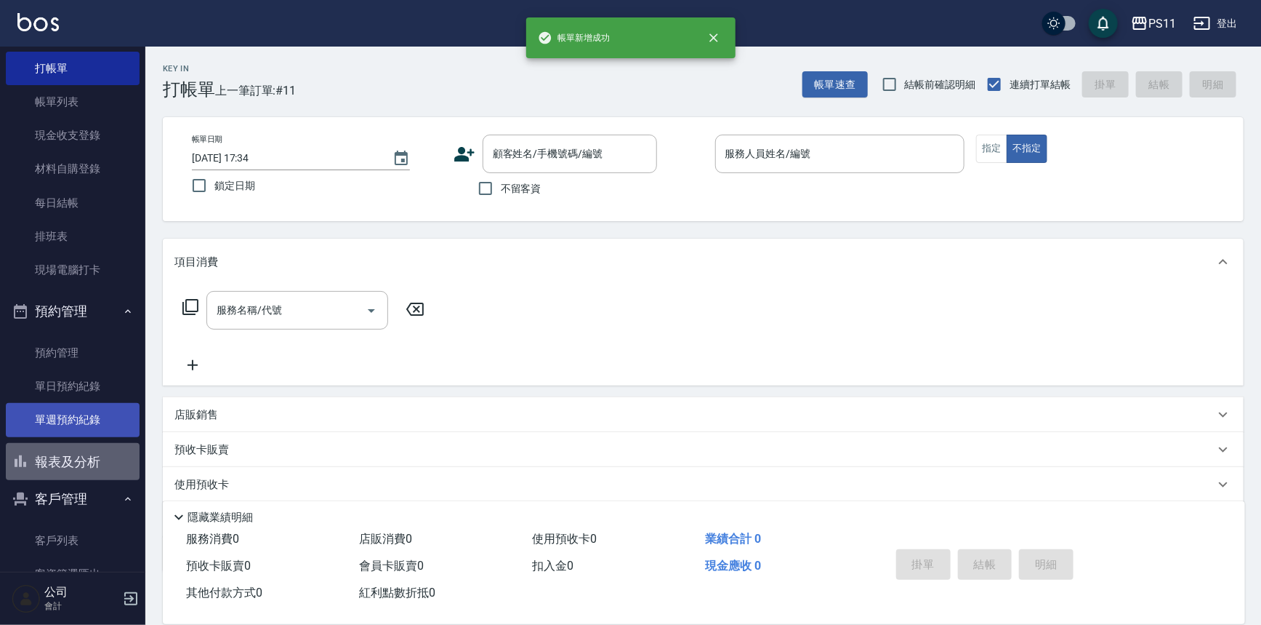
drag, startPoint x: 91, startPoint y: 451, endPoint x: 91, endPoint y: 433, distance: 18.2
click at [91, 452] on button "報表及分析" at bounding box center [73, 462] width 134 height 38
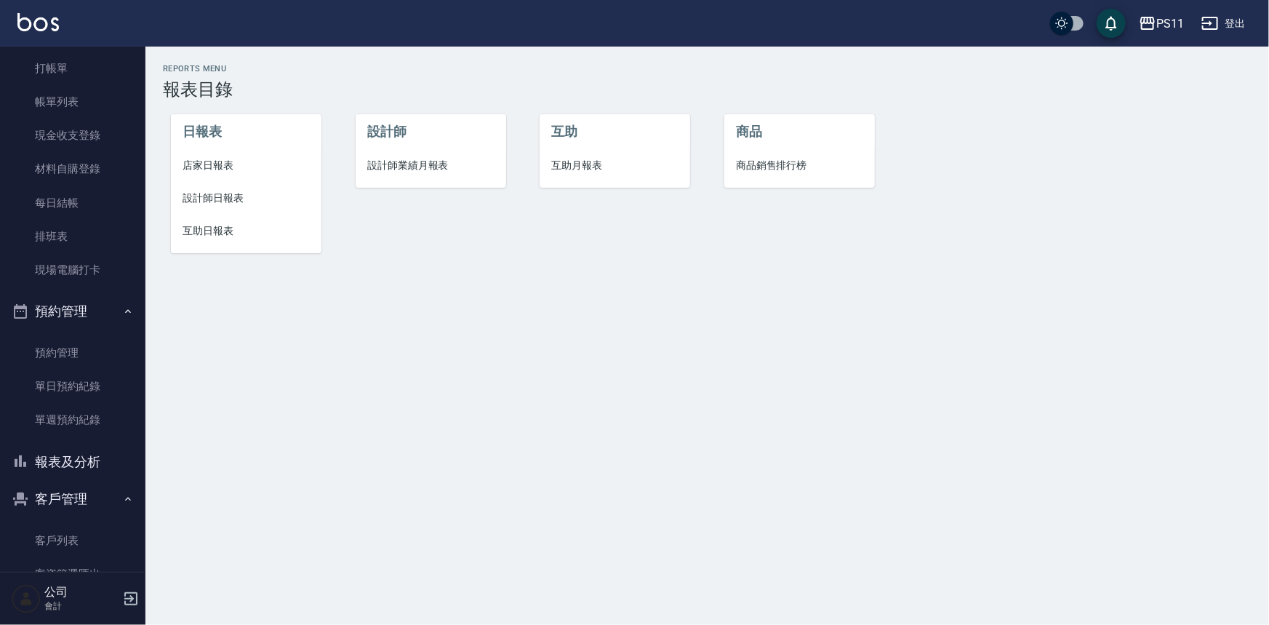
click at [247, 204] on span "設計師日報表" at bounding box center [245, 197] width 127 height 15
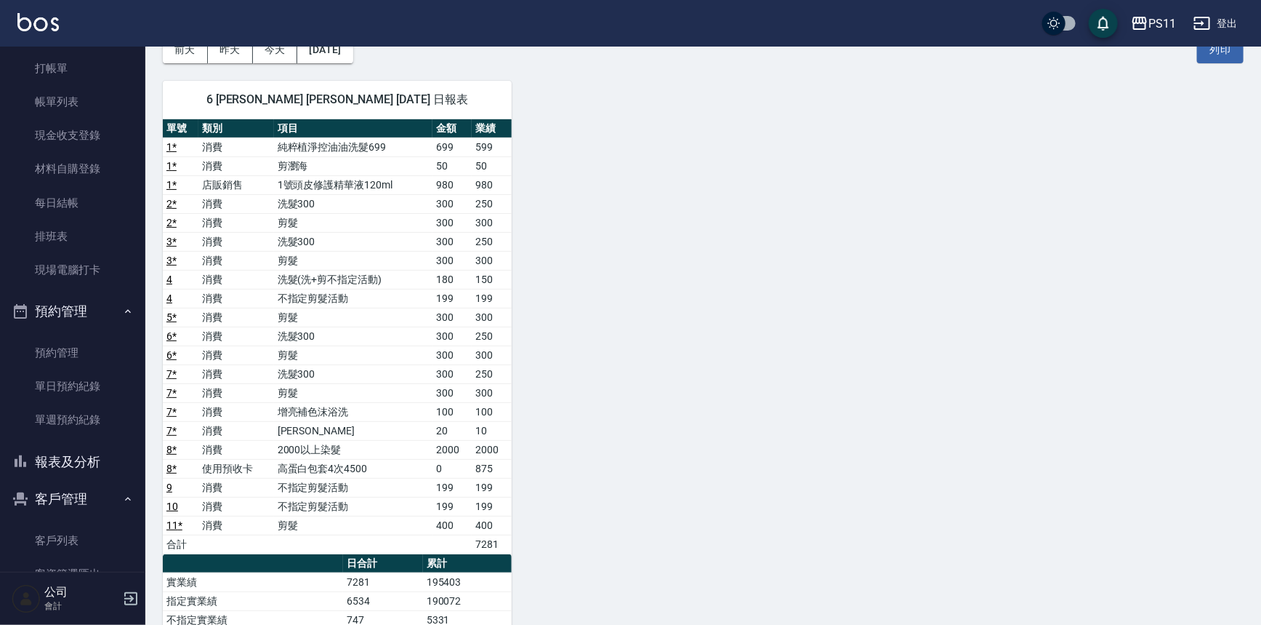
scroll to position [198, 0]
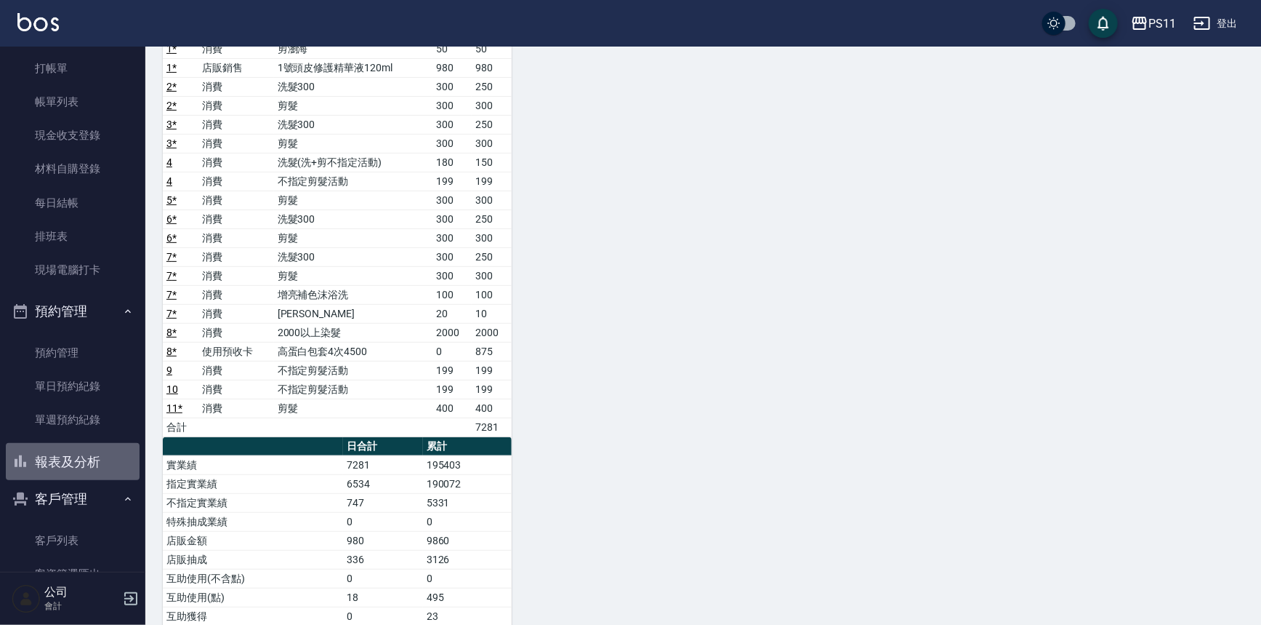
click at [105, 451] on button "報表及分析" at bounding box center [73, 462] width 134 height 38
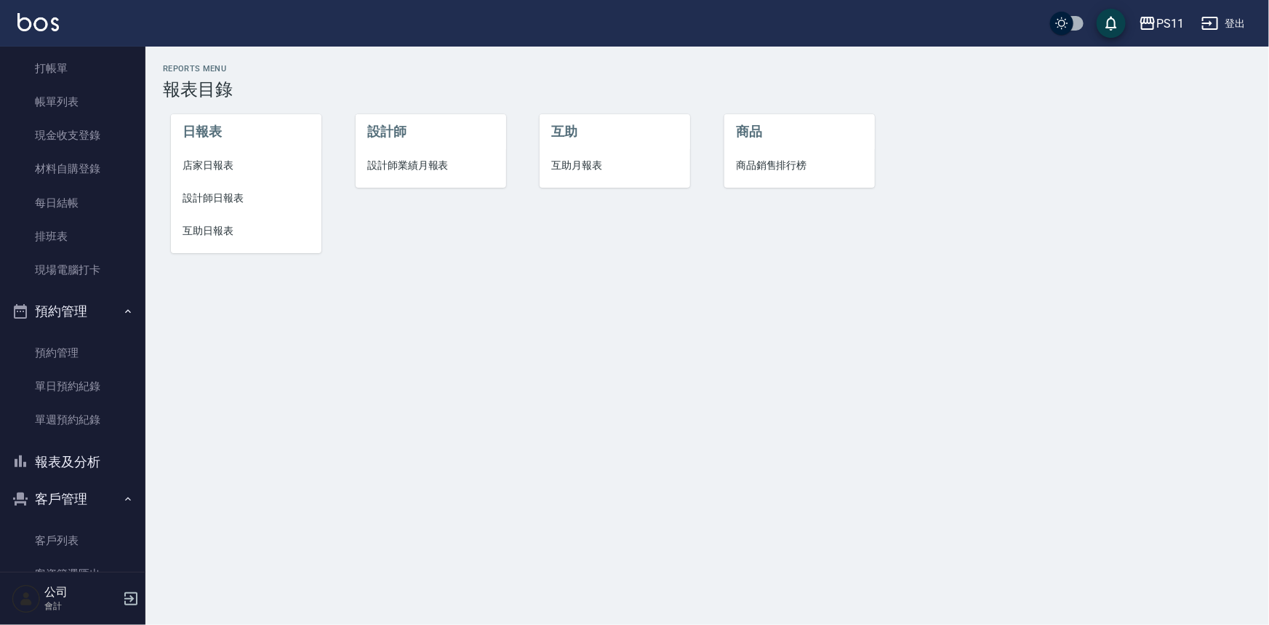
click at [225, 233] on span "互助日報表" at bounding box center [245, 230] width 127 height 15
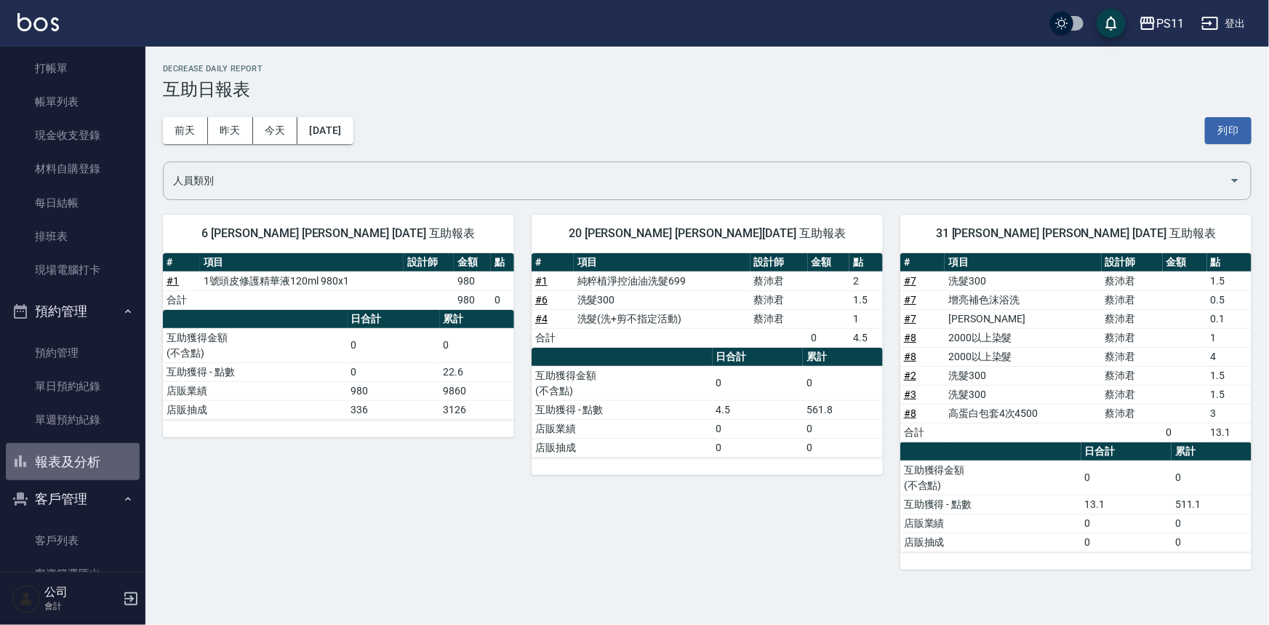
click at [83, 459] on button "報表及分析" at bounding box center [73, 462] width 134 height 38
